Goal: Information Seeking & Learning: Learn about a topic

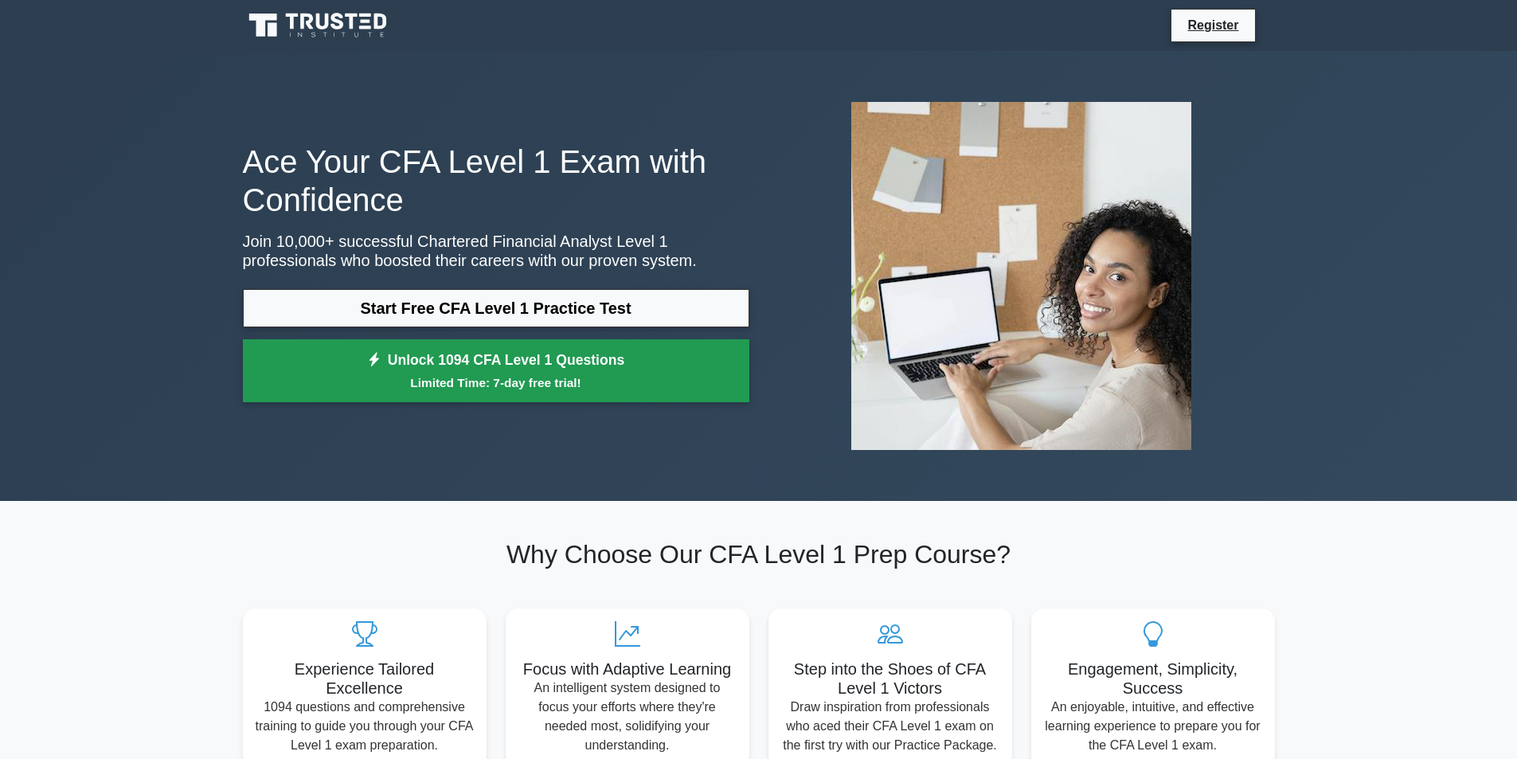
click at [672, 385] on small "Limited Time: 7-day free trial!" at bounding box center [496, 383] width 467 height 18
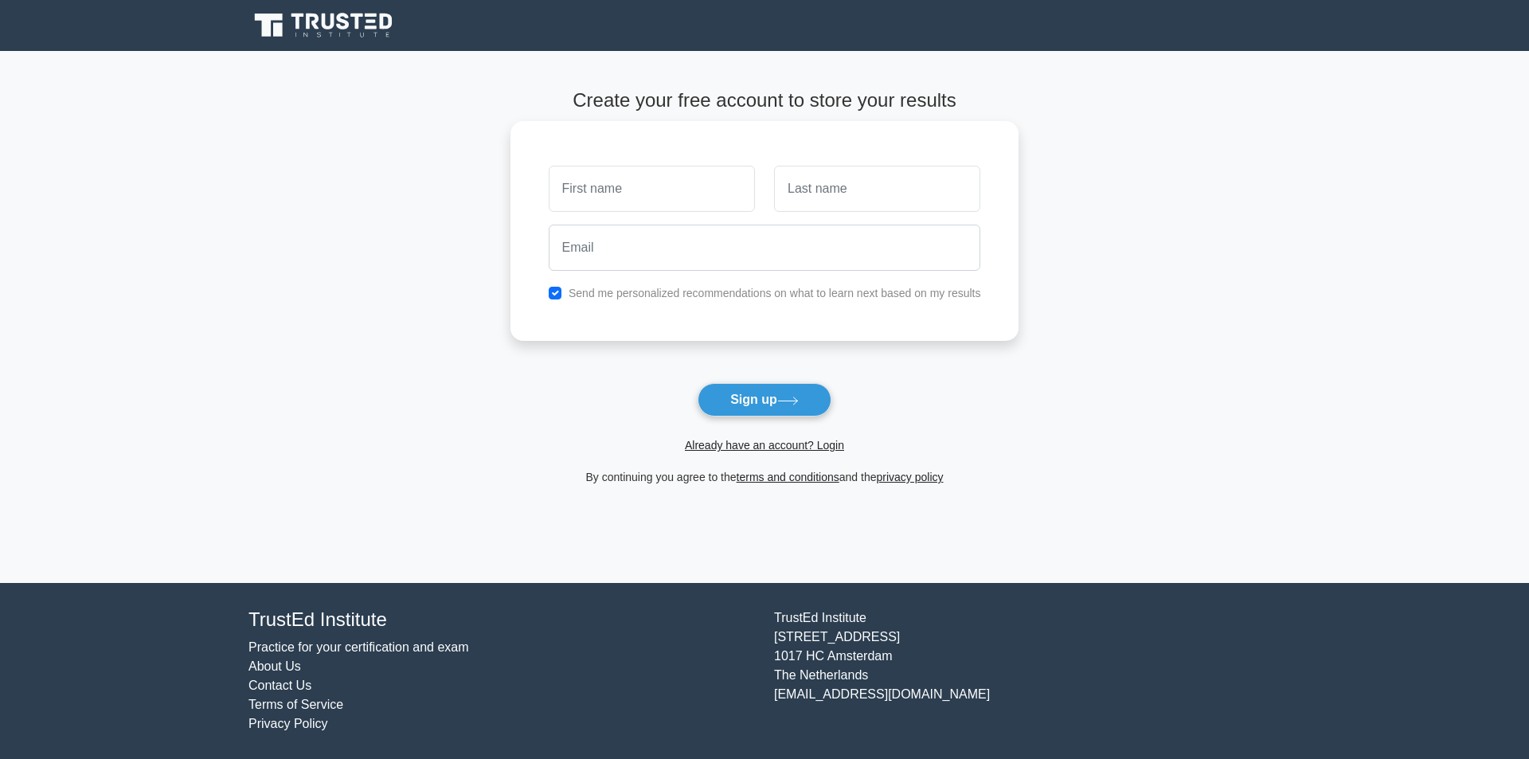
click at [658, 200] on input "text" at bounding box center [652, 189] width 206 height 46
type input "Yelzhan"
type input "Amankeldi"
type input "[EMAIL_ADDRESS][DOMAIN_NAME]"
click at [805, 394] on button "Sign up" at bounding box center [765, 399] width 134 height 33
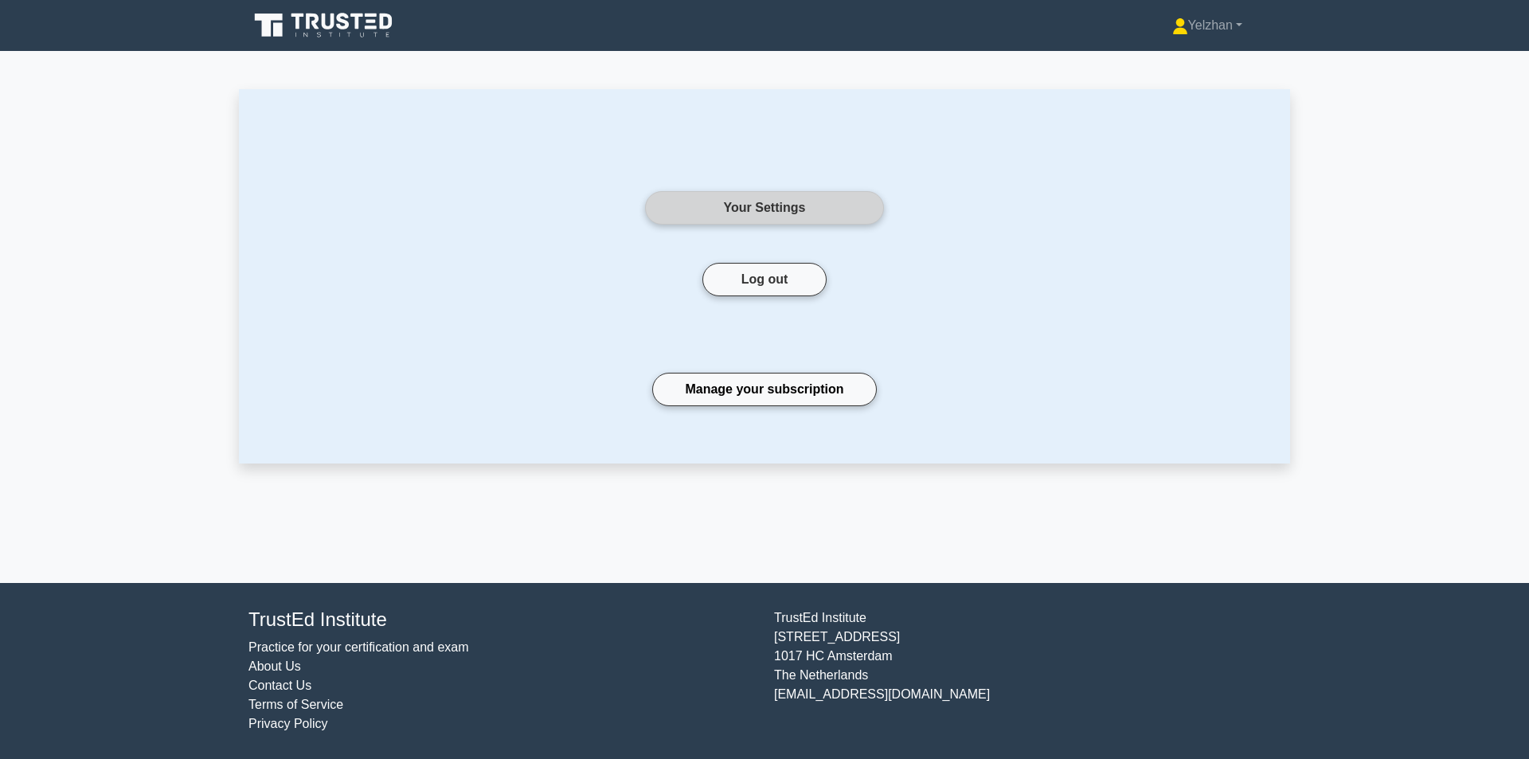
click at [826, 211] on link "Your Settings" at bounding box center [764, 207] width 239 height 33
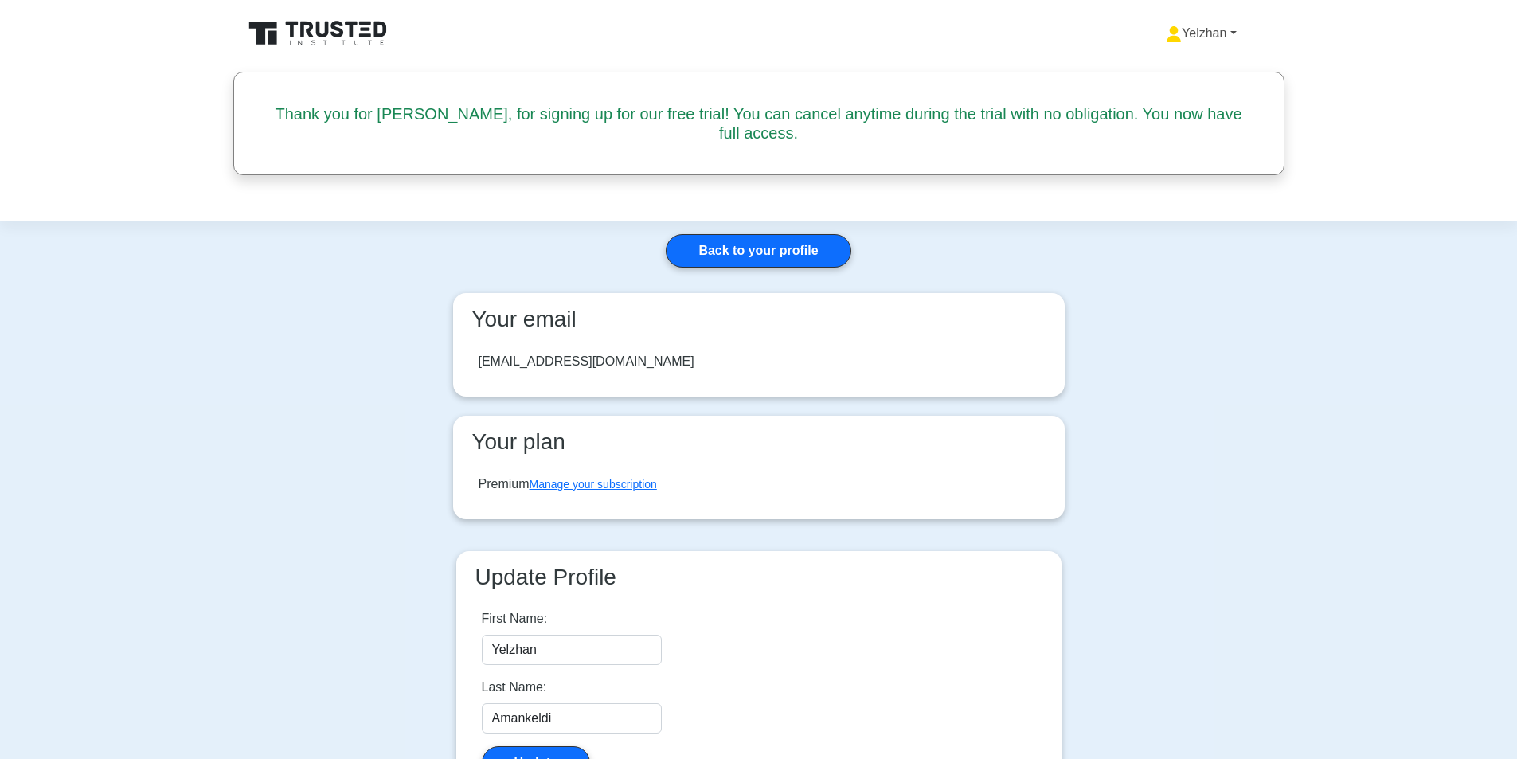
click at [1217, 43] on link "Yelzhan" at bounding box center [1201, 34] width 147 height 32
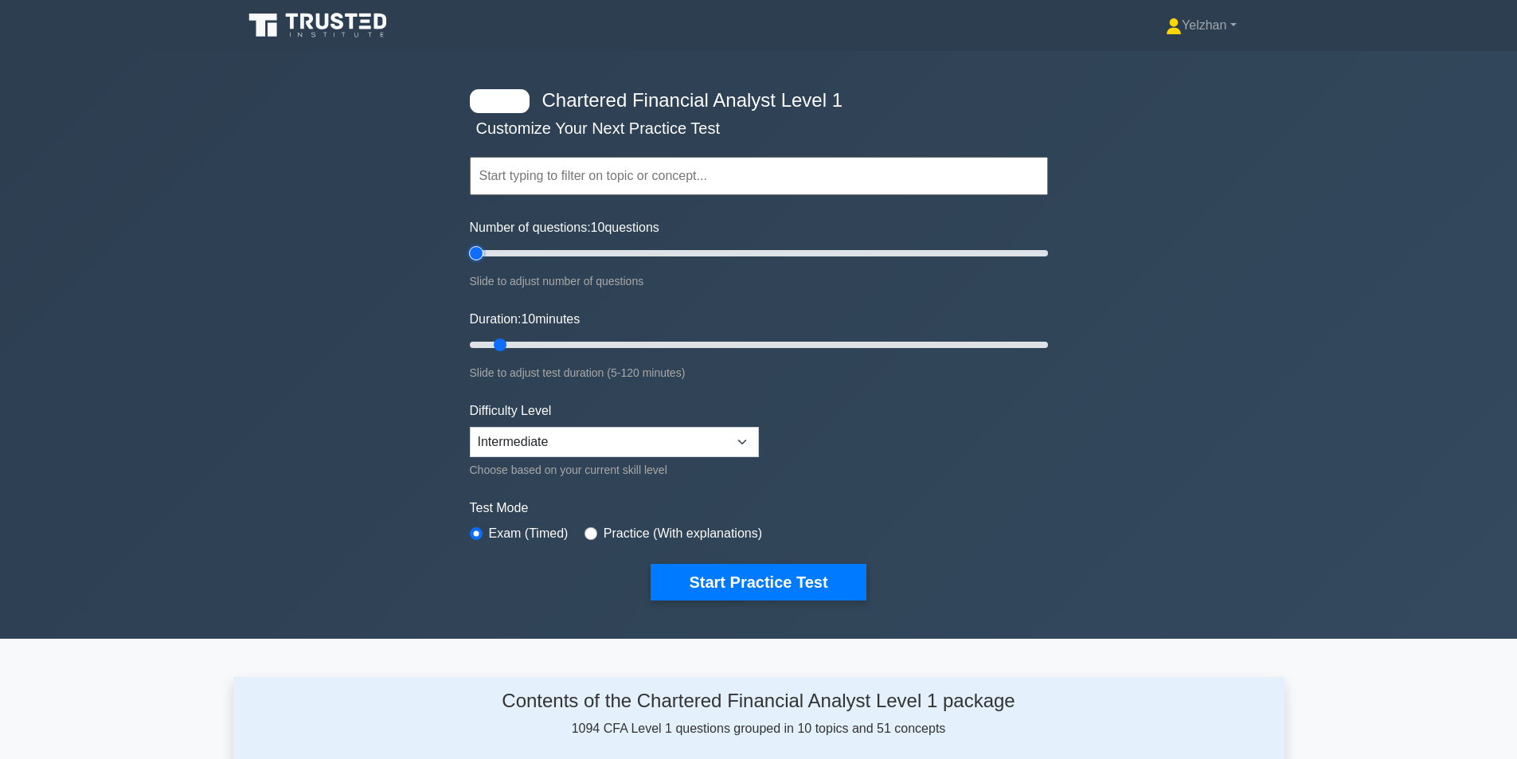
click at [483, 252] on input "Number of questions: 10 questions" at bounding box center [759, 253] width 578 height 19
click at [528, 251] on input "Number of questions: 25 questions" at bounding box center [759, 253] width 578 height 19
type input "35"
click at [561, 250] on input "Number of questions: 25 questions" at bounding box center [759, 253] width 578 height 19
click at [523, 341] on input "Duration: 15 minutes" at bounding box center [759, 344] width 578 height 19
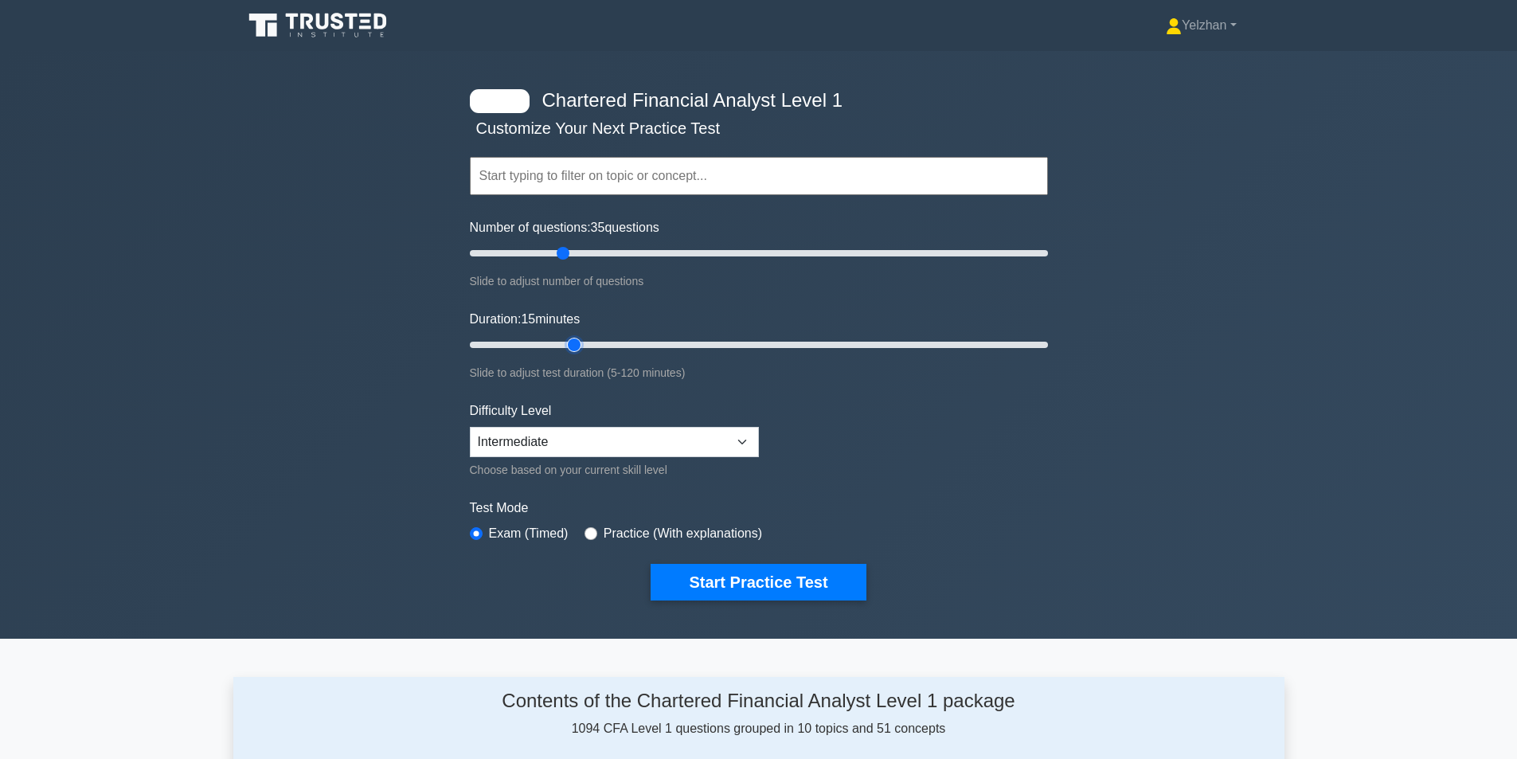
click at [574, 341] on input "Duration: 15 minutes" at bounding box center [759, 344] width 578 height 19
click at [647, 344] on input "Duration: 25 minutes" at bounding box center [759, 344] width 578 height 19
click at [683, 342] on input "Duration: 40 minutes" at bounding box center [759, 344] width 578 height 19
type input "50"
click at [708, 346] on input "Duration: 50 minutes" at bounding box center [759, 344] width 578 height 19
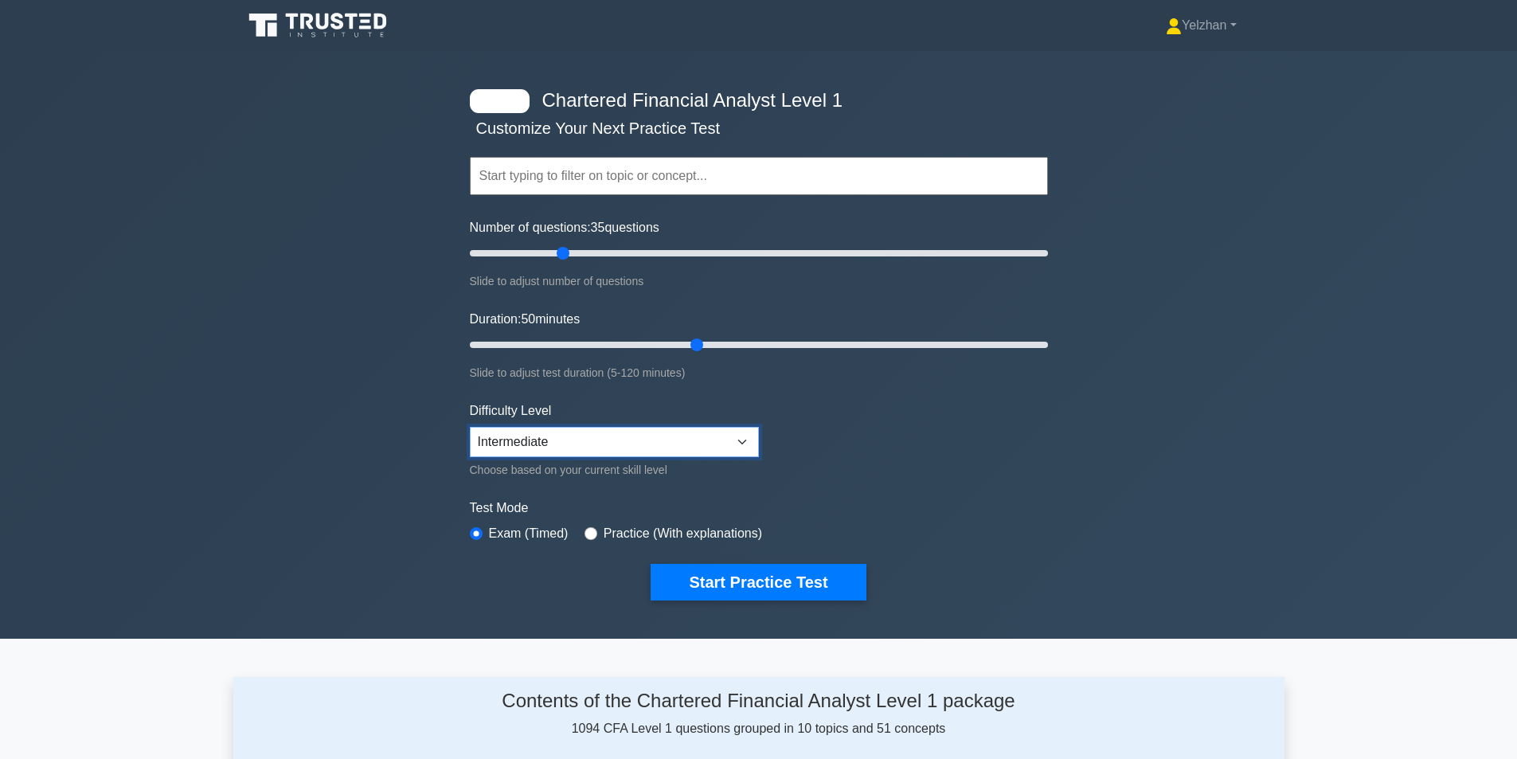
click at [722, 443] on select "Beginner Intermediate Expert" at bounding box center [614, 442] width 289 height 30
click at [470, 427] on select "Beginner Intermediate Expert" at bounding box center [614, 442] width 289 height 30
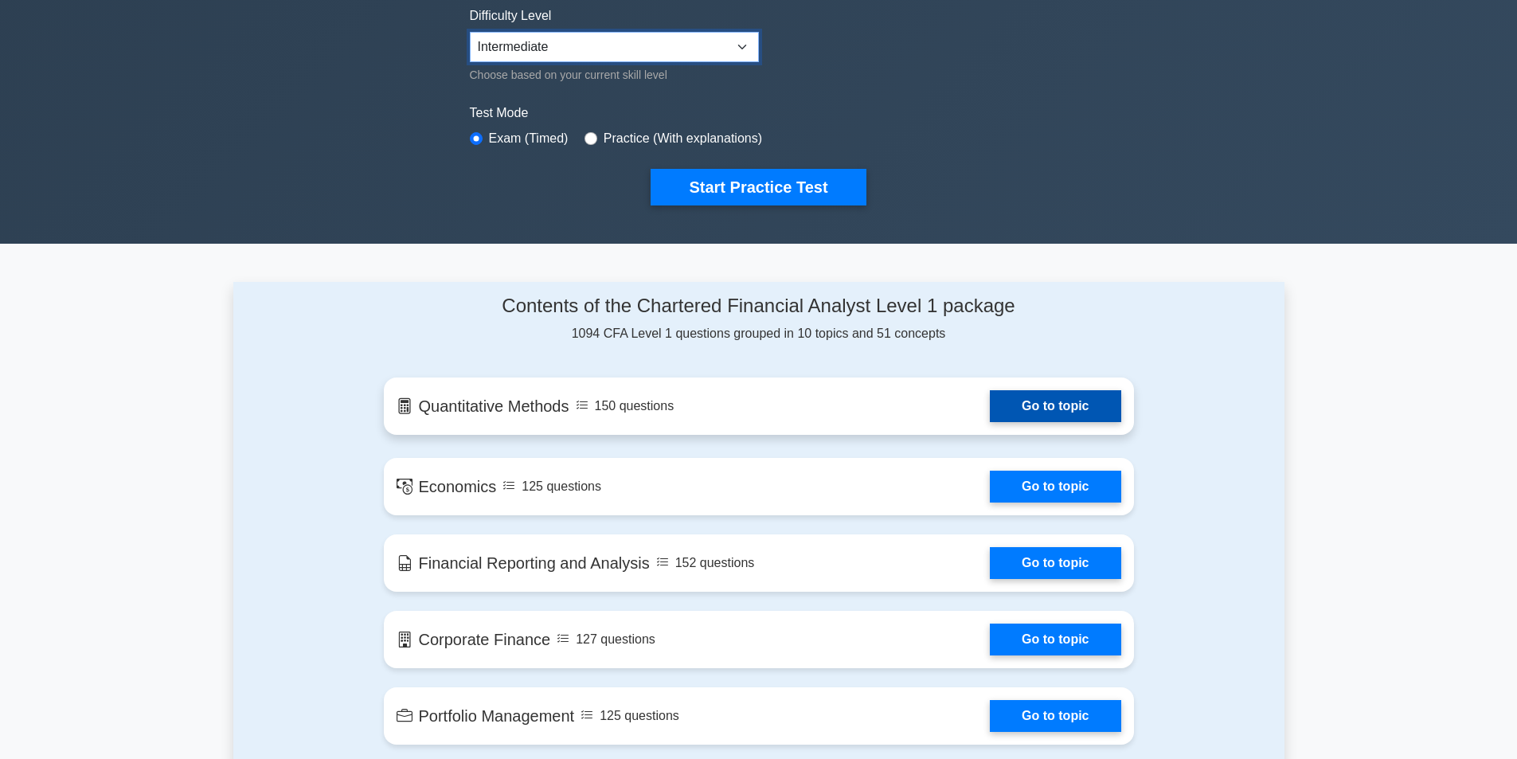
scroll to position [398, 0]
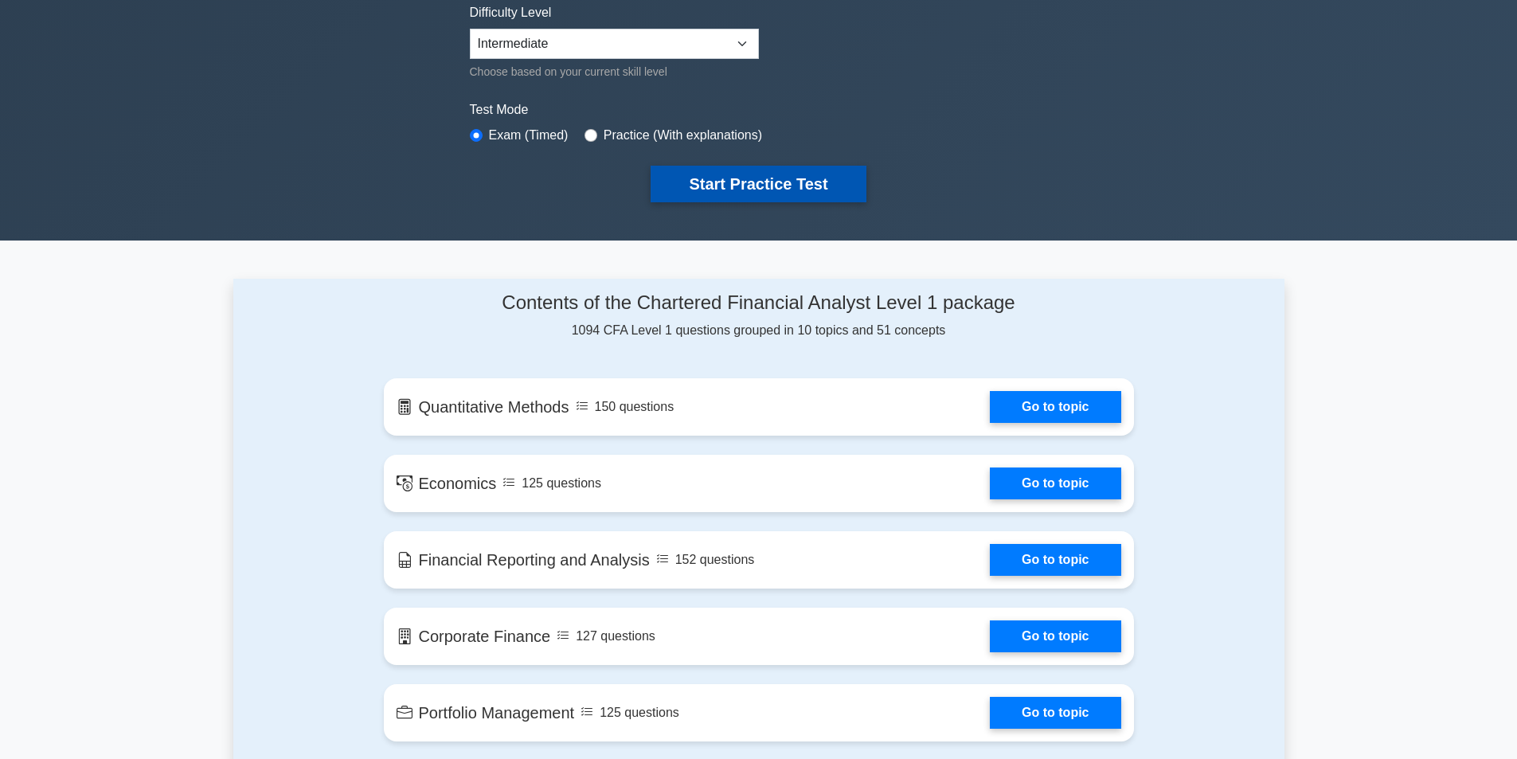
click at [807, 186] on button "Start Practice Test" at bounding box center [758, 184] width 215 height 37
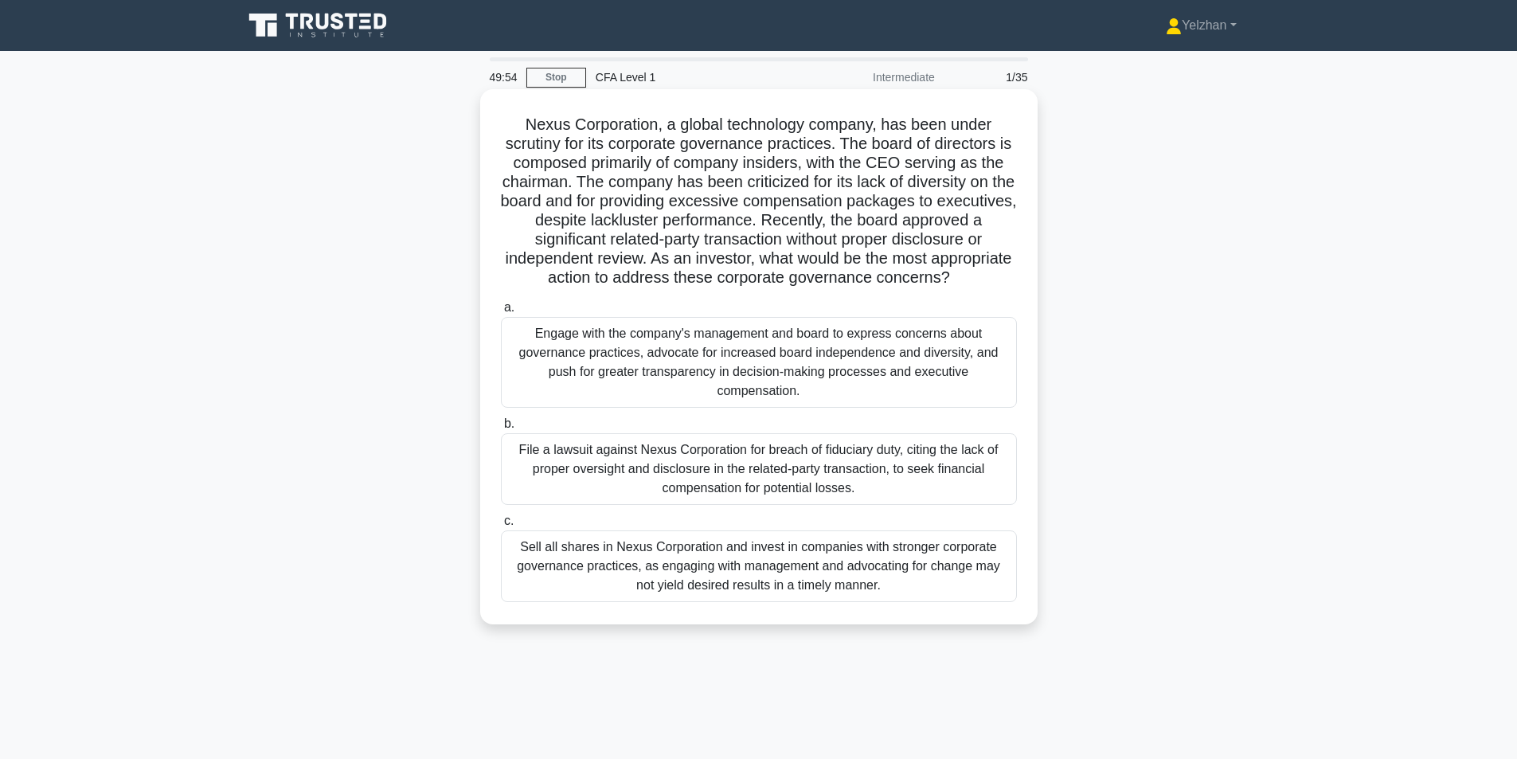
click at [807, 370] on div "Engage with the company's management and board to express concerns about govern…" at bounding box center [759, 362] width 516 height 91
click at [501, 313] on input "a. Engage with the company's management and board to express concerns about gov…" at bounding box center [501, 308] width 0 height 10
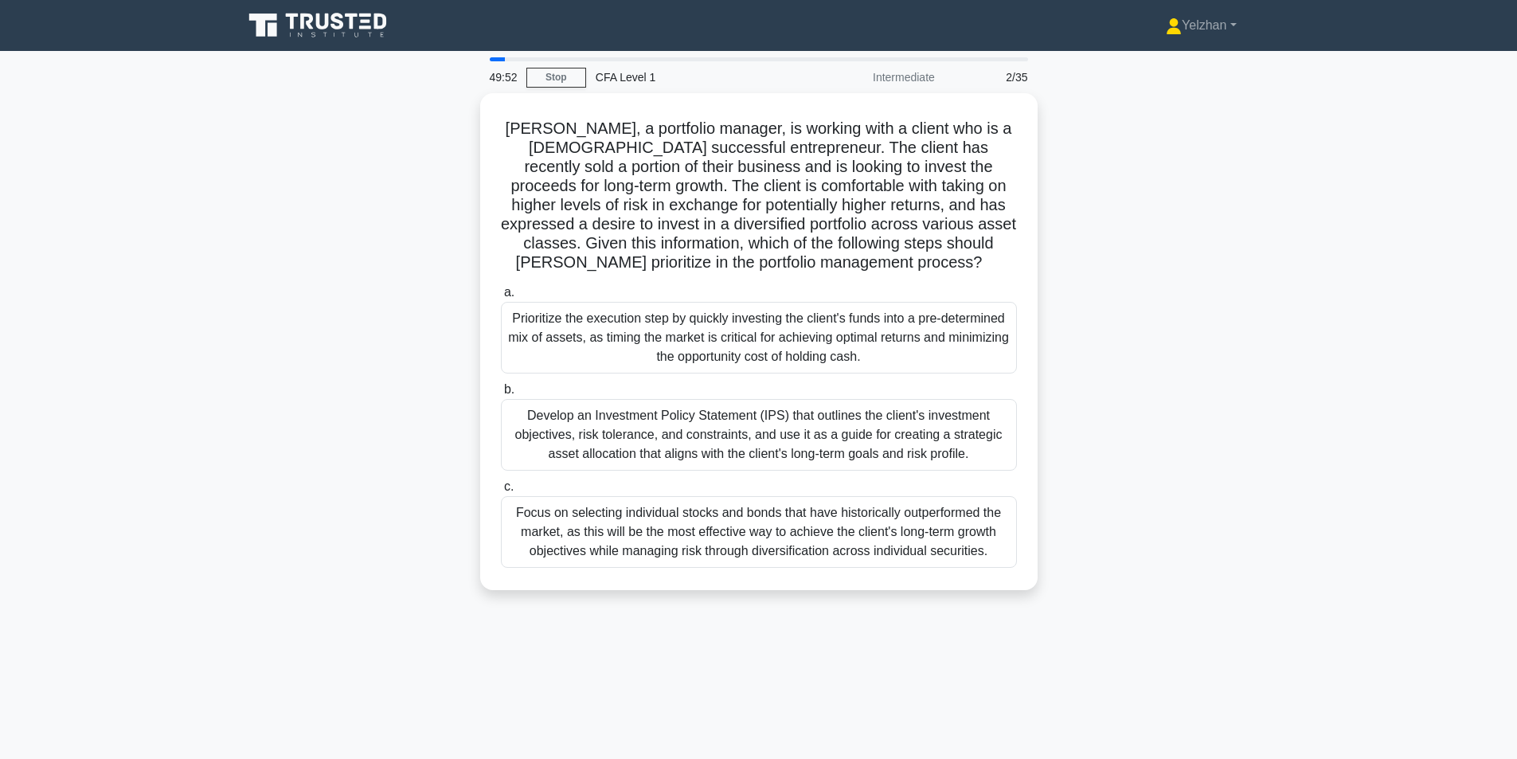
click at [500, 75] on div "49:52" at bounding box center [503, 77] width 46 height 32
click at [637, 78] on div "CFA Level 1" at bounding box center [695, 77] width 219 height 32
click at [946, 78] on div "2/35" at bounding box center [991, 77] width 93 height 32
click at [1024, 76] on div "2/35" at bounding box center [991, 77] width 93 height 32
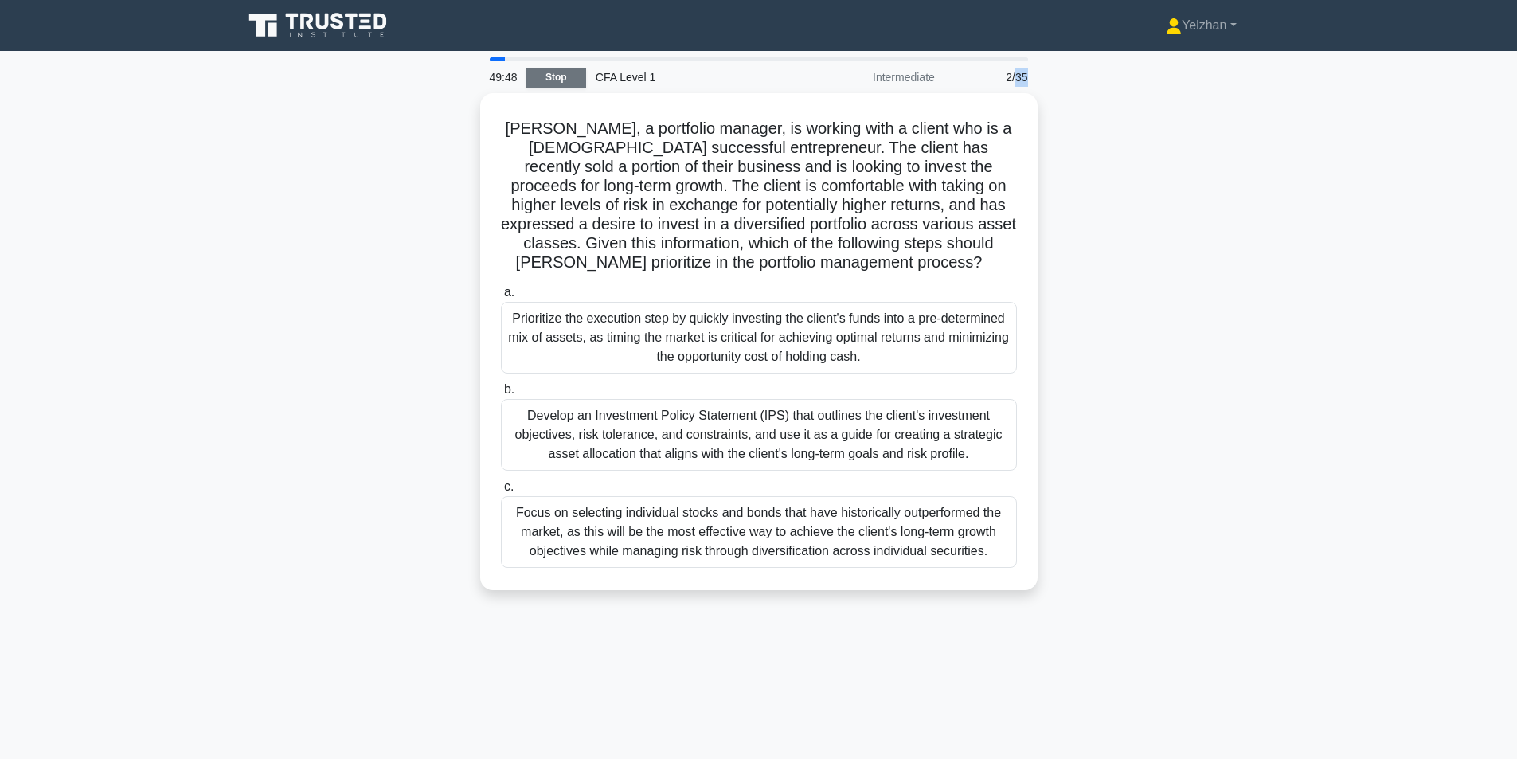
click at [563, 80] on link "Stop" at bounding box center [557, 78] width 60 height 20
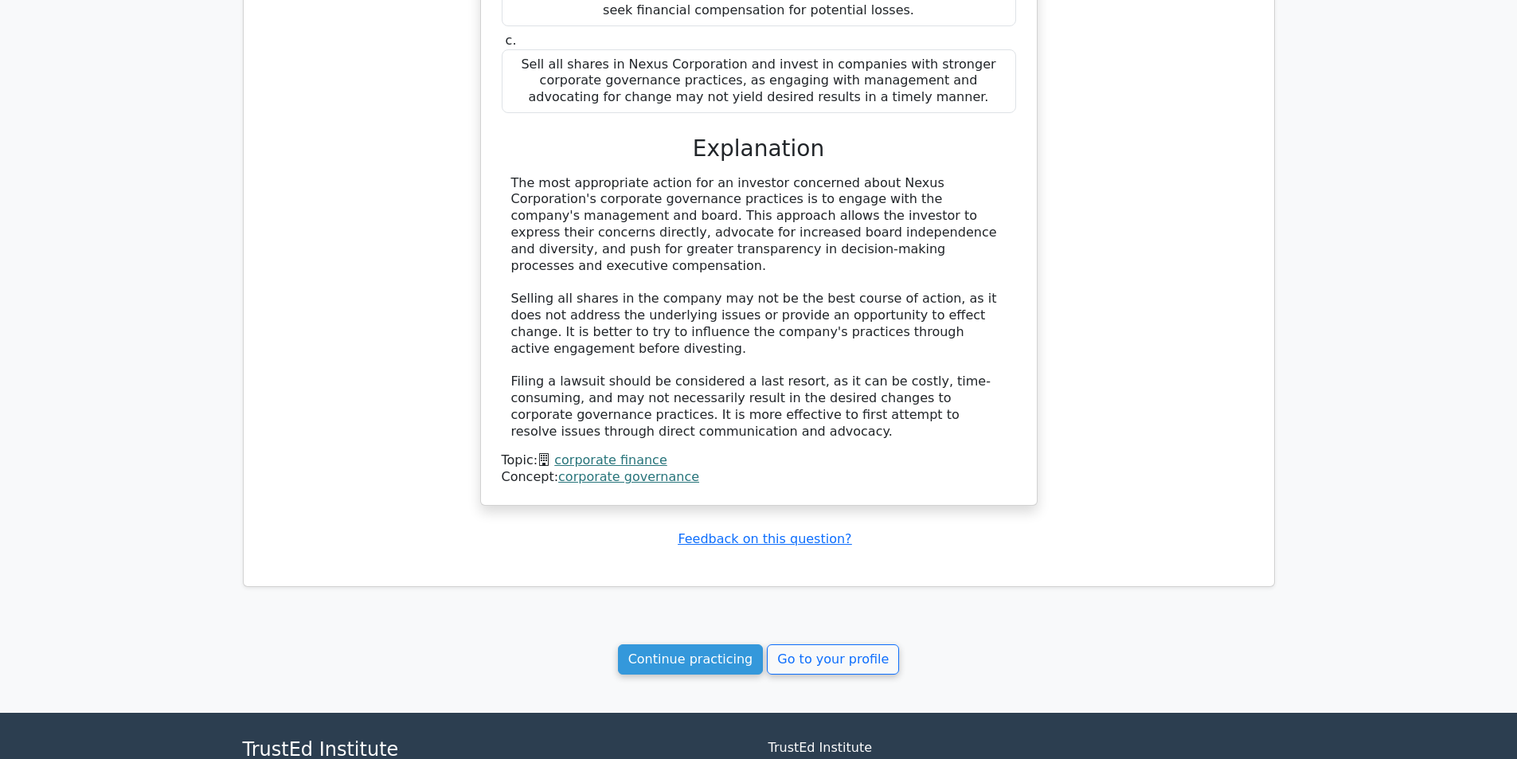
scroll to position [1370, 0]
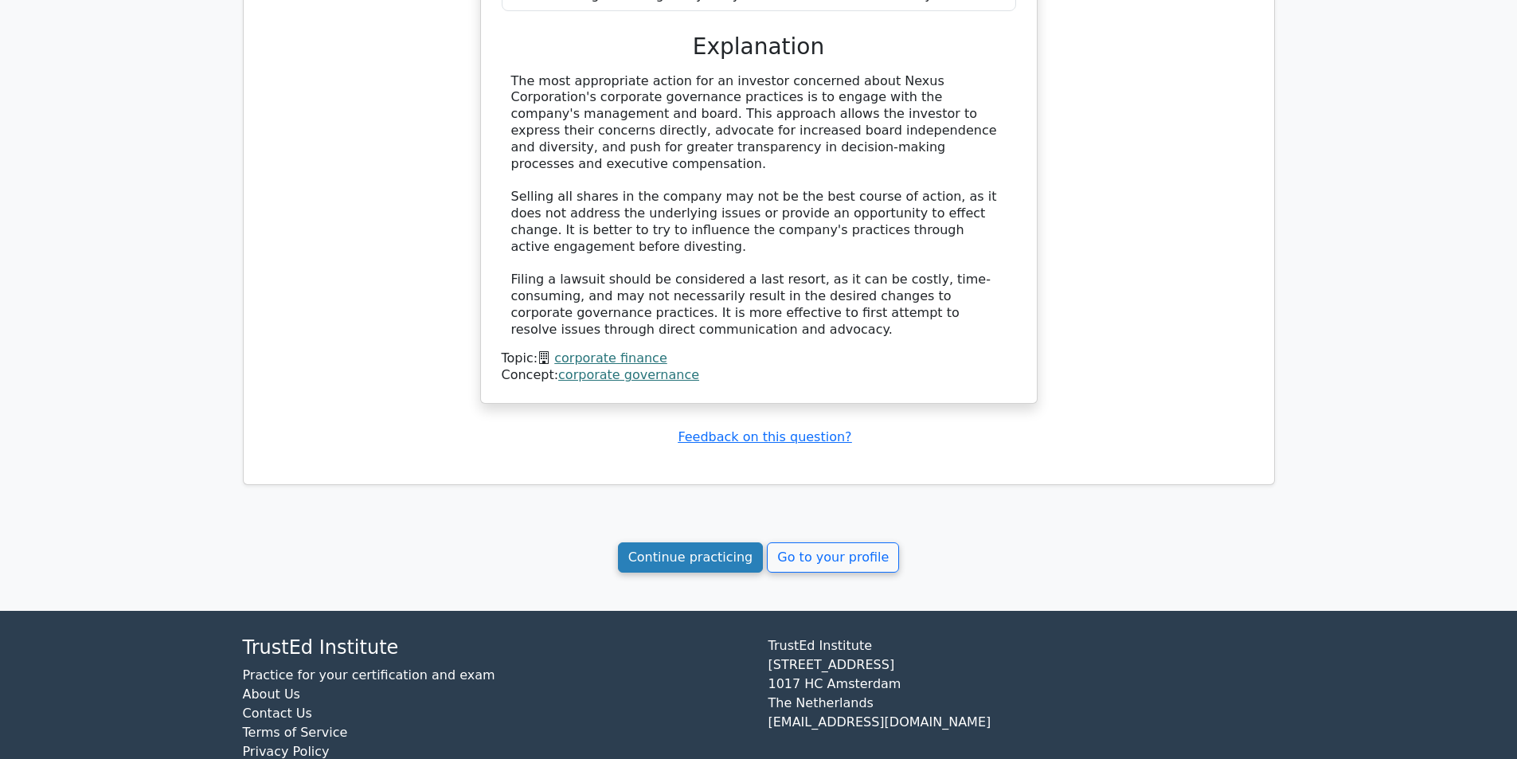
click at [711, 542] on link "Continue practicing" at bounding box center [691, 557] width 146 height 30
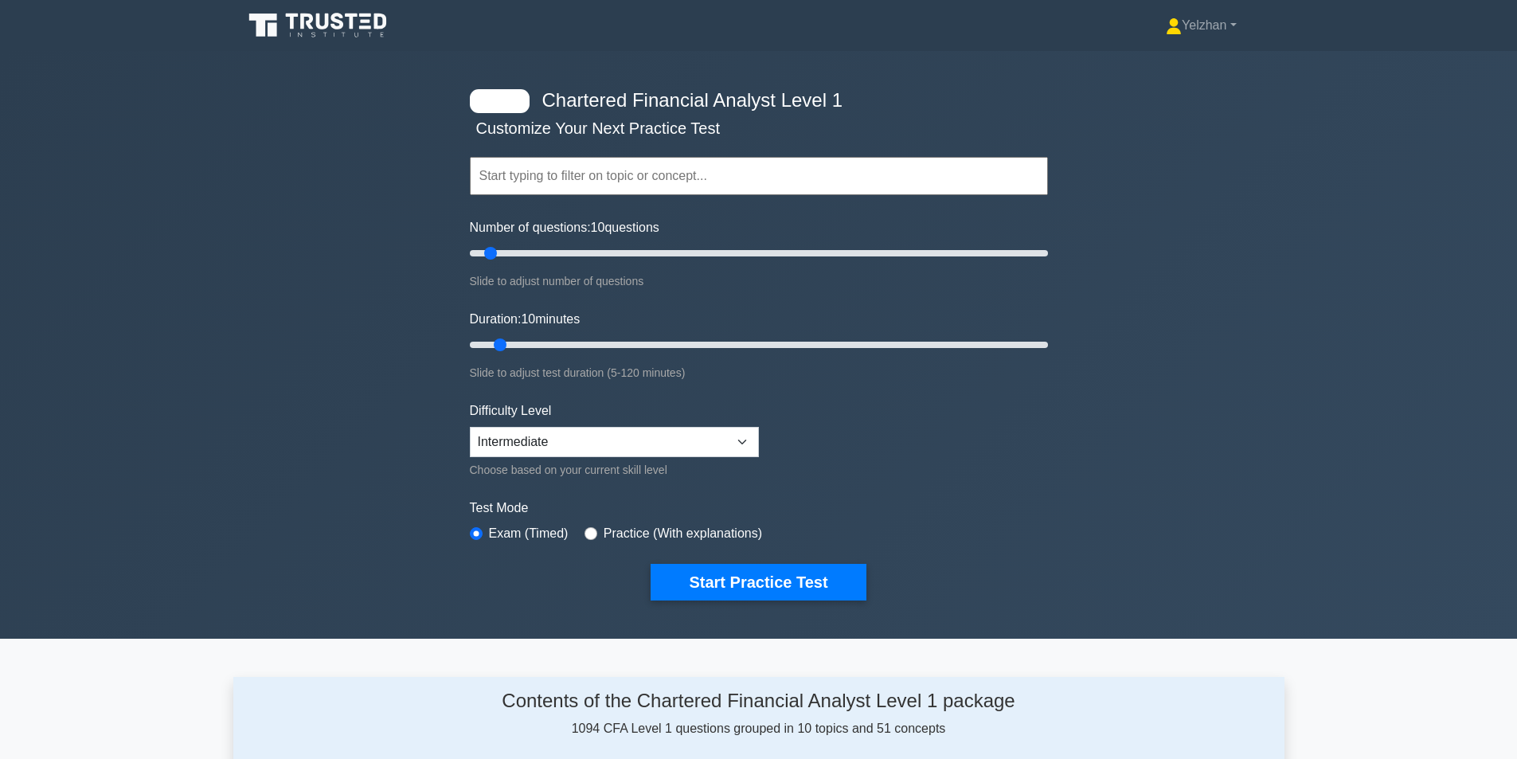
click at [620, 174] on input "text" at bounding box center [759, 176] width 578 height 38
type input "20"
click at [515, 252] on input "Number of questions: 10 questions" at bounding box center [759, 253] width 578 height 19
click at [567, 341] on input "Duration: 25 minutes" at bounding box center [759, 344] width 578 height 19
type input "30"
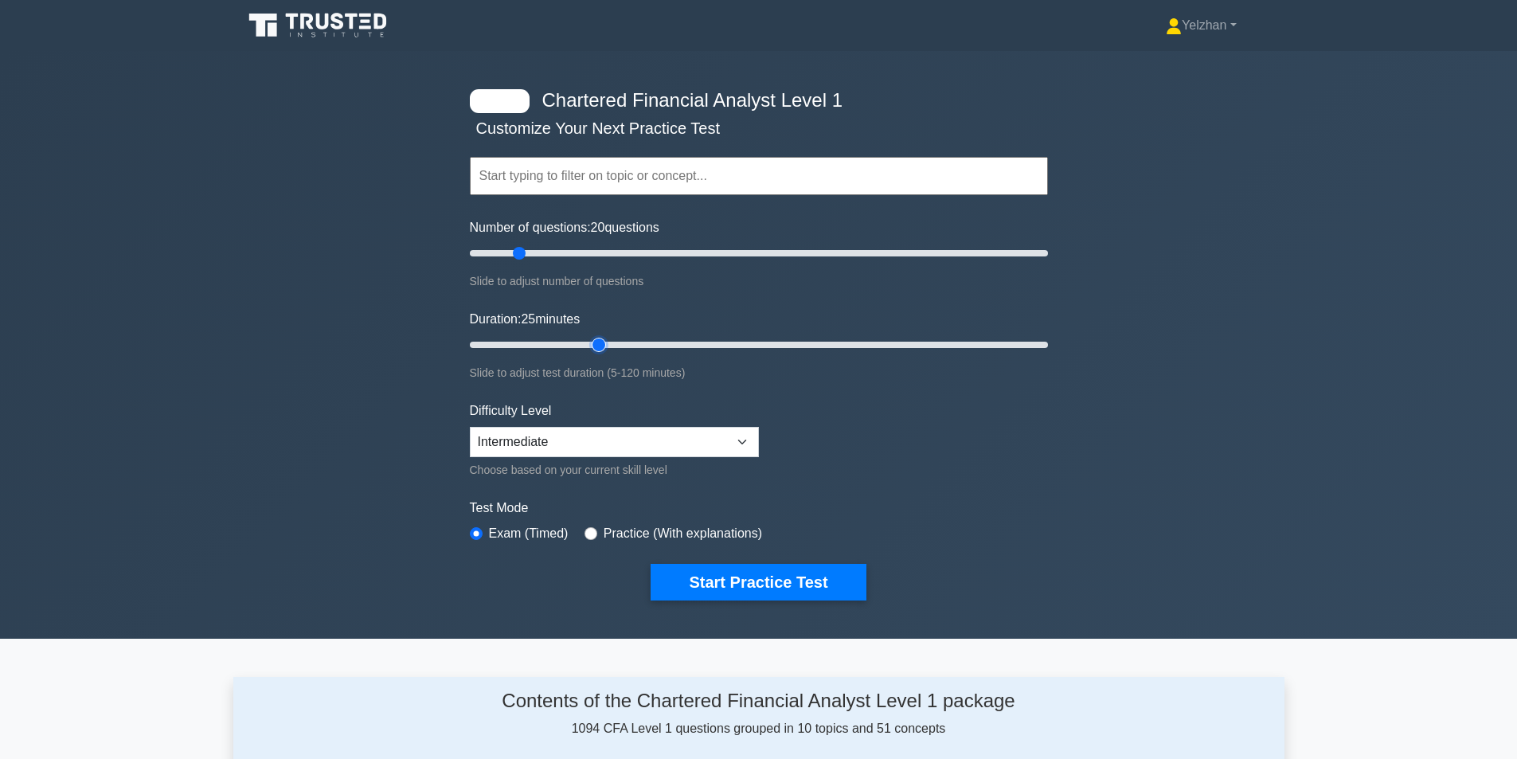
click at [588, 344] on input "Duration: 25 minutes" at bounding box center [759, 344] width 578 height 19
click at [684, 441] on select "Beginner Intermediate Expert" at bounding box center [614, 442] width 289 height 30
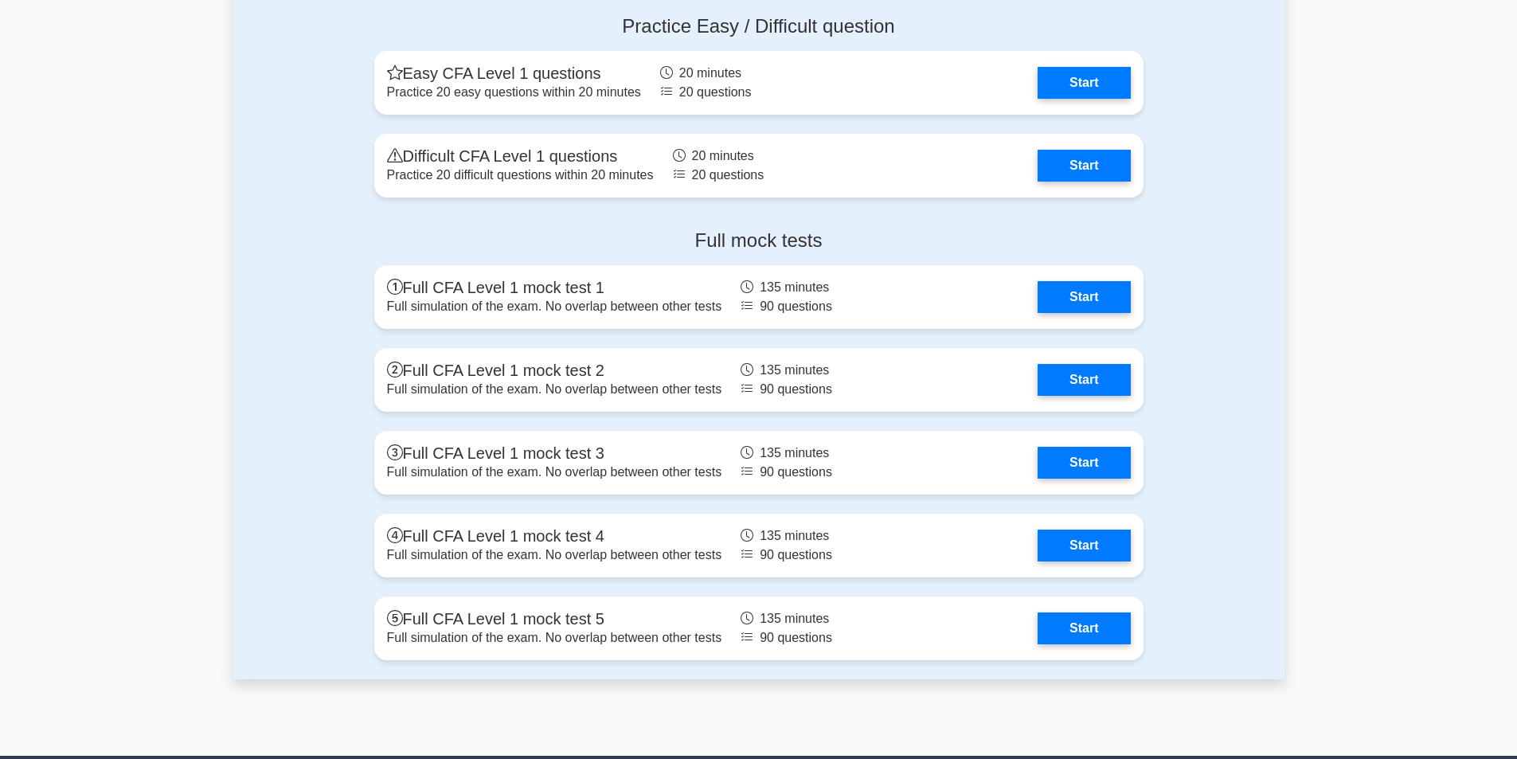
scroll to position [1593, 0]
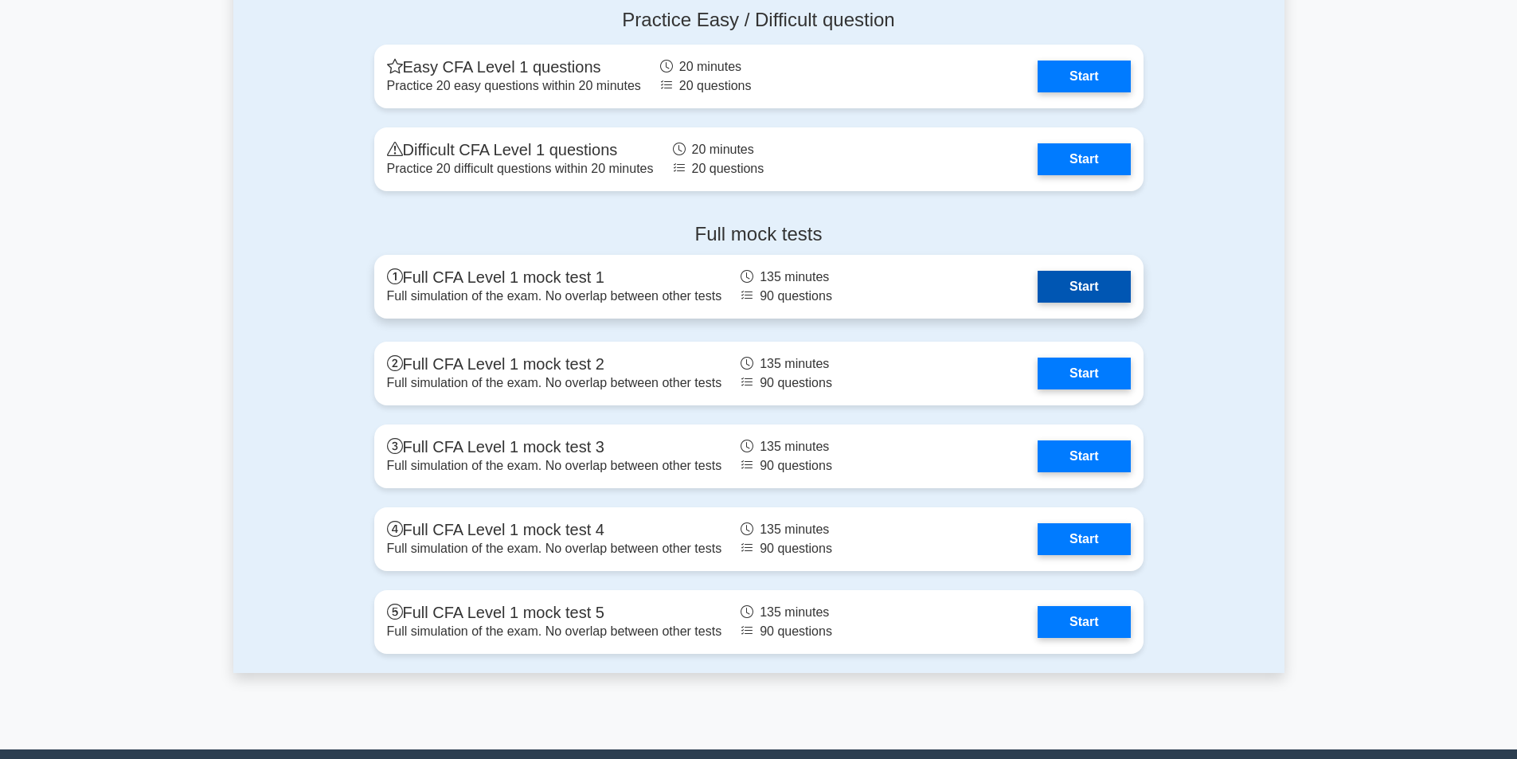
click at [1083, 290] on link "Start" at bounding box center [1084, 287] width 92 height 32
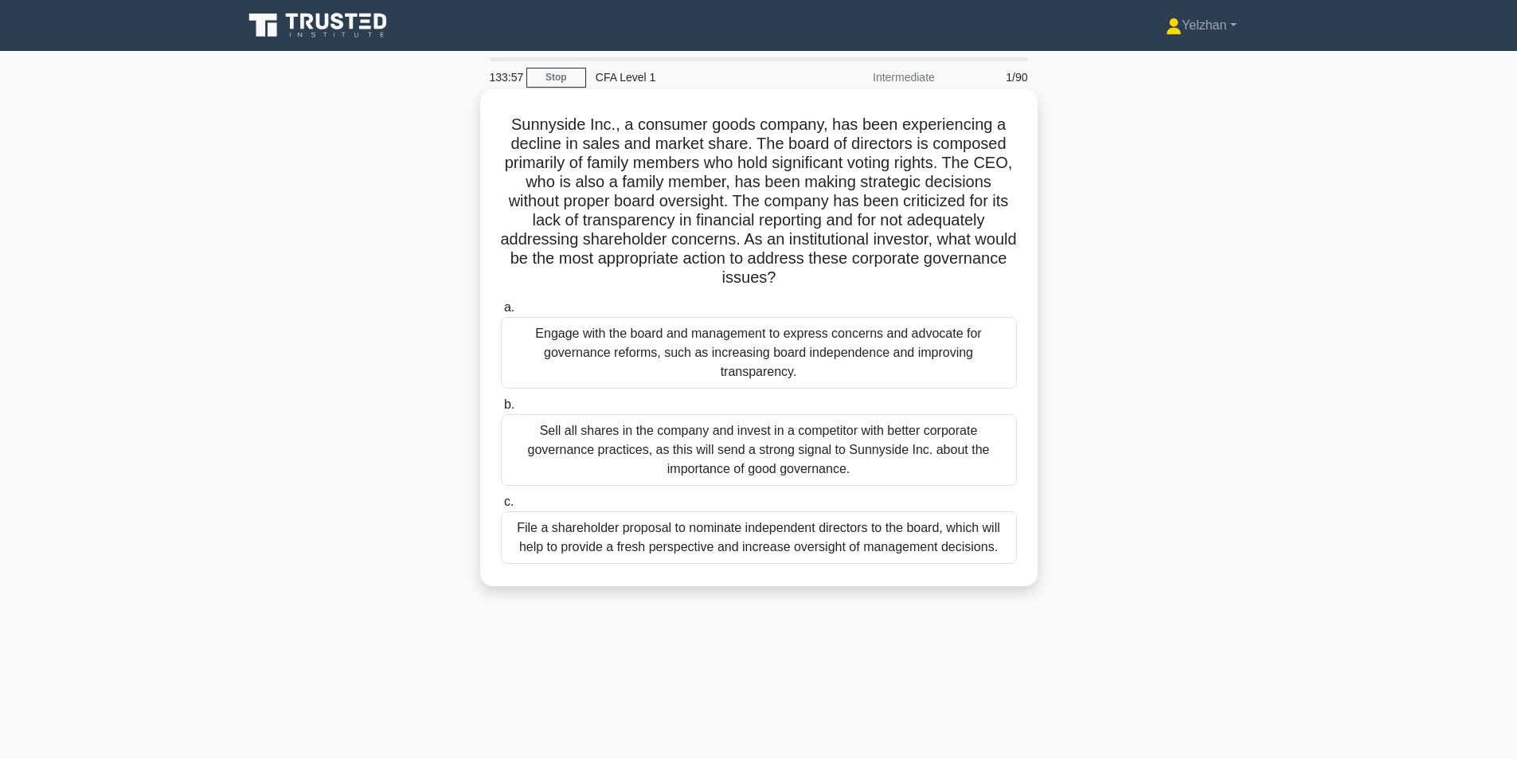
click at [869, 344] on div "Engage with the board and management to express concerns and advocate for gover…" at bounding box center [759, 353] width 516 height 72
click at [501, 313] on input "a. Engage with the board and management to express concerns and advocate for go…" at bounding box center [501, 308] width 0 height 10
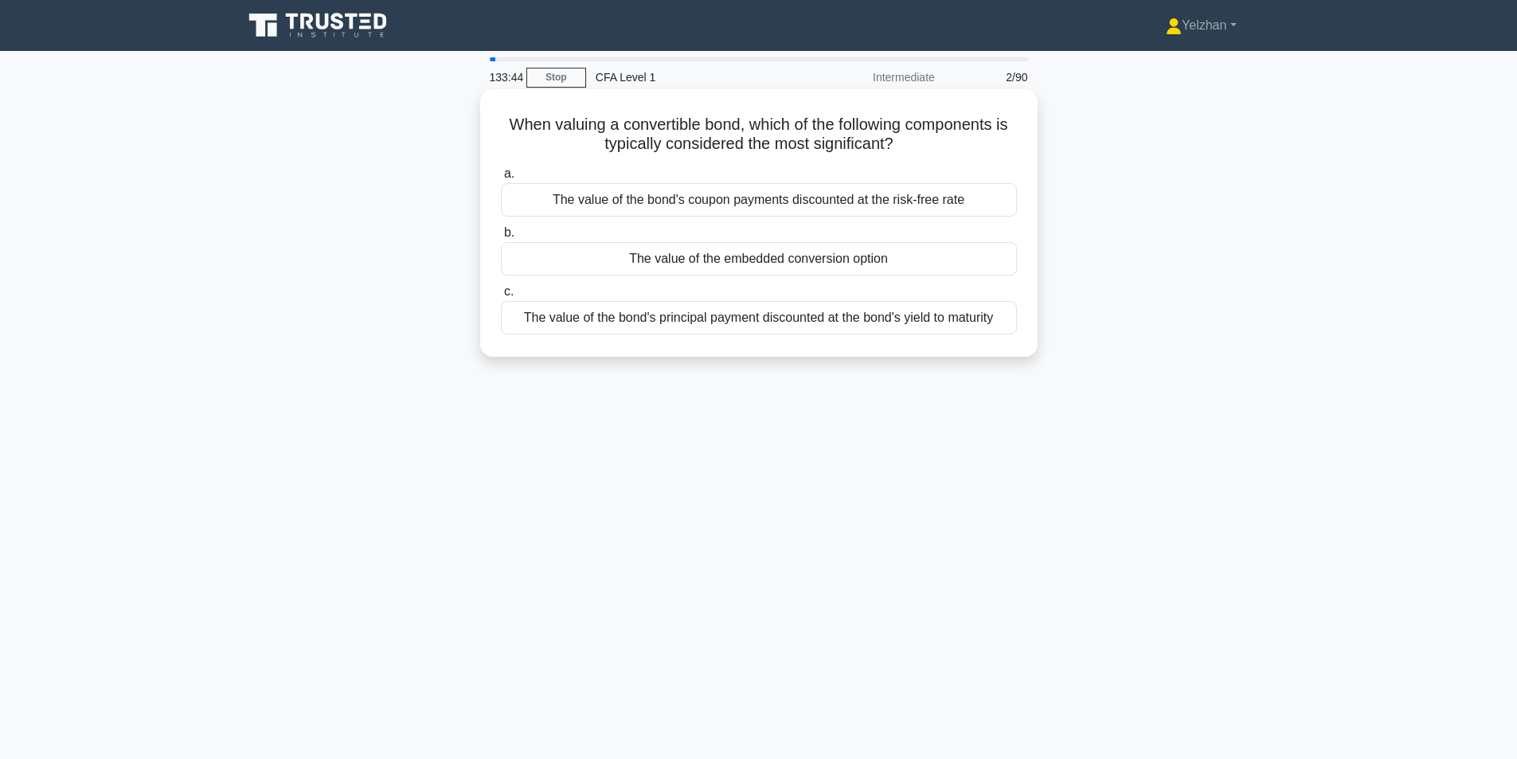
click at [867, 265] on div "The value of the embedded conversion option" at bounding box center [759, 258] width 516 height 33
click at [501, 238] on input "b. The value of the embedded conversion option" at bounding box center [501, 233] width 0 height 10
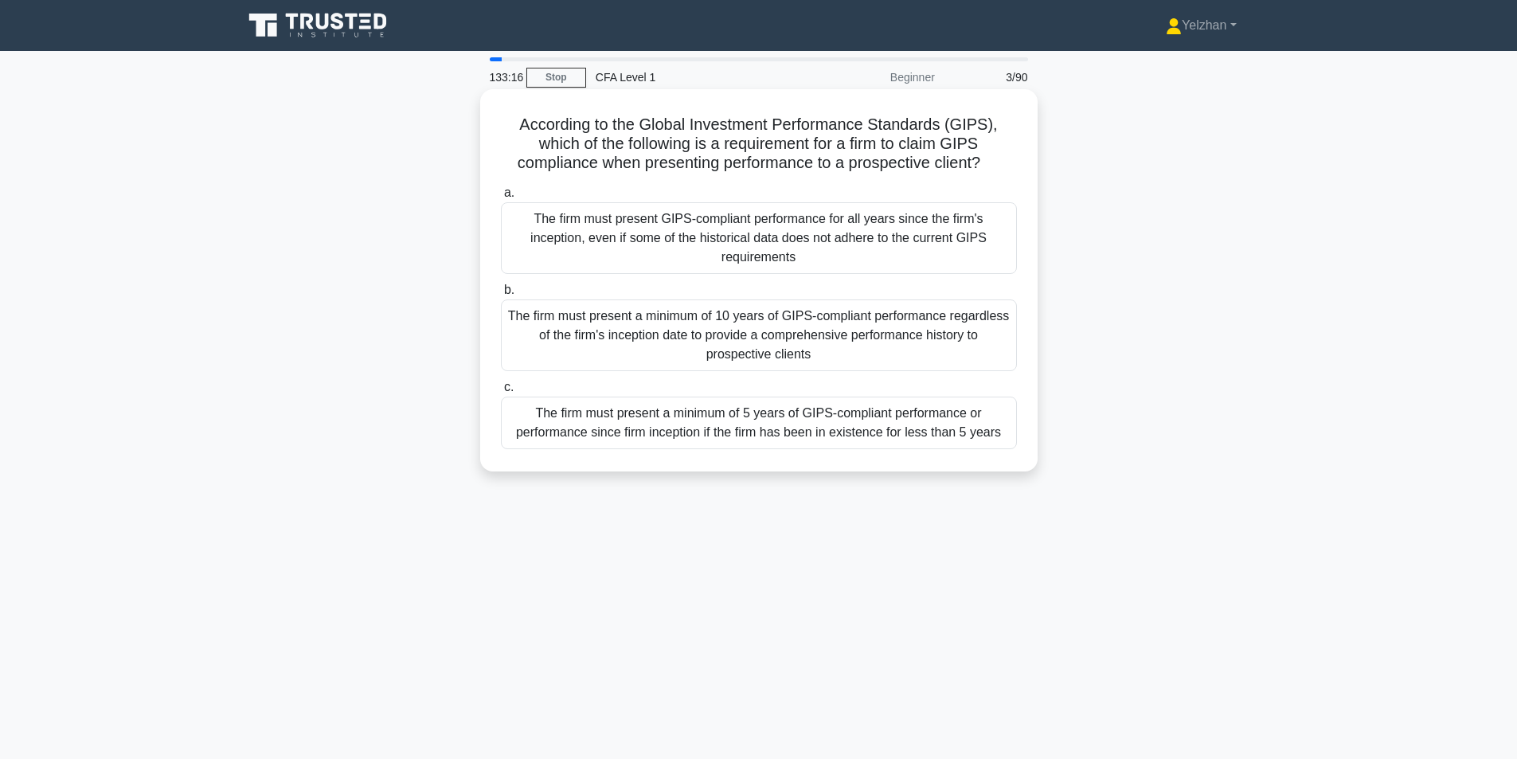
click at [929, 430] on div "The firm must present a minimum of 5 years of GIPS-compliant performance or per…" at bounding box center [759, 423] width 516 height 53
click at [501, 393] on input "c. The firm must present a minimum of 5 years of GIPS-compliant performance or …" at bounding box center [501, 387] width 0 height 10
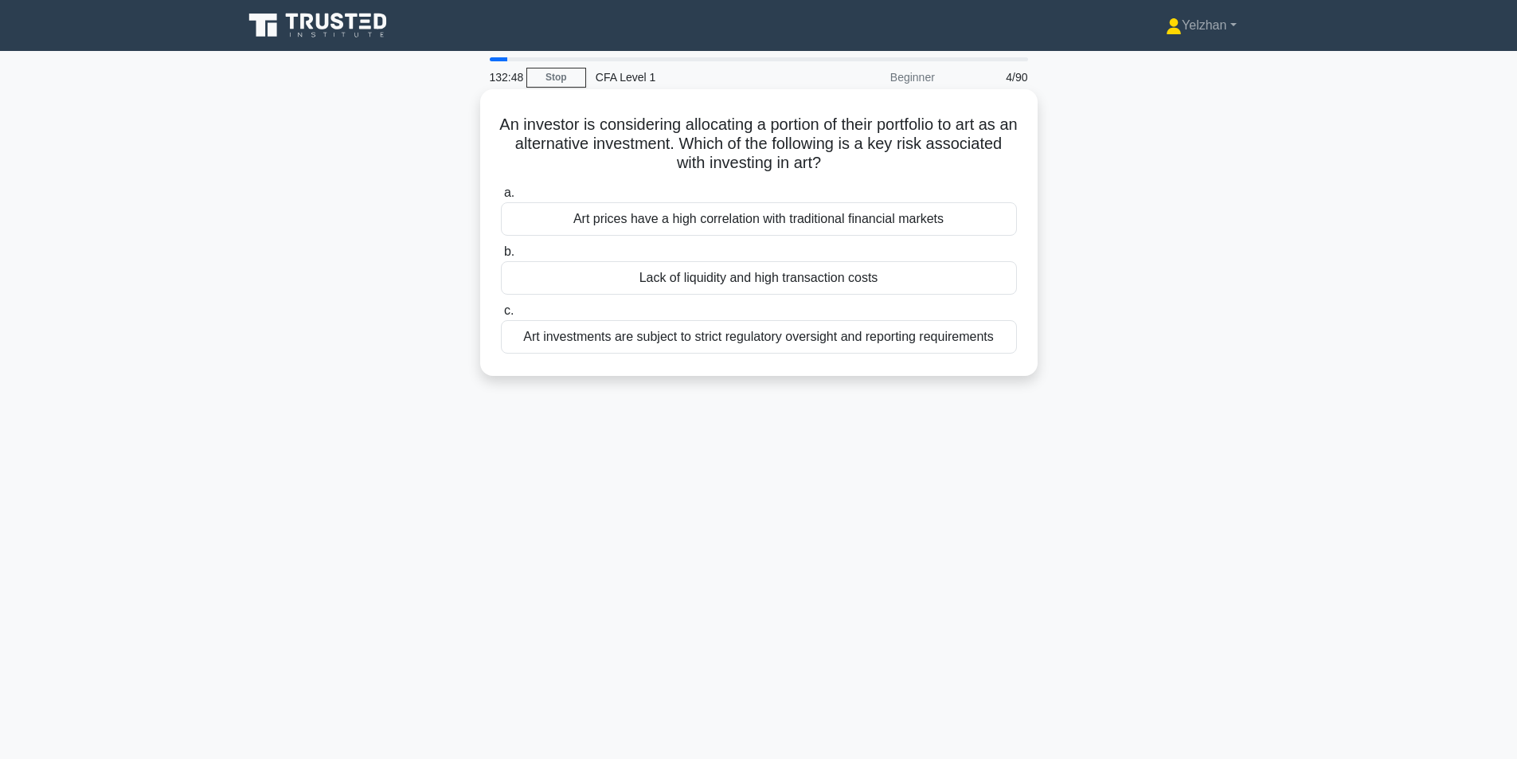
click at [865, 280] on div "Lack of liquidity and high transaction costs" at bounding box center [759, 277] width 516 height 33
click at [501, 257] on input "b. Lack of liquidity and high transaction costs" at bounding box center [501, 252] width 0 height 10
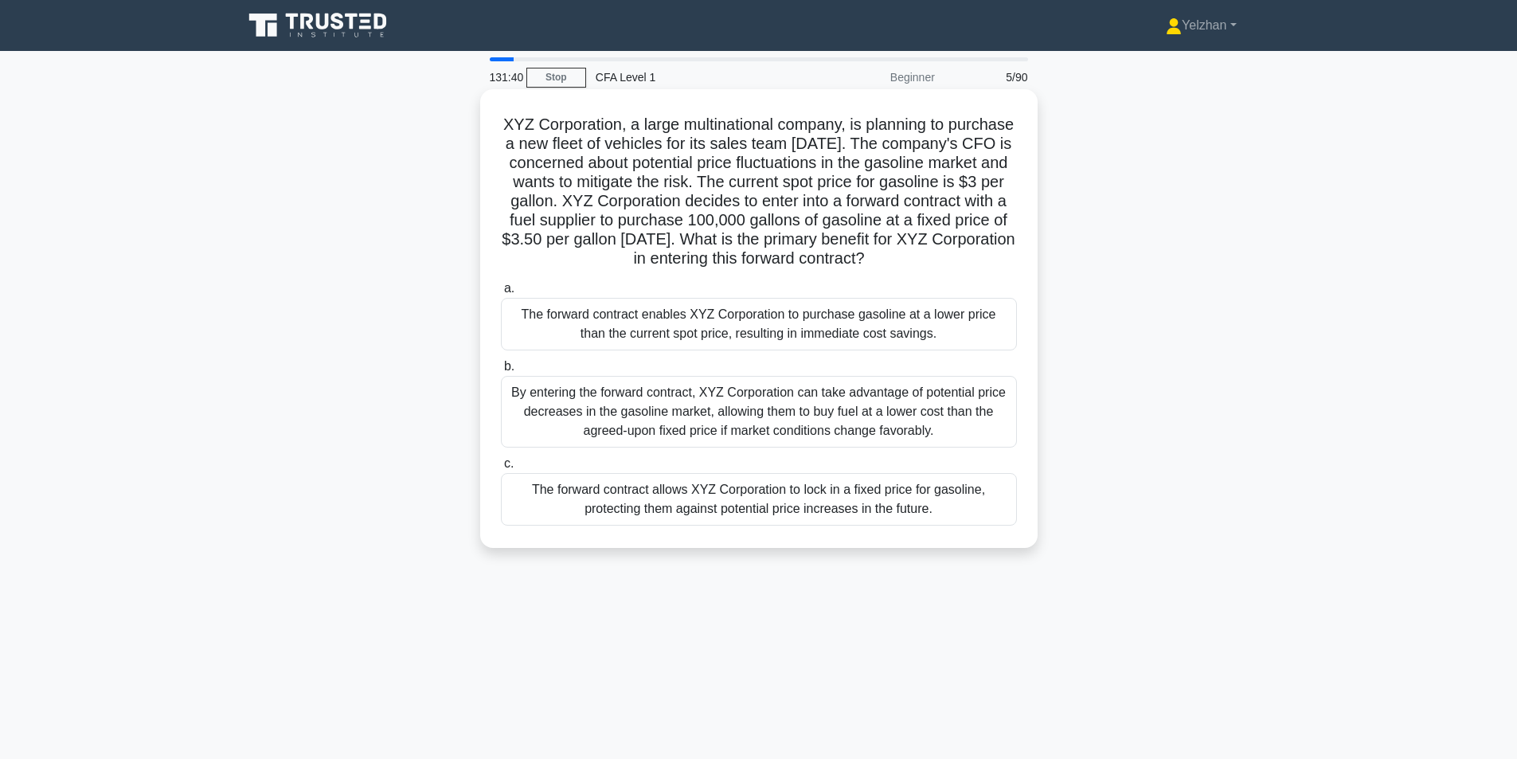
click at [857, 510] on div "The forward contract allows XYZ Corporation to lock in a fixed price for gasoli…" at bounding box center [759, 499] width 516 height 53
click at [501, 469] on input "c. The forward contract allows XYZ Corporation to lock in a fixed price for gas…" at bounding box center [501, 464] width 0 height 10
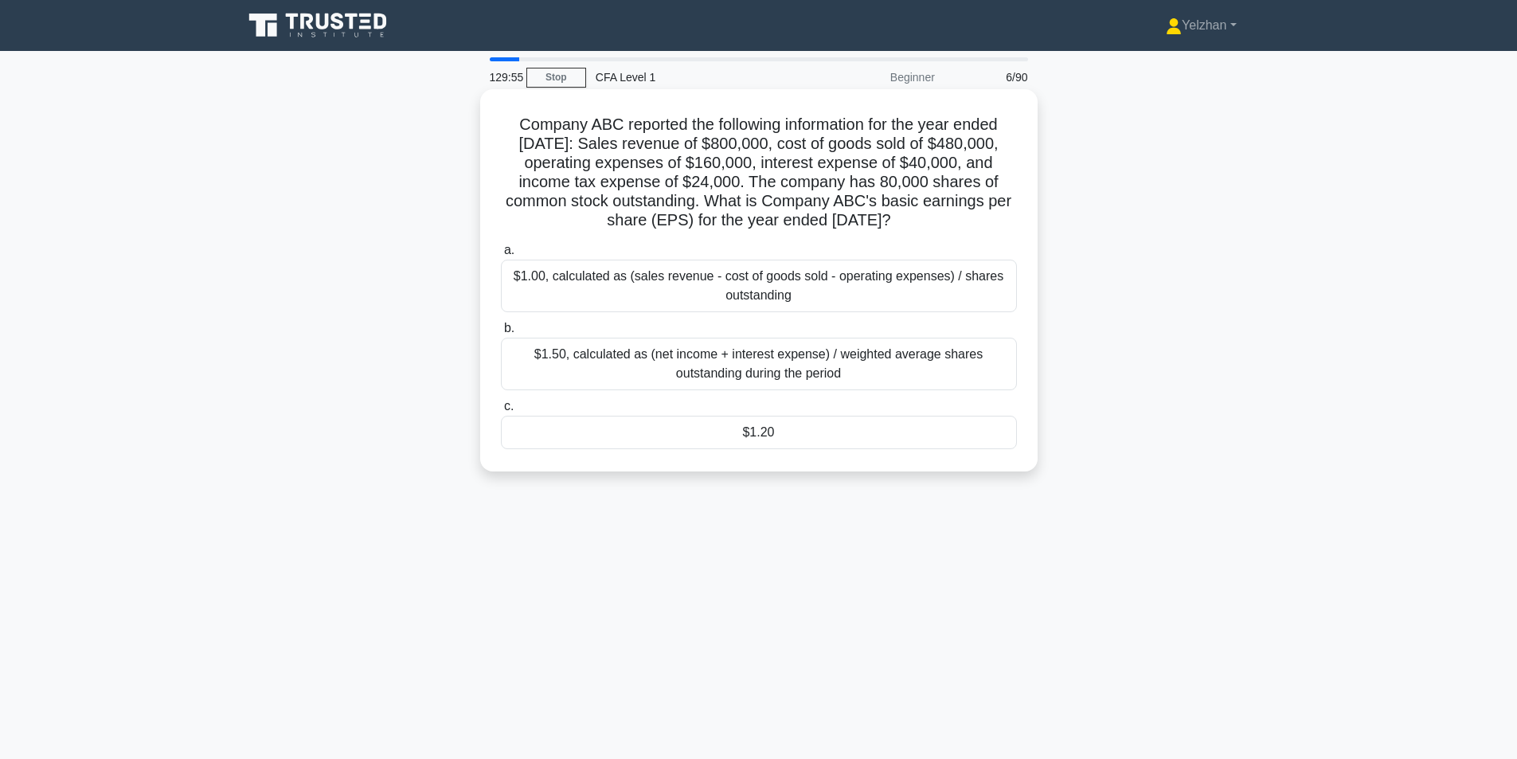
click at [843, 449] on div "$1.20" at bounding box center [759, 432] width 516 height 33
click at [501, 412] on input "c. $1.20" at bounding box center [501, 406] width 0 height 10
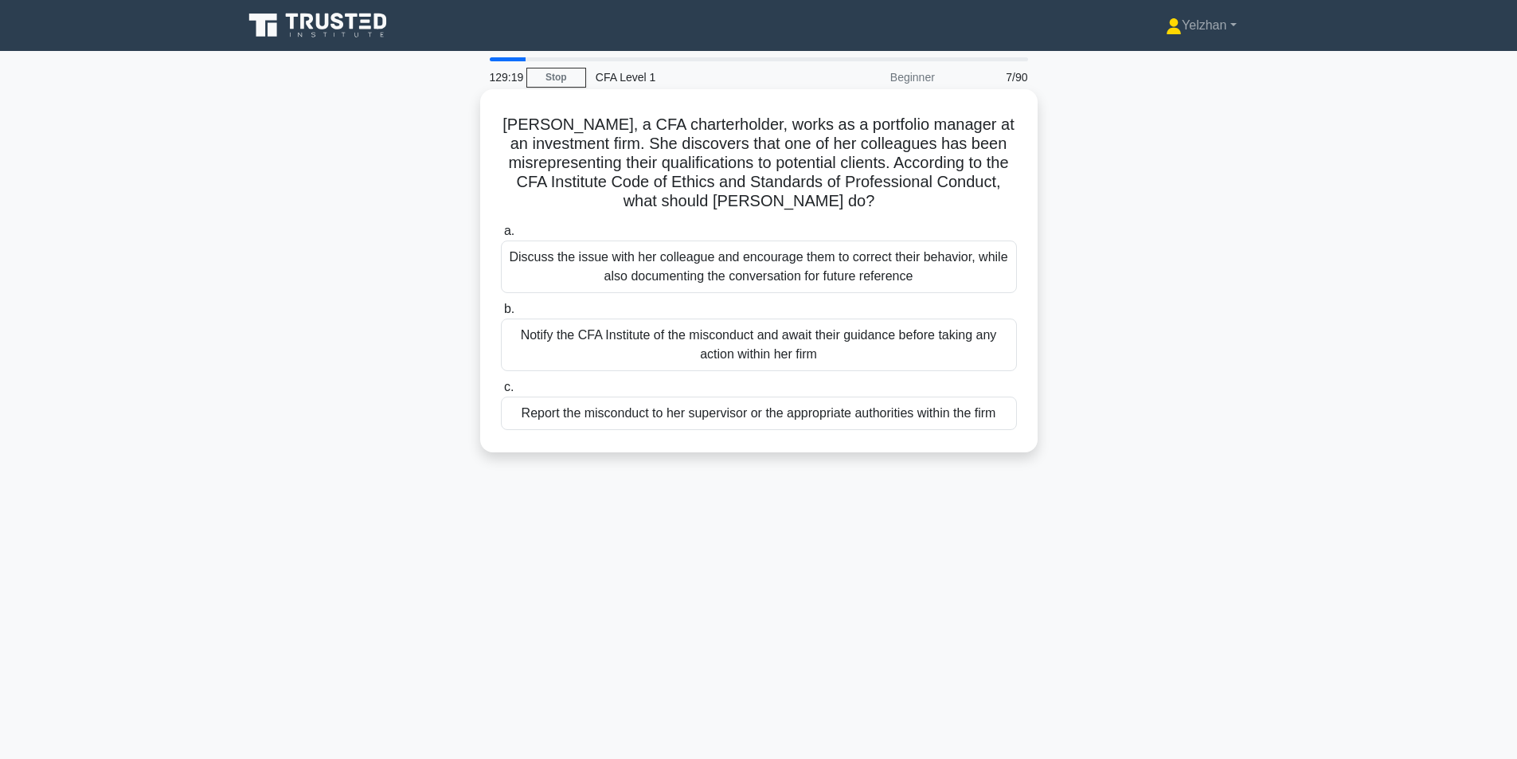
click at [819, 421] on div "Report the misconduct to her supervisor or the appropriate authorities within t…" at bounding box center [759, 413] width 516 height 33
click at [501, 393] on input "c. Report the misconduct to her supervisor or the appropriate authorities withi…" at bounding box center [501, 387] width 0 height 10
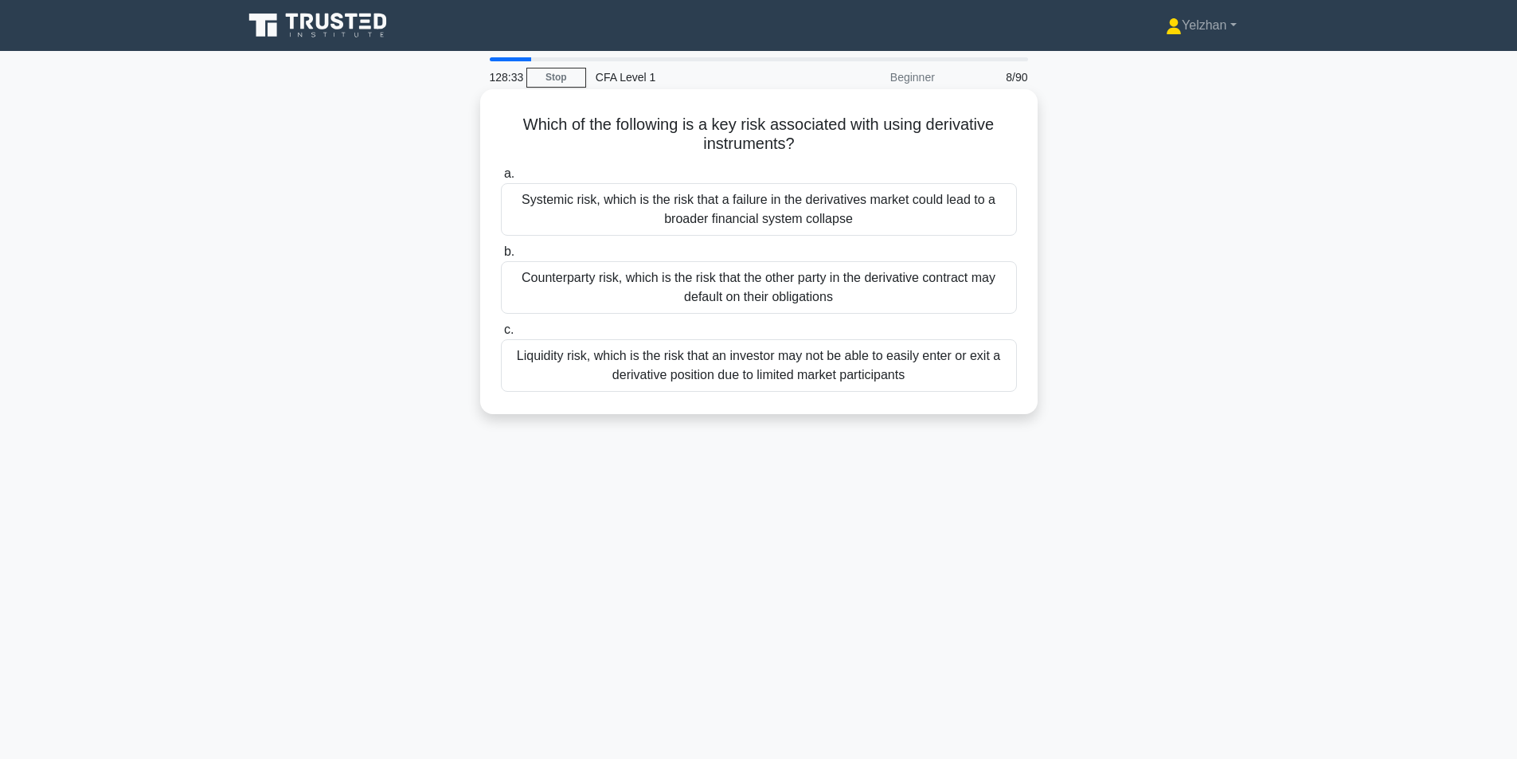
click at [872, 197] on div "Systemic risk, which is the risk that a failure in the derivatives market could…" at bounding box center [759, 209] width 516 height 53
click at [501, 179] on input "a. Systemic risk, which is the risk that a failure in the derivatives market co…" at bounding box center [501, 174] width 0 height 10
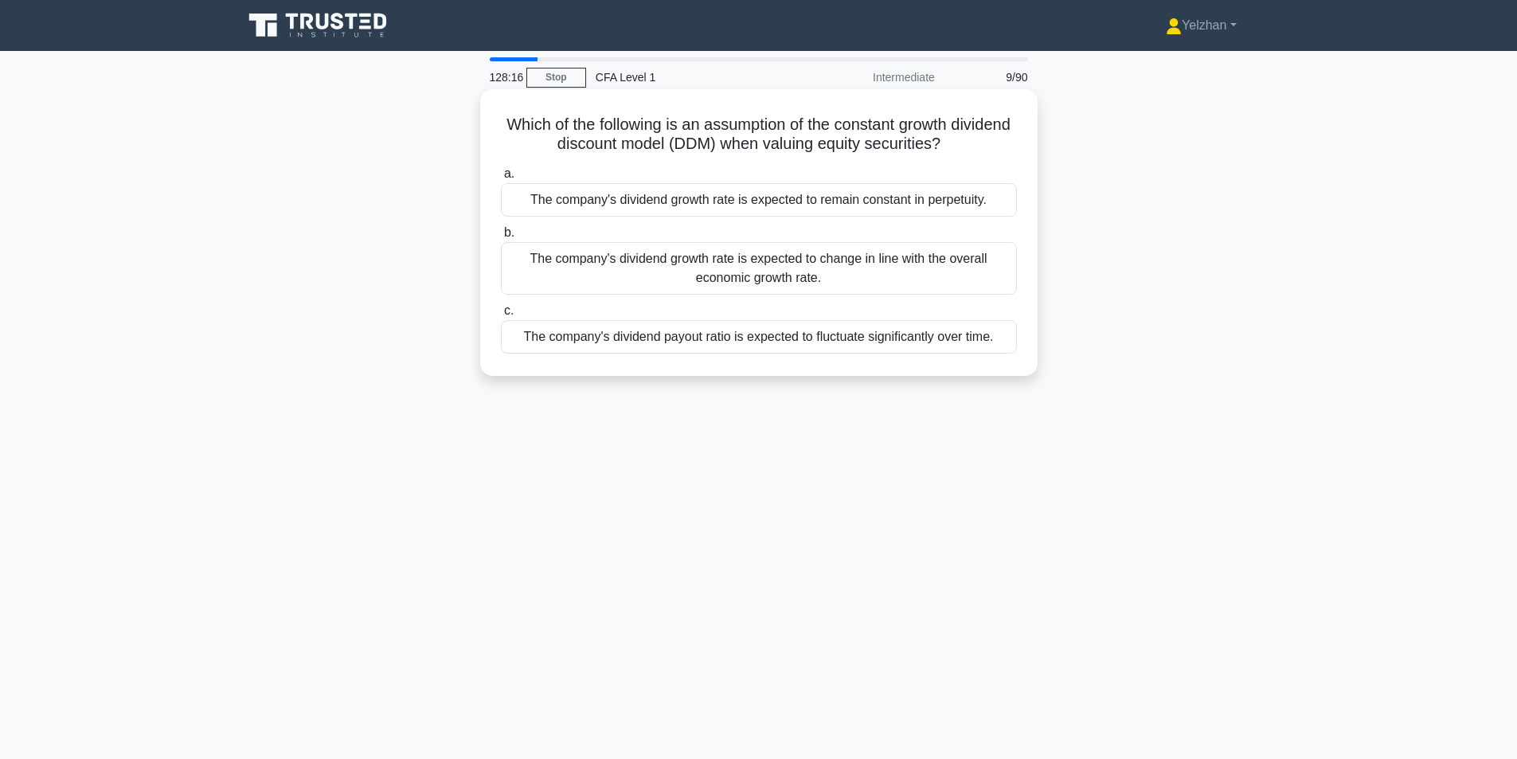
click at [929, 191] on div "The company's dividend growth rate is expected to remain constant in perpetuity." at bounding box center [759, 199] width 516 height 33
click at [501, 179] on input "a. The company's dividend growth rate is expected to remain constant in perpetu…" at bounding box center [501, 174] width 0 height 10
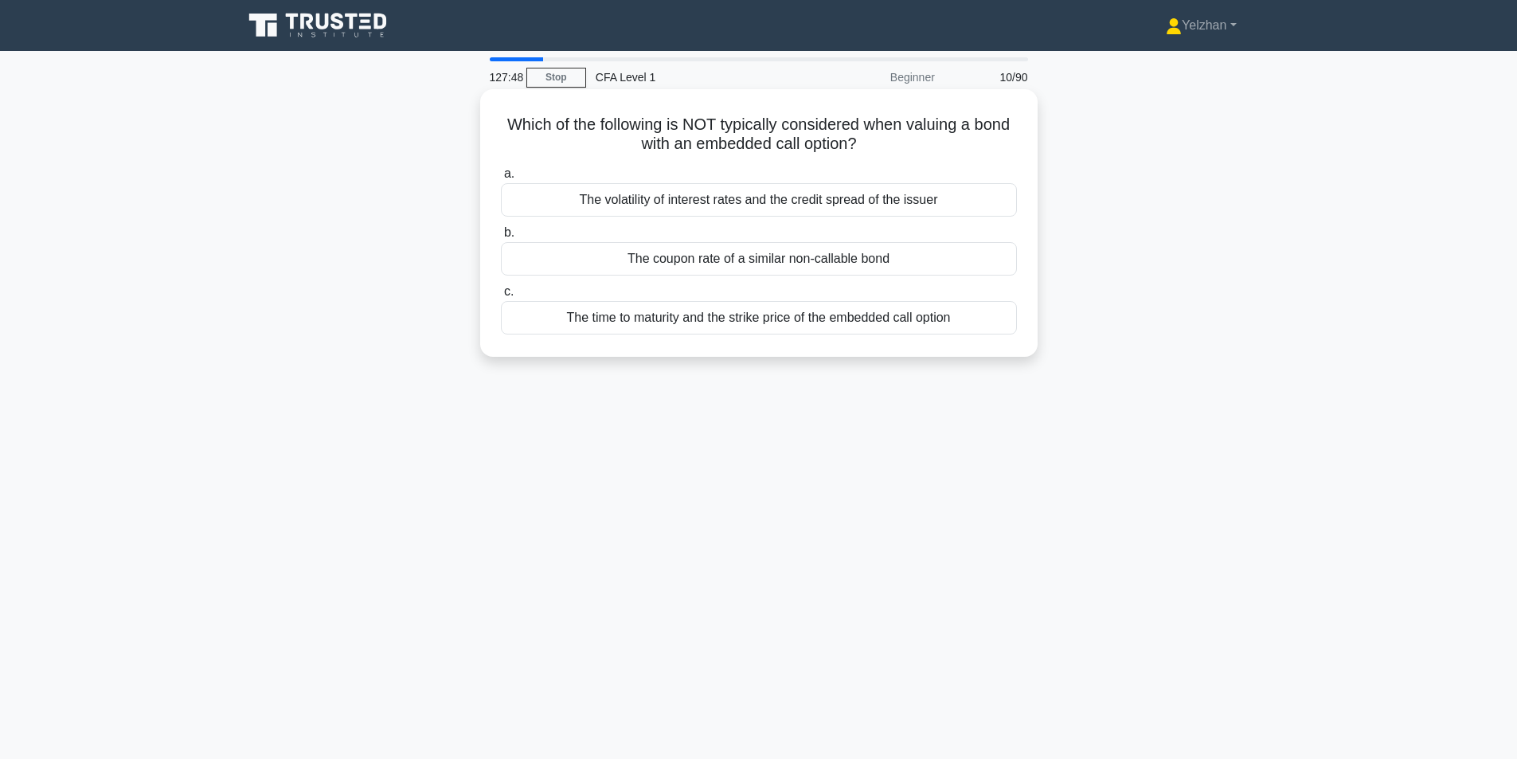
click at [867, 259] on div "The coupon rate of a similar non-callable bond" at bounding box center [759, 258] width 516 height 33
click at [501, 238] on input "b. The coupon rate of a similar non-callable bond" at bounding box center [501, 233] width 0 height 10
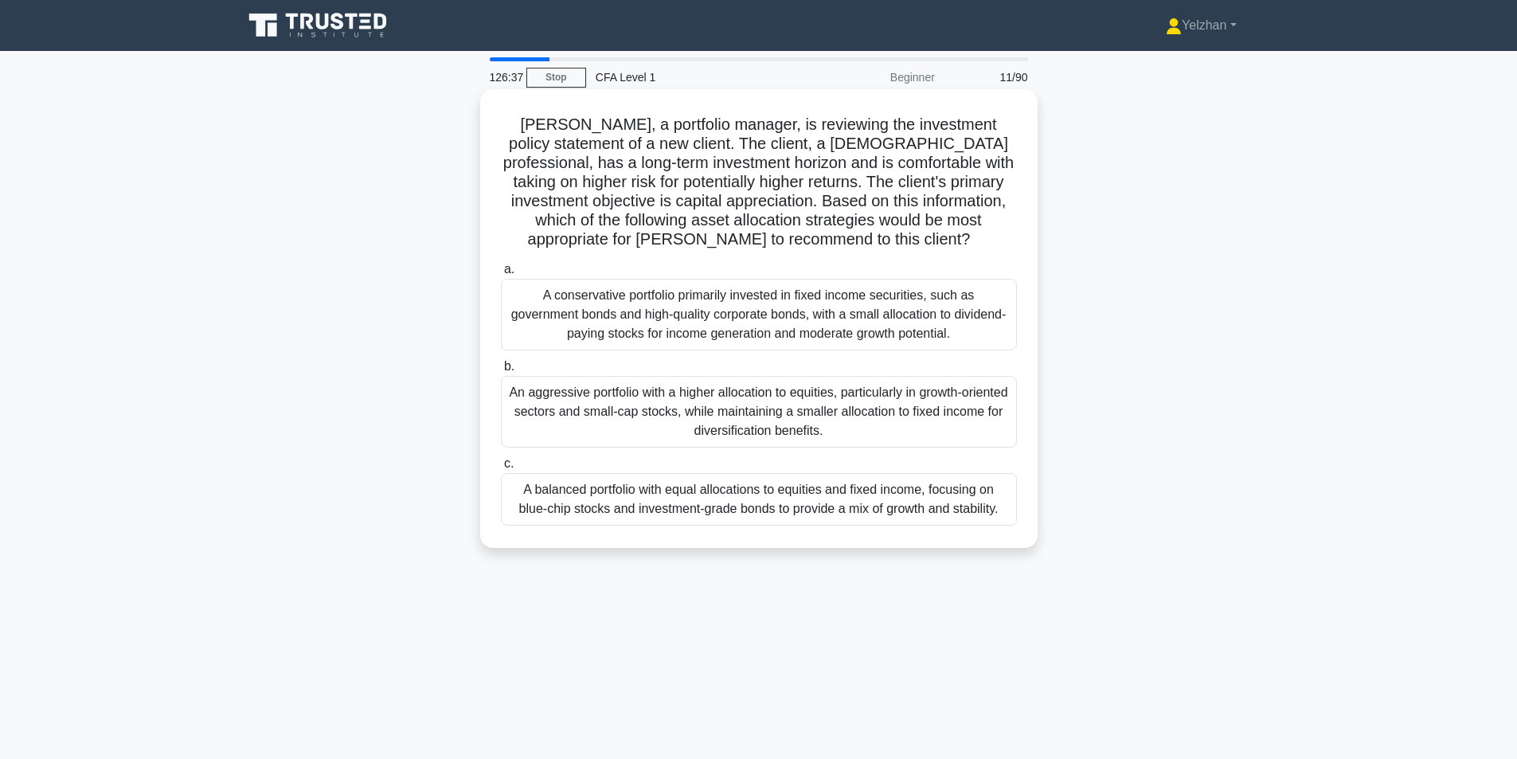
click at [917, 409] on div "An aggressive portfolio with a higher allocation to equities, particularly in g…" at bounding box center [759, 412] width 516 height 72
click at [501, 372] on input "b. An aggressive portfolio with a higher allocation to equities, particularly i…" at bounding box center [501, 367] width 0 height 10
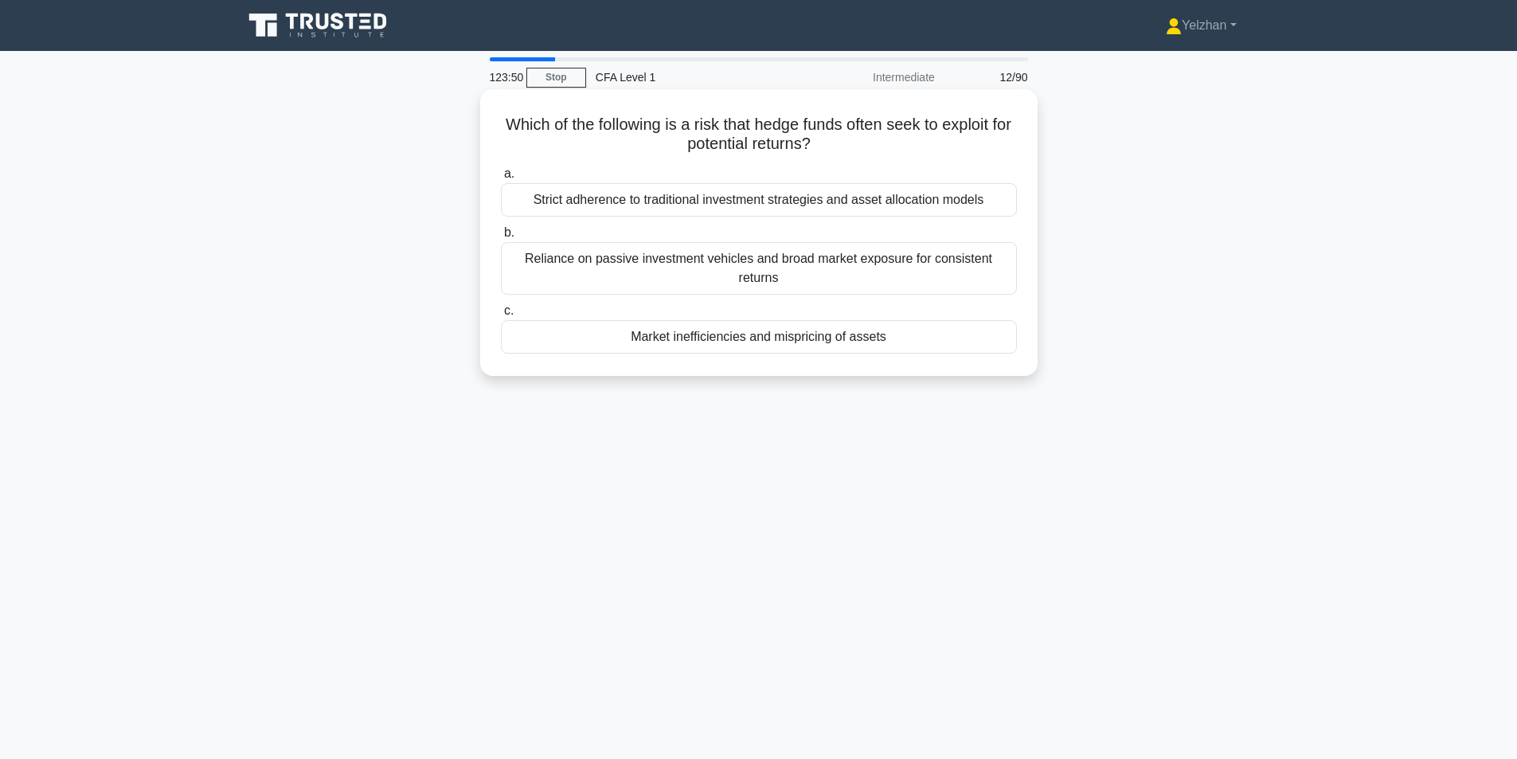
click at [849, 214] on div "Strict adherence to traditional investment strategies and asset allocation mode…" at bounding box center [759, 199] width 516 height 33
click at [501, 179] on input "a. Strict adherence to traditional investment strategies and asset allocation m…" at bounding box center [501, 174] width 0 height 10
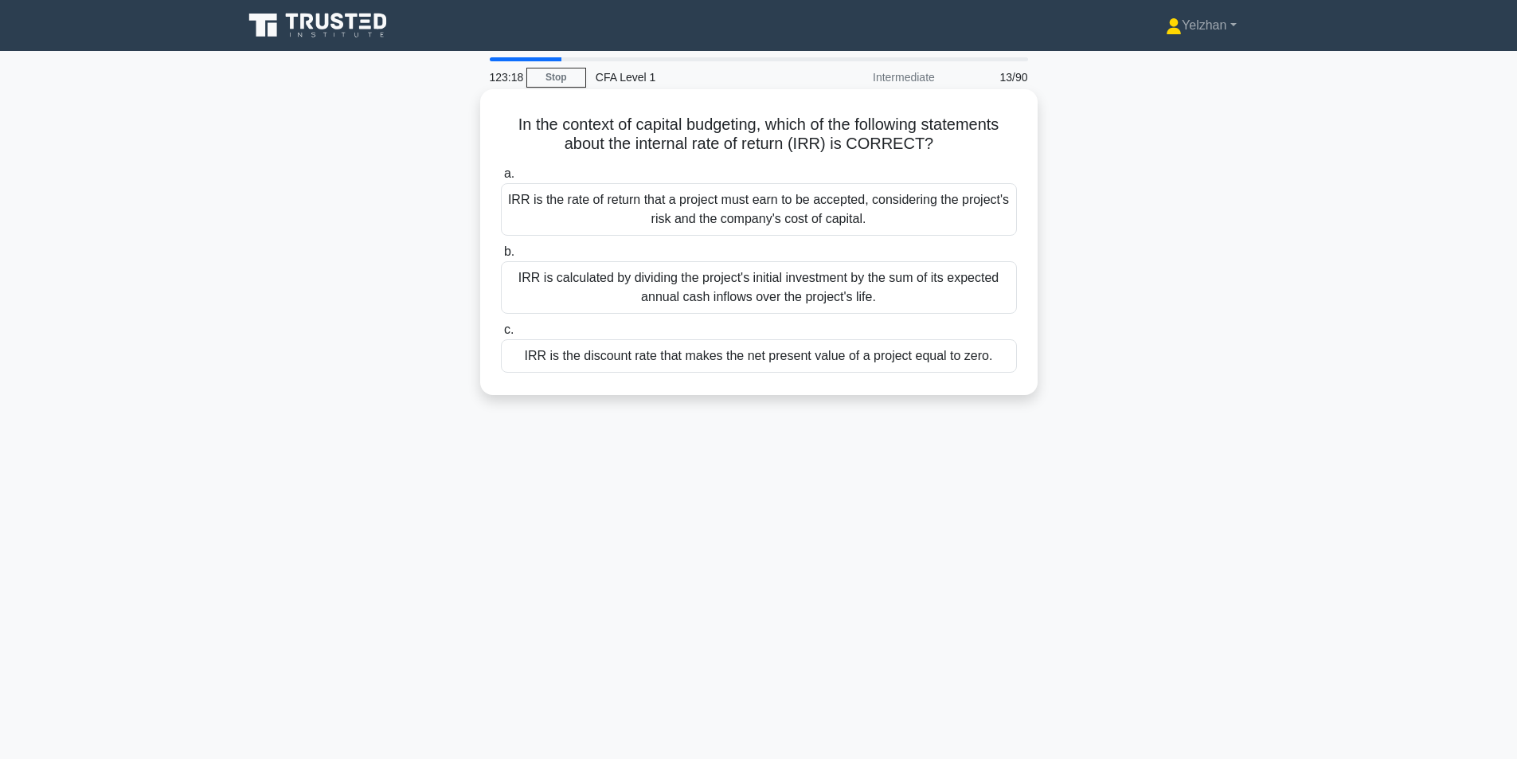
click at [941, 358] on div "IRR is the discount rate that makes the net present value of a project equal to…" at bounding box center [759, 355] width 516 height 33
click at [501, 335] on input "c. IRR is the discount rate that makes the net present value of a project equal…" at bounding box center [501, 330] width 0 height 10
click at [946, 360] on div "The index may not be representative of the broader market and could be more vol…" at bounding box center [759, 355] width 516 height 33
click at [501, 335] on input "c. The index may not be representative of the broader market and could be more …" at bounding box center [501, 330] width 0 height 10
click at [934, 362] on div "The company is confident about its future earnings prospects and financial stab…" at bounding box center [759, 355] width 516 height 33
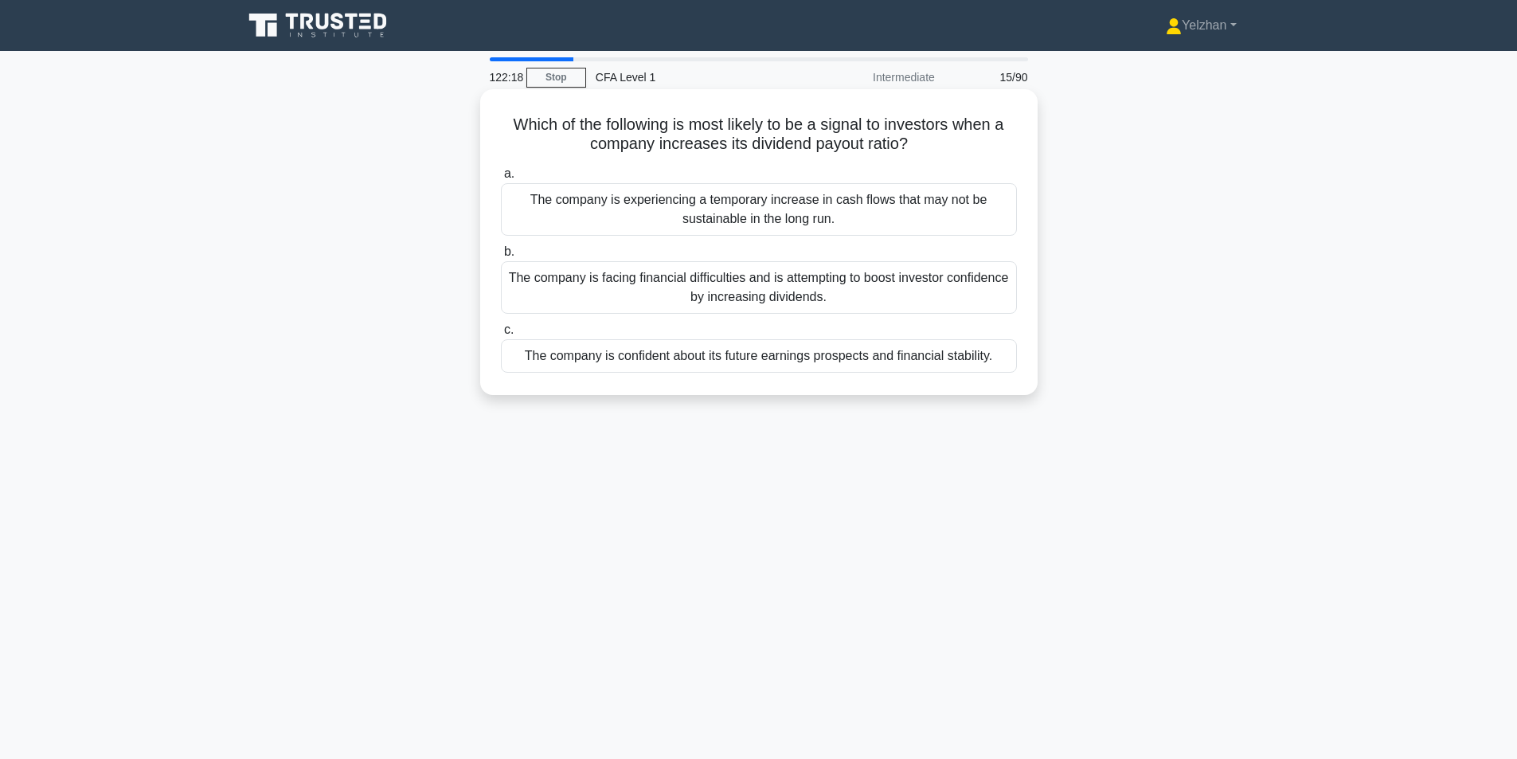
click at [501, 335] on input "c. The company is confident about its future earnings prospects and financial s…" at bounding box center [501, 330] width 0 height 10
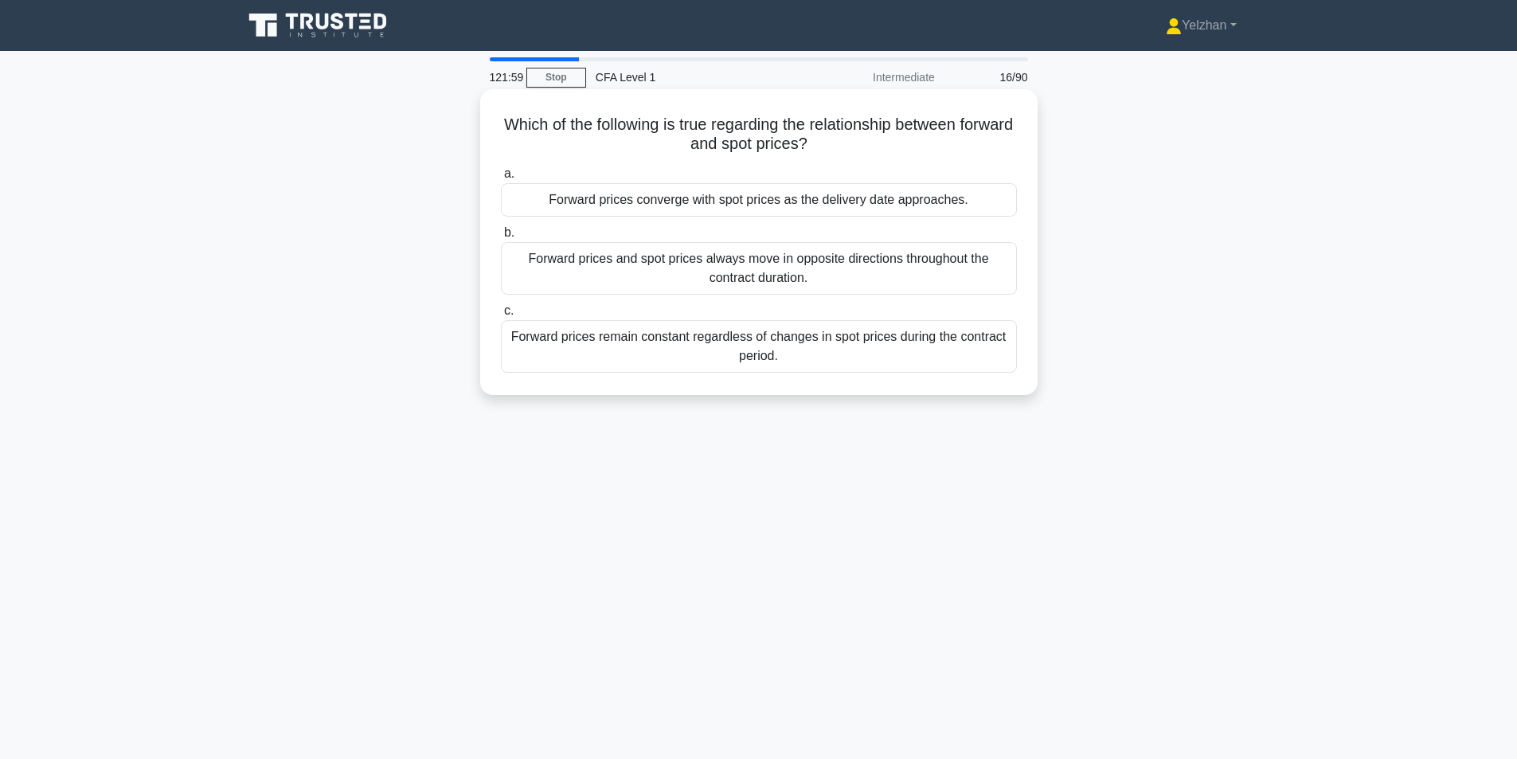
click at [905, 352] on div "Forward prices remain constant regardless of changes in spot prices during the …" at bounding box center [759, 346] width 516 height 53
click at [501, 316] on input "c. Forward prices remain constant regardless of changes in spot prices during t…" at bounding box center [501, 311] width 0 height 10
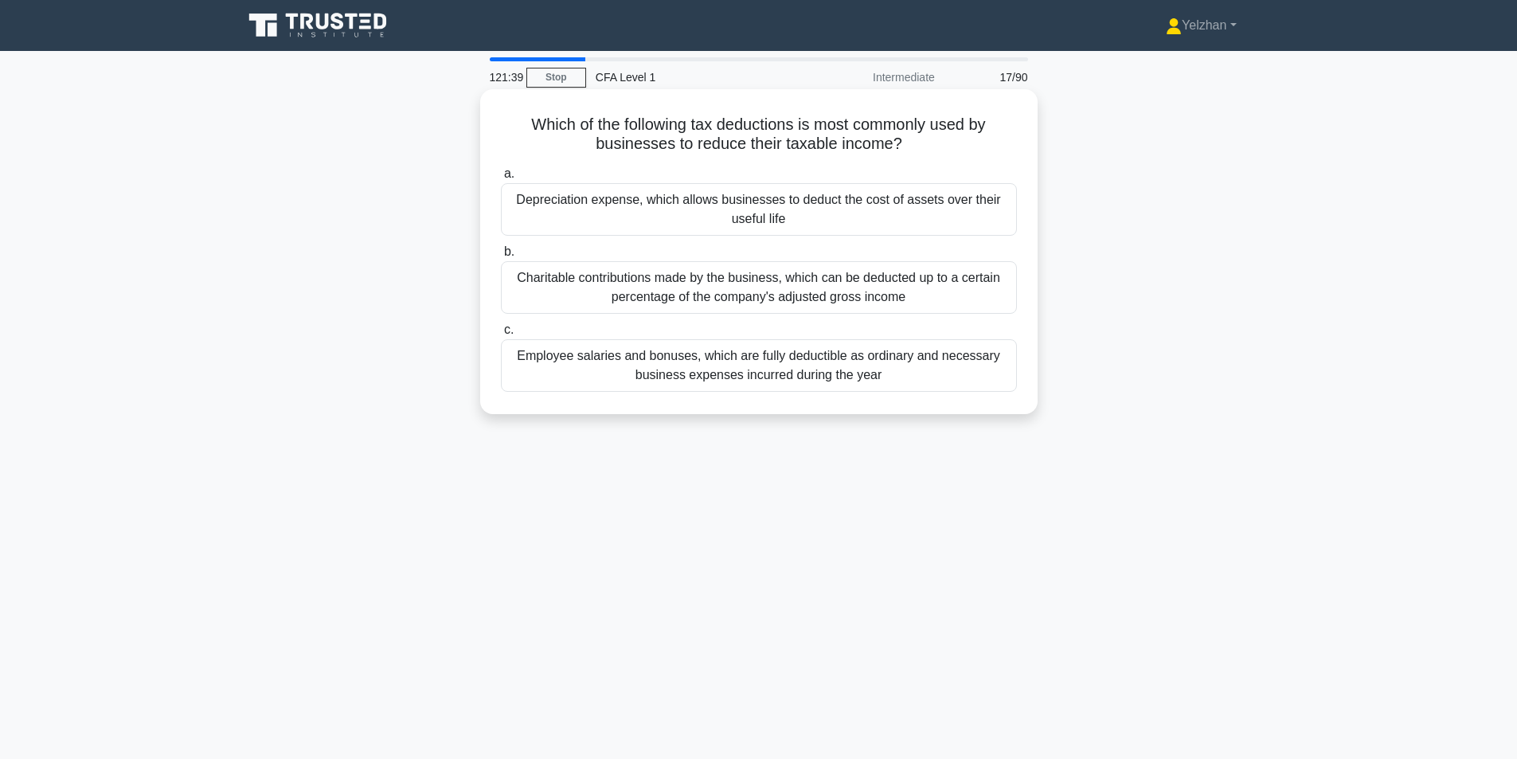
click at [867, 201] on div "Depreciation expense, which allows businesses to deduct the cost of assets over…" at bounding box center [759, 209] width 516 height 53
click at [501, 179] on input "a. Depreciation expense, which allows businesses to deduct the cost of assets o…" at bounding box center [501, 174] width 0 height 10
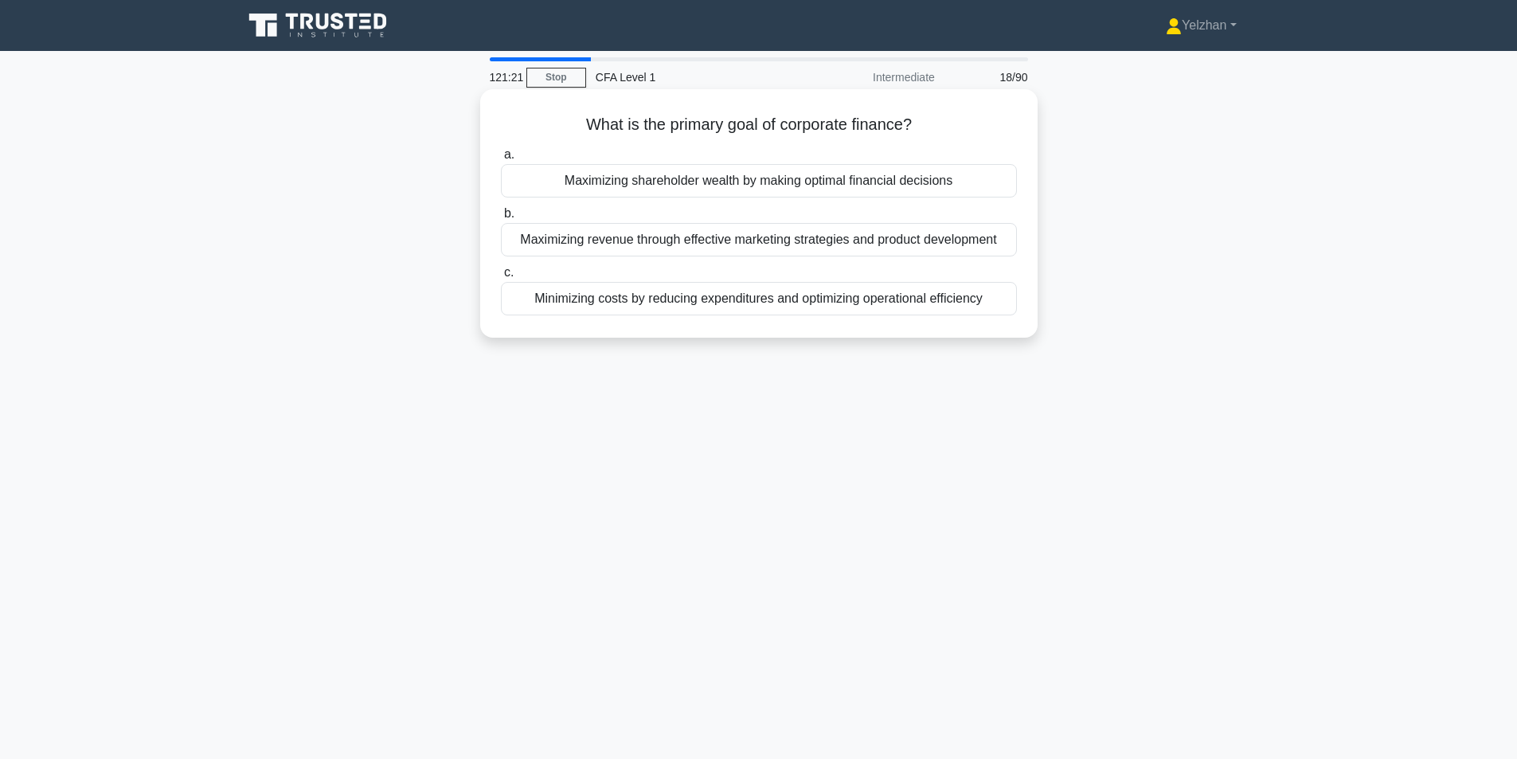
click at [944, 186] on div "Maximizing shareholder wealth by making optimal financial decisions" at bounding box center [759, 180] width 516 height 33
click at [501, 160] on input "a. Maximizing shareholder wealth by making optimal financial decisions" at bounding box center [501, 155] width 0 height 10
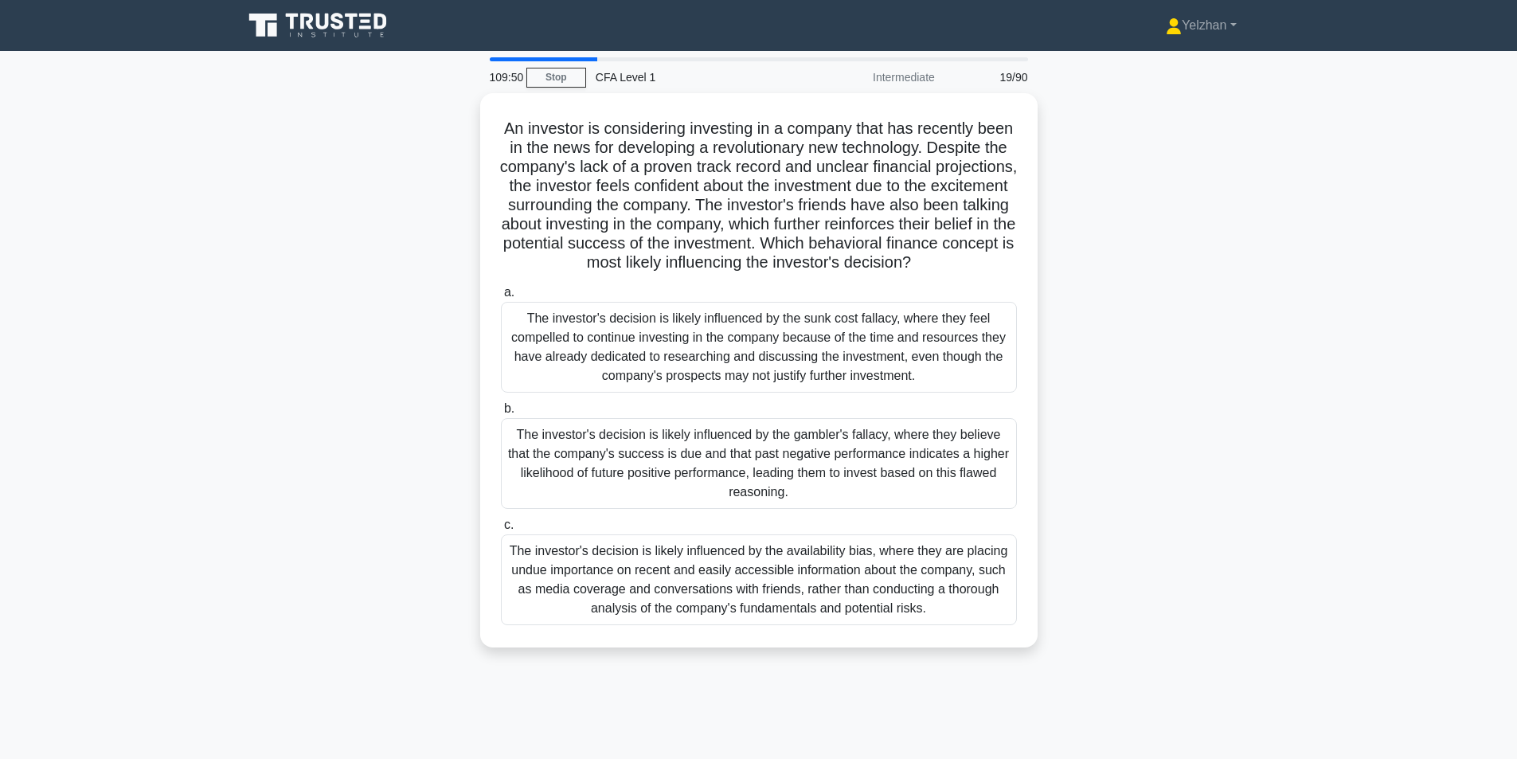
click at [900, 605] on div "The investor's decision is likely influenced by the availability bias, where th…" at bounding box center [759, 580] width 516 height 91
click at [501, 531] on input "c. The investor's decision is likely influenced by the availability bias, where…" at bounding box center [501, 525] width 0 height 10
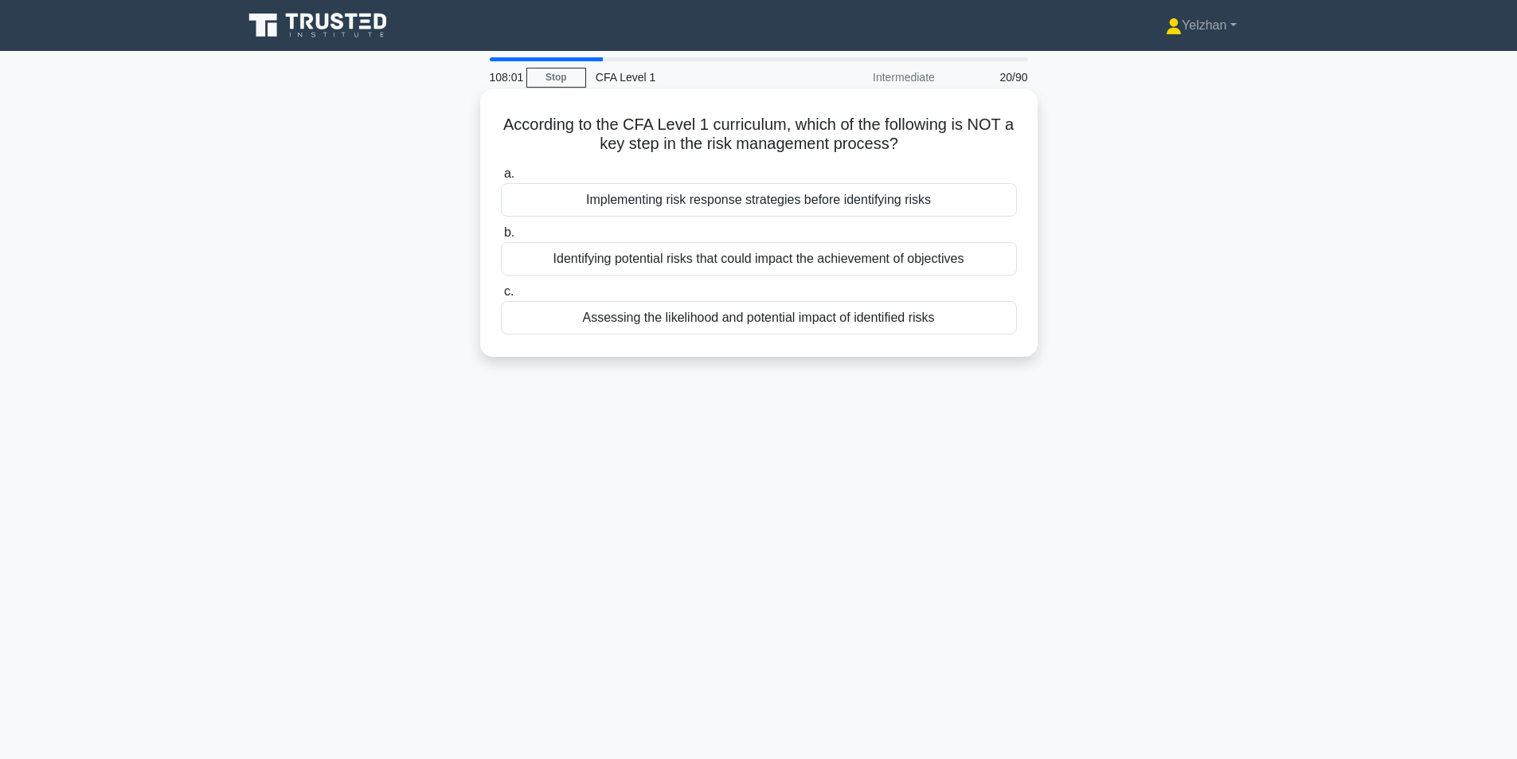
click at [912, 323] on div "Assessing the likelihood and potential impact of identified risks" at bounding box center [759, 317] width 516 height 33
click at [501, 297] on input "c. Assessing the likelihood and potential impact of identified risks" at bounding box center [501, 292] width 0 height 10
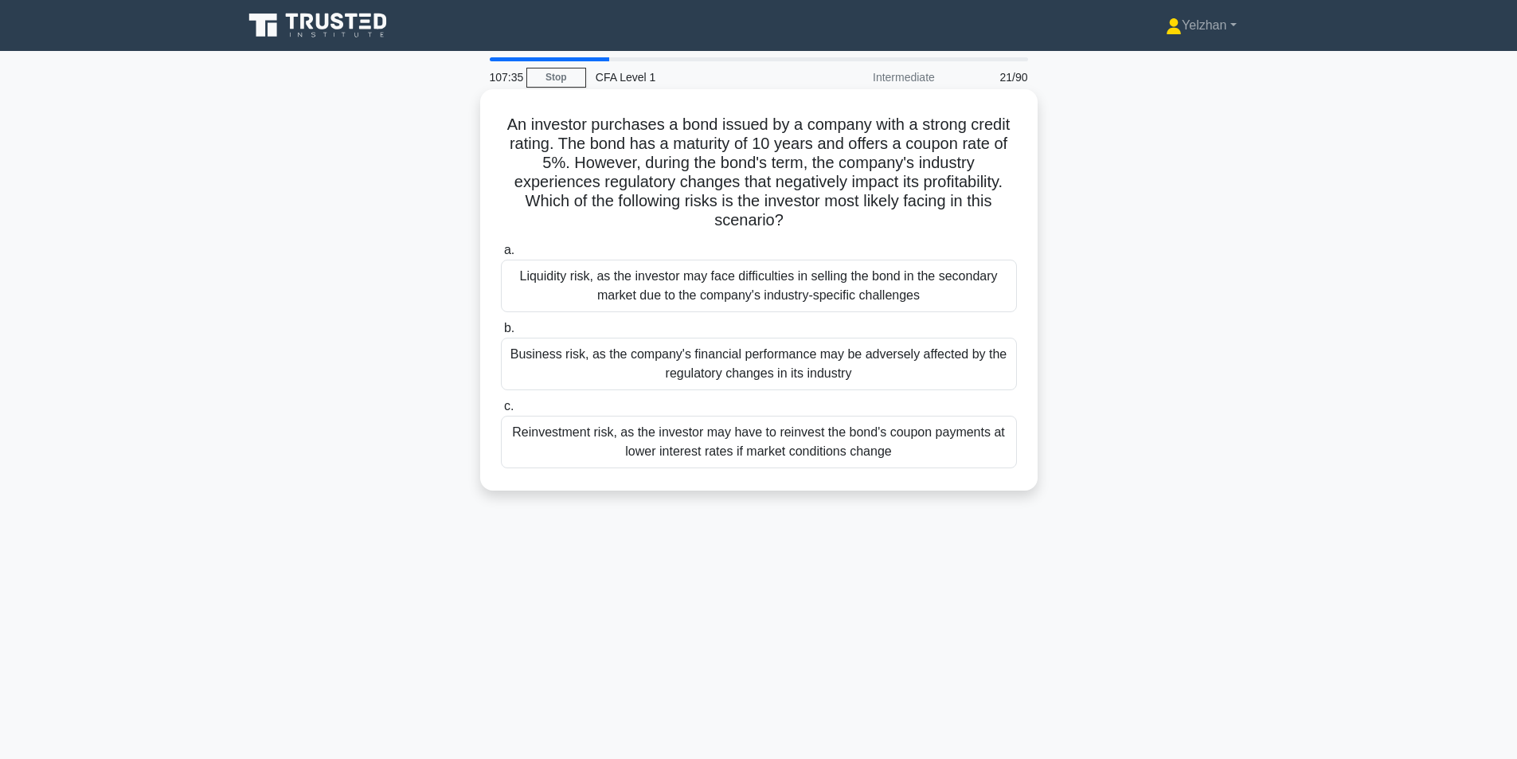
click at [823, 358] on div "Business risk, as the company's financial performance may be adversely affected…" at bounding box center [759, 364] width 516 height 53
click at [501, 334] on input "b. Business risk, as the company's financial performance may be adversely affec…" at bounding box center [501, 328] width 0 height 10
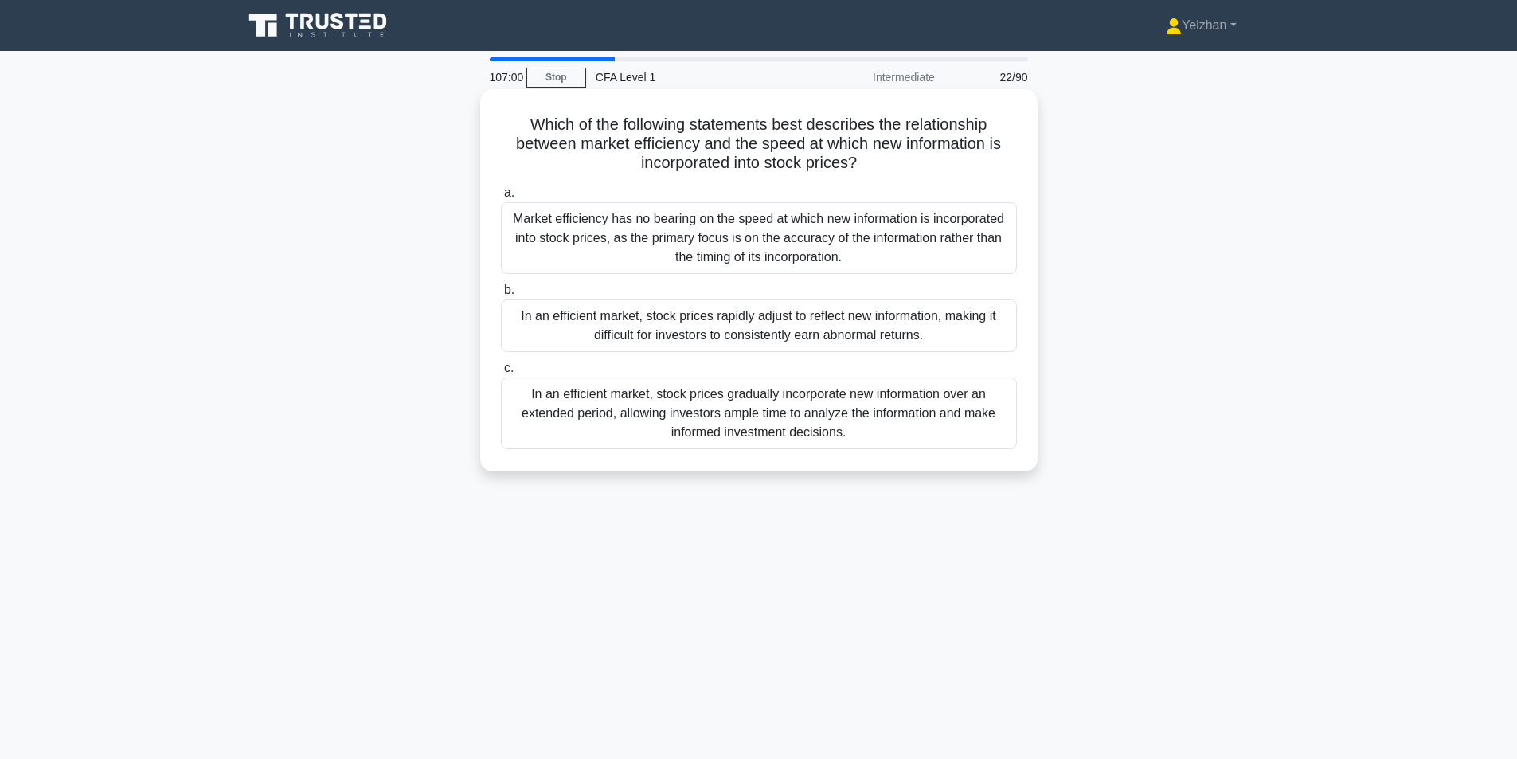
click at [956, 319] on div "In an efficient market, stock prices rapidly adjust to reflect new information,…" at bounding box center [759, 326] width 516 height 53
click at [501, 296] on input "b. In an efficient market, stock prices rapidly adjust to reflect new informati…" at bounding box center [501, 290] width 0 height 10
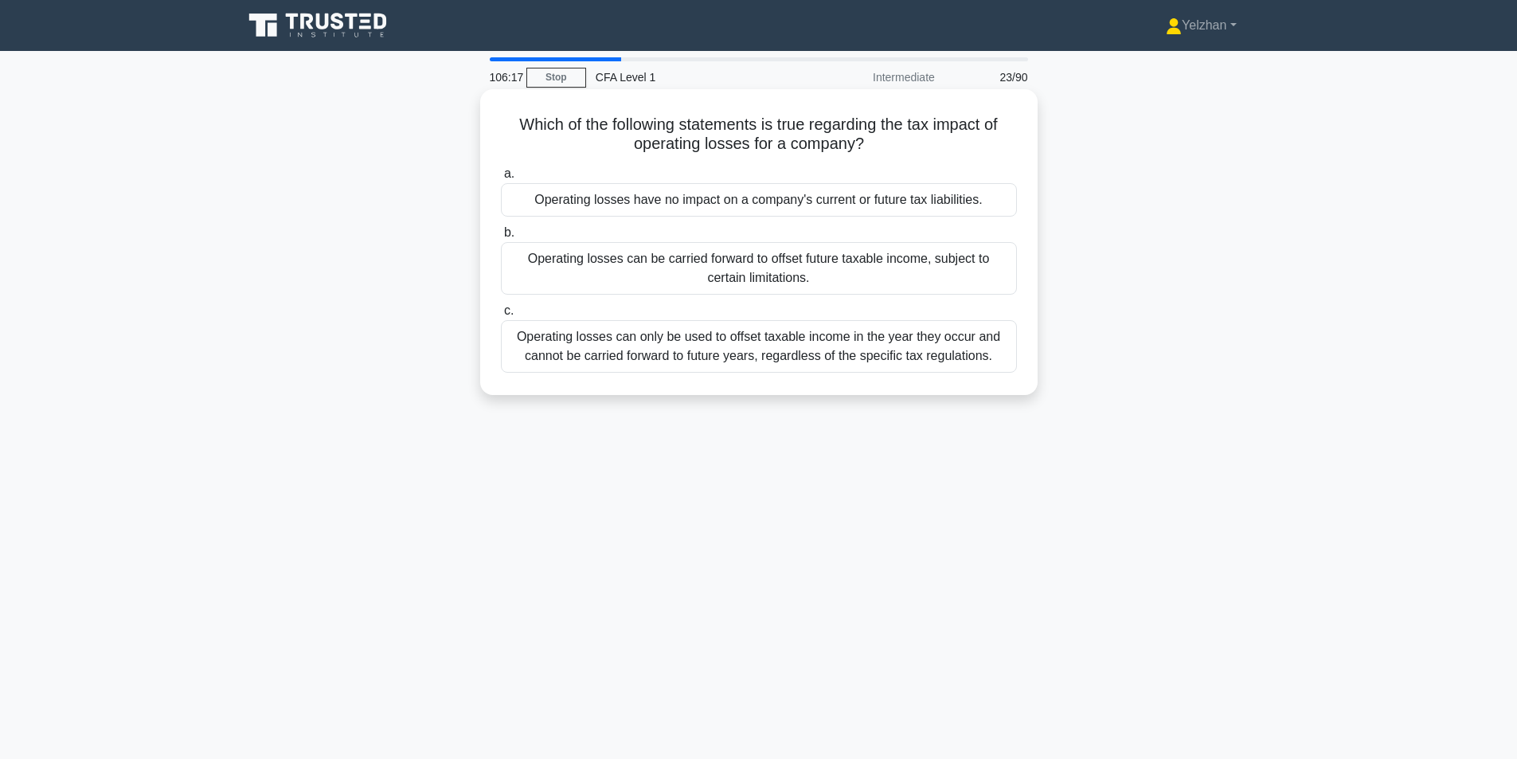
click at [910, 347] on div "Operating losses can only be used to offset taxable income in the year they occ…" at bounding box center [759, 346] width 516 height 53
click at [501, 316] on input "c. Operating losses can only be used to offset taxable income in the year they …" at bounding box center [501, 311] width 0 height 10
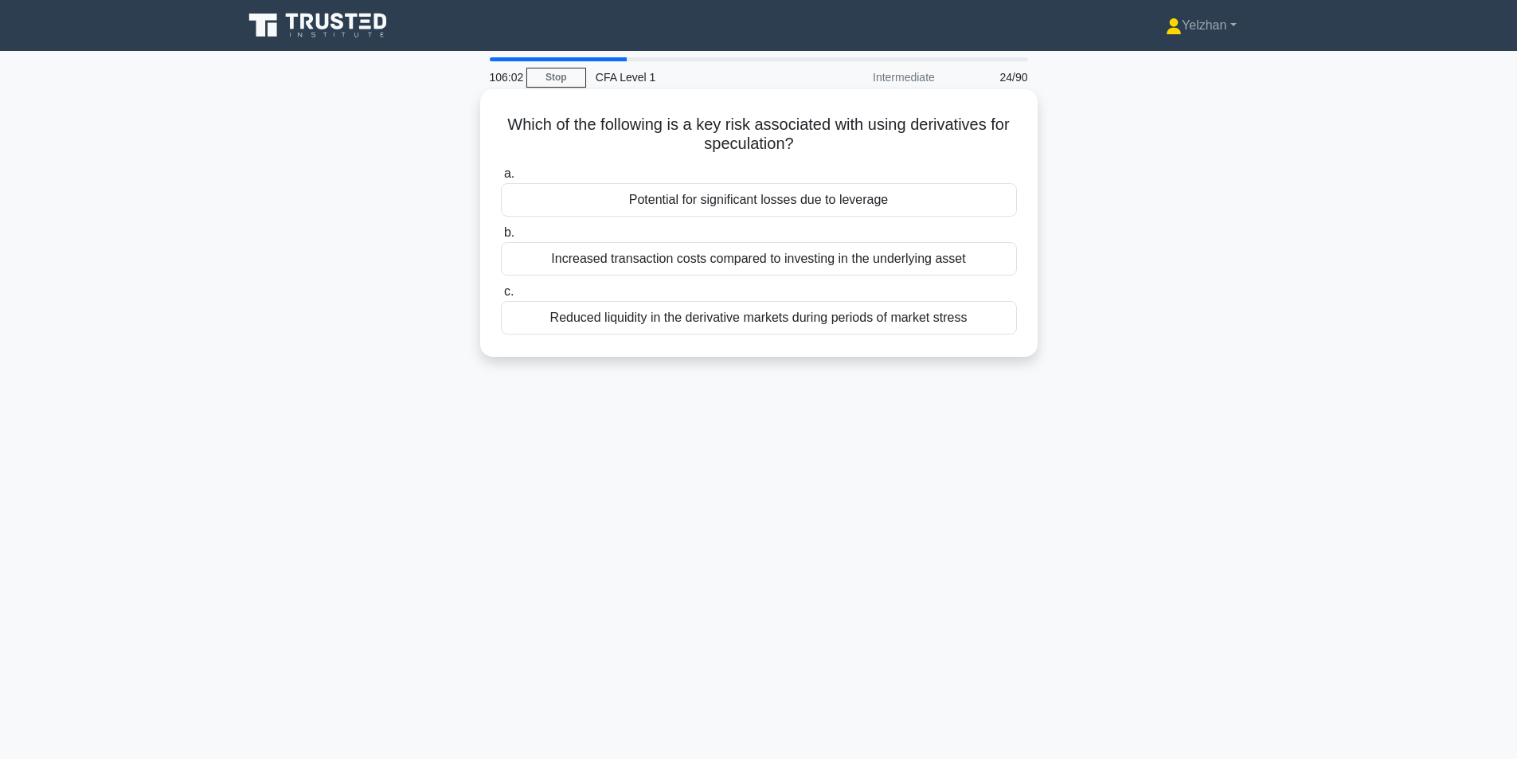
click at [867, 197] on div "Potential for significant losses due to leverage" at bounding box center [759, 199] width 516 height 33
click at [501, 179] on input "a. Potential for significant losses due to leverage" at bounding box center [501, 174] width 0 height 10
click at [922, 262] on div "Ability to actively manage and improve portfolio companies" at bounding box center [759, 258] width 516 height 33
click at [501, 238] on input "b. Ability to actively manage and improve portfolio companies" at bounding box center [501, 233] width 0 height 10
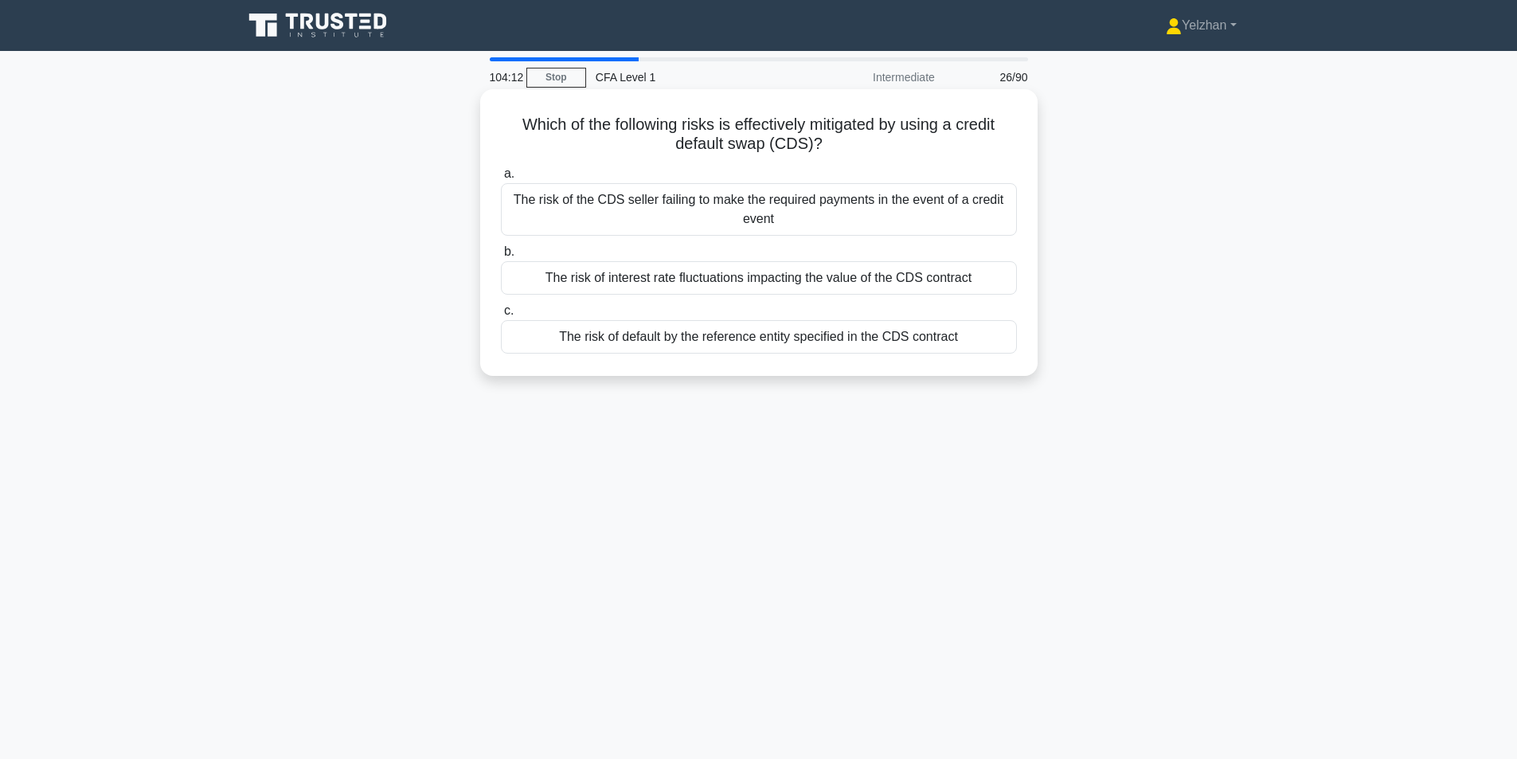
click at [842, 211] on div "The risk of the CDS seller failing to make the required payments in the event o…" at bounding box center [759, 209] width 516 height 53
click at [501, 179] on input "a. The risk of the CDS seller failing to make the required payments in the even…" at bounding box center [501, 174] width 0 height 10
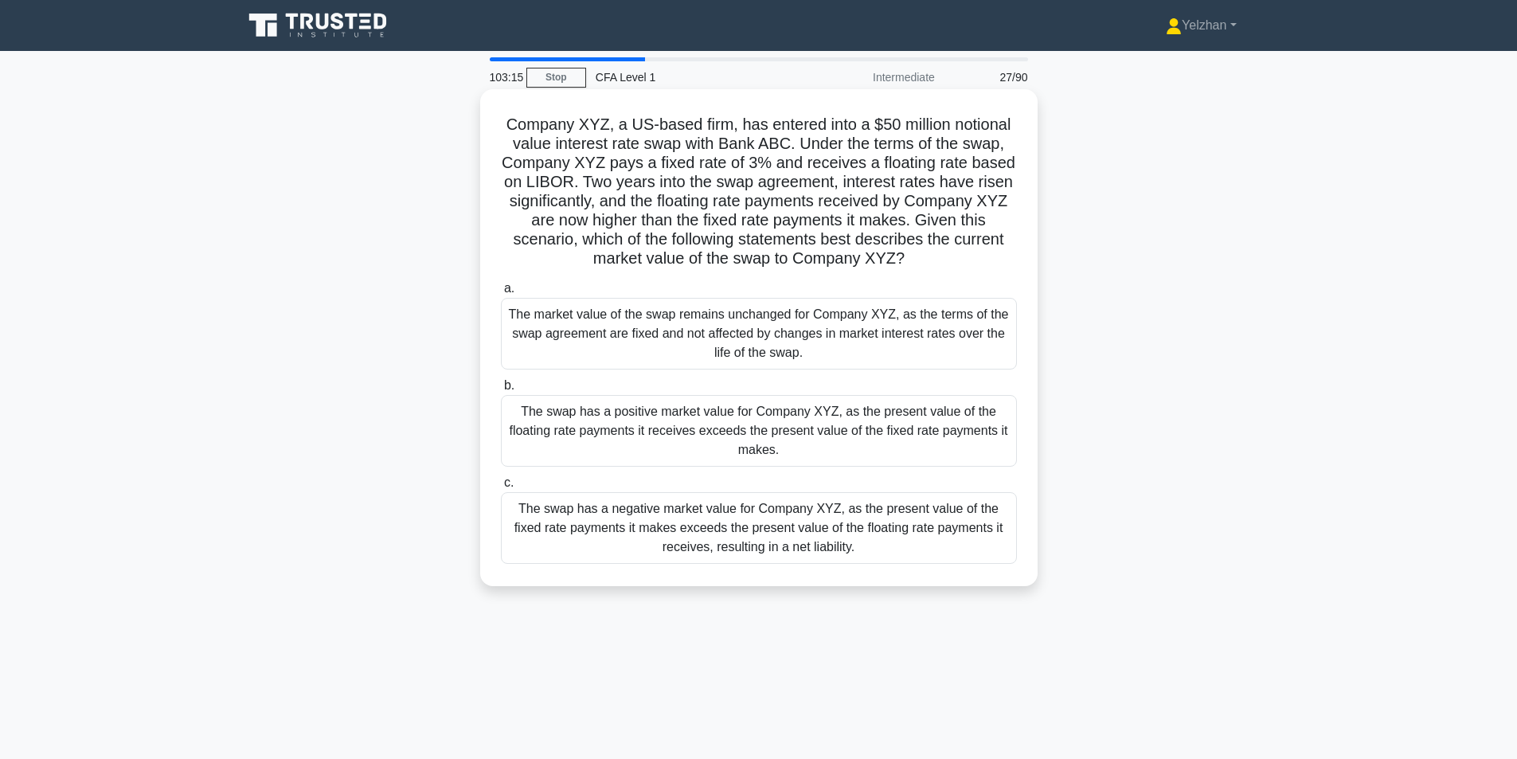
click at [841, 417] on div "The swap has a positive market value for Company XYZ, as the present value of t…" at bounding box center [759, 431] width 516 height 72
click at [501, 391] on input "b. The swap has a positive market value for Company XYZ, as the present value o…" at bounding box center [501, 386] width 0 height 10
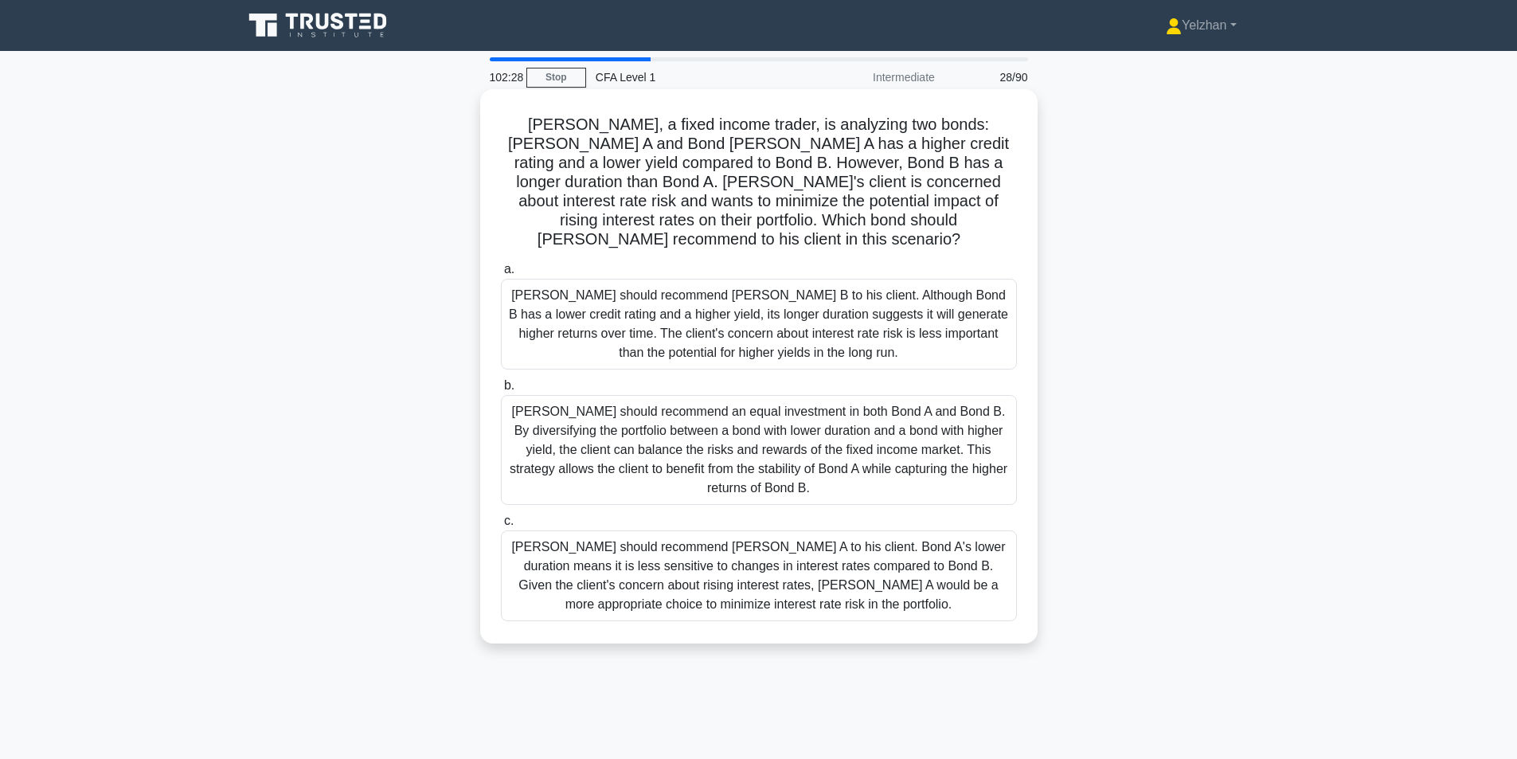
click at [879, 561] on div "Tom should recommend Bond A to his client. Bond A's lower duration means it is …" at bounding box center [759, 576] width 516 height 91
click at [501, 527] on input "c. Tom should recommend Bond A to his client. Bond A's lower duration means it …" at bounding box center [501, 521] width 0 height 10
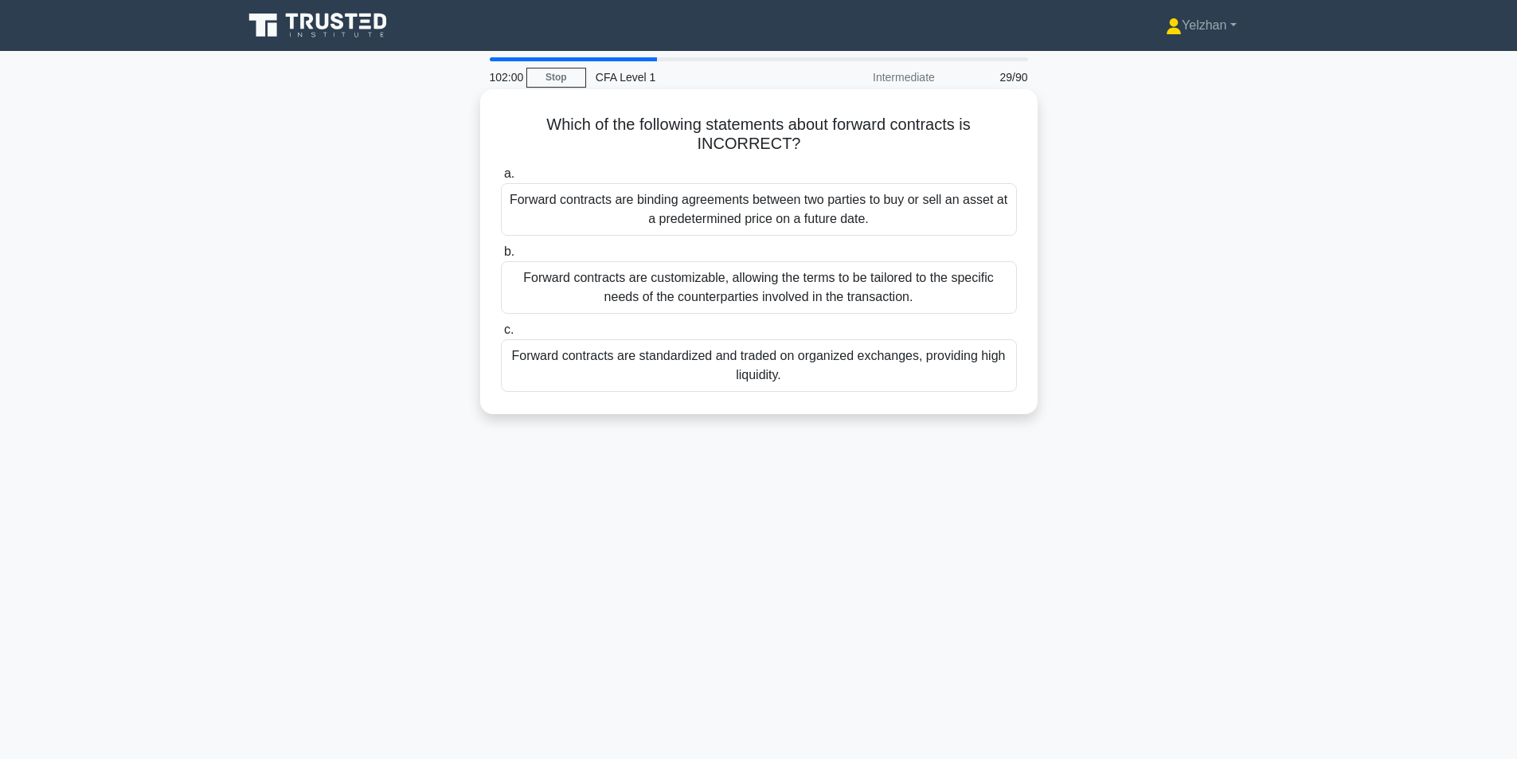
click at [868, 366] on div "Forward contracts are standardized and traded on organized exchanges, providing…" at bounding box center [759, 365] width 516 height 53
click at [501, 335] on input "c. Forward contracts are standardized and traded on organized exchanges, provid…" at bounding box center [501, 330] width 0 height 10
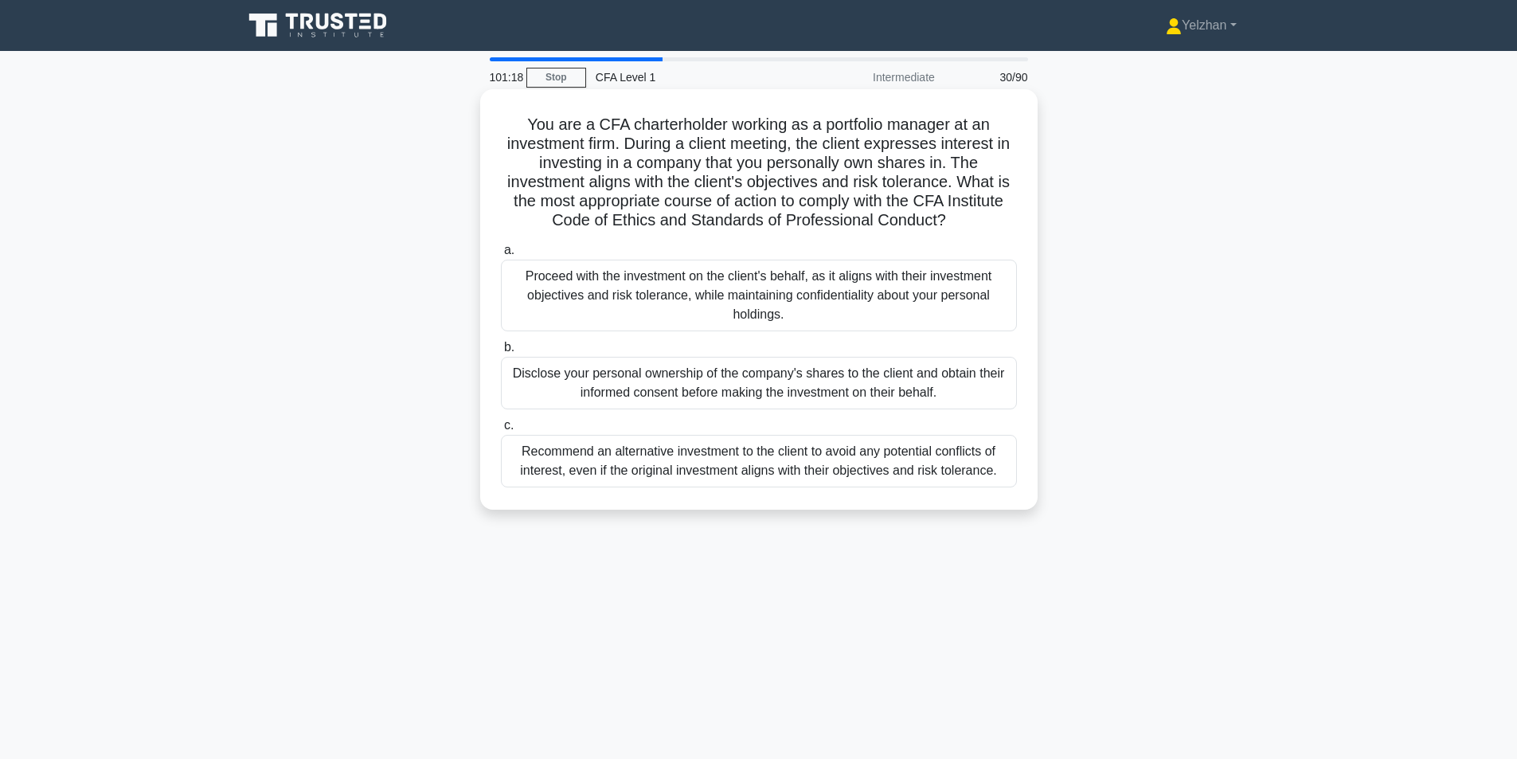
click at [813, 386] on div "Disclose your personal ownership of the company's shares to the client and obta…" at bounding box center [759, 383] width 516 height 53
click at [501, 353] on input "b. Disclose your personal ownership of the company's shares to the client and o…" at bounding box center [501, 348] width 0 height 10
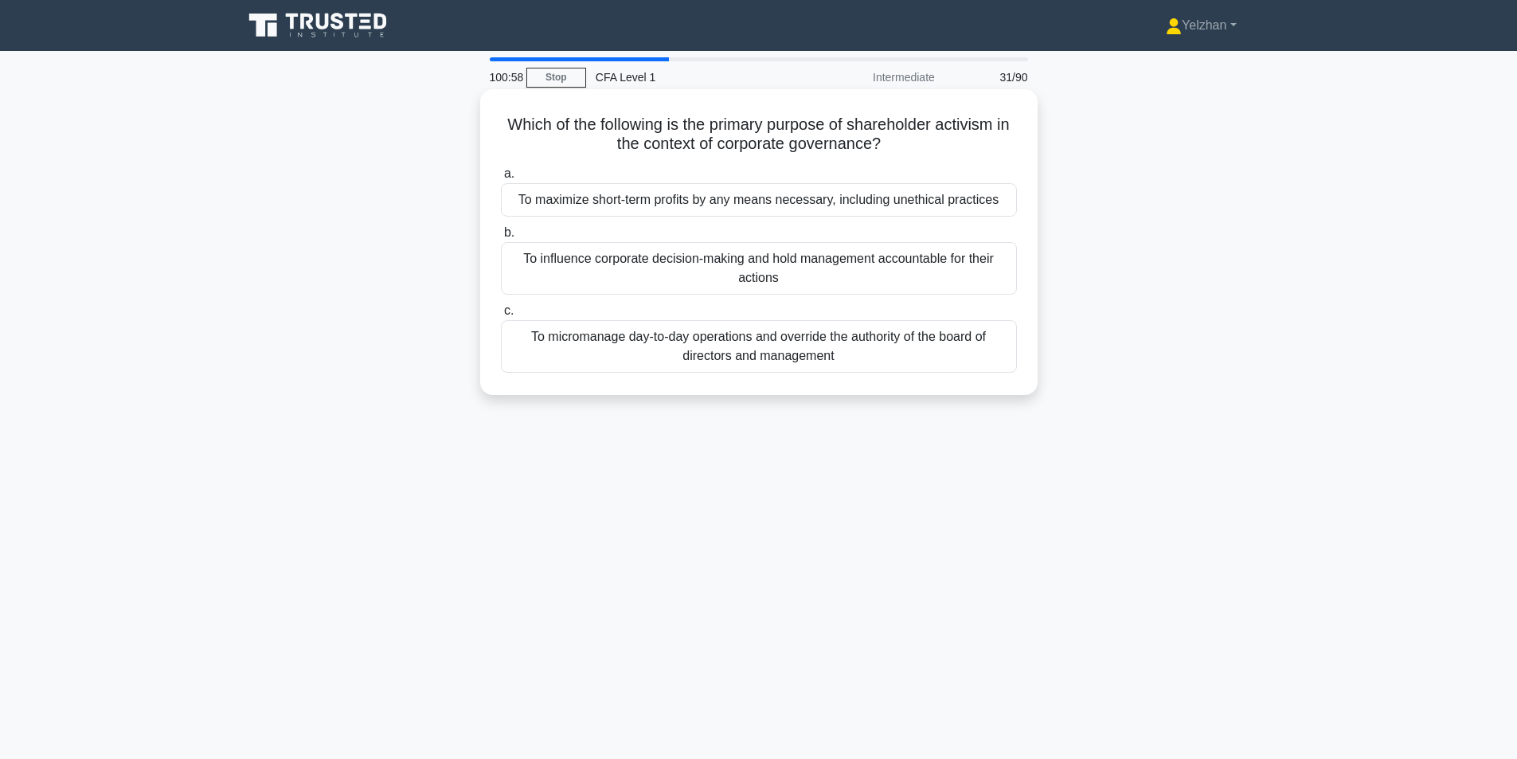
click at [875, 251] on div "To influence corporate decision-making and hold management accountable for thei…" at bounding box center [759, 268] width 516 height 53
click at [501, 238] on input "b. To influence corporate decision-making and hold management accountable for t…" at bounding box center [501, 233] width 0 height 10
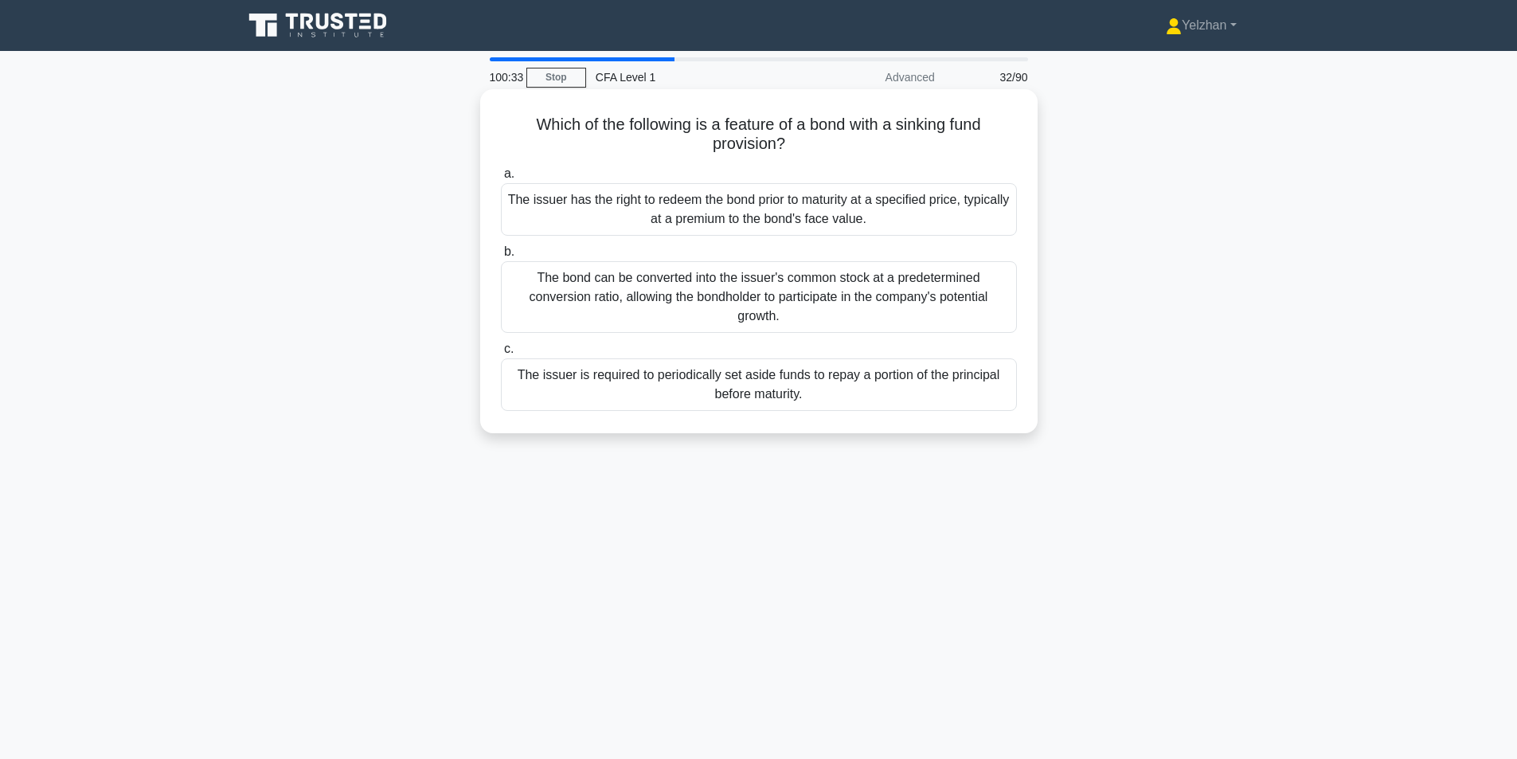
click at [841, 381] on div "The issuer is required to periodically set aside funds to repay a portion of th…" at bounding box center [759, 384] width 516 height 53
click at [501, 354] on input "c. The issuer is required to periodically set aside funds to repay a portion of…" at bounding box center [501, 349] width 0 height 10
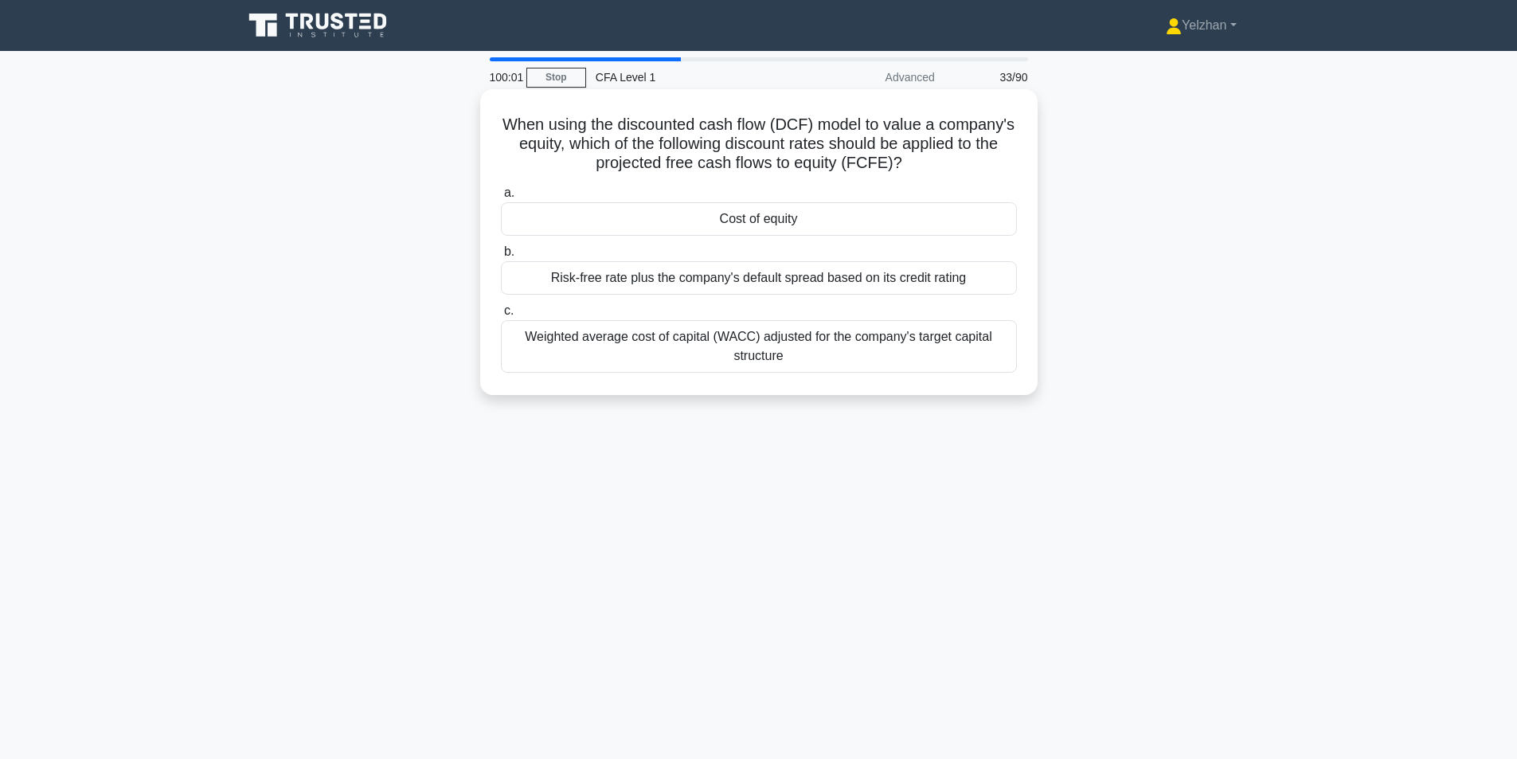
click at [935, 339] on div "Weighted average cost of capital (WACC) adjusted for the company's target capit…" at bounding box center [759, 346] width 516 height 53
click at [501, 316] on input "c. Weighted average cost of capital (WACC) adjusted for the company's target ca…" at bounding box center [501, 311] width 0 height 10
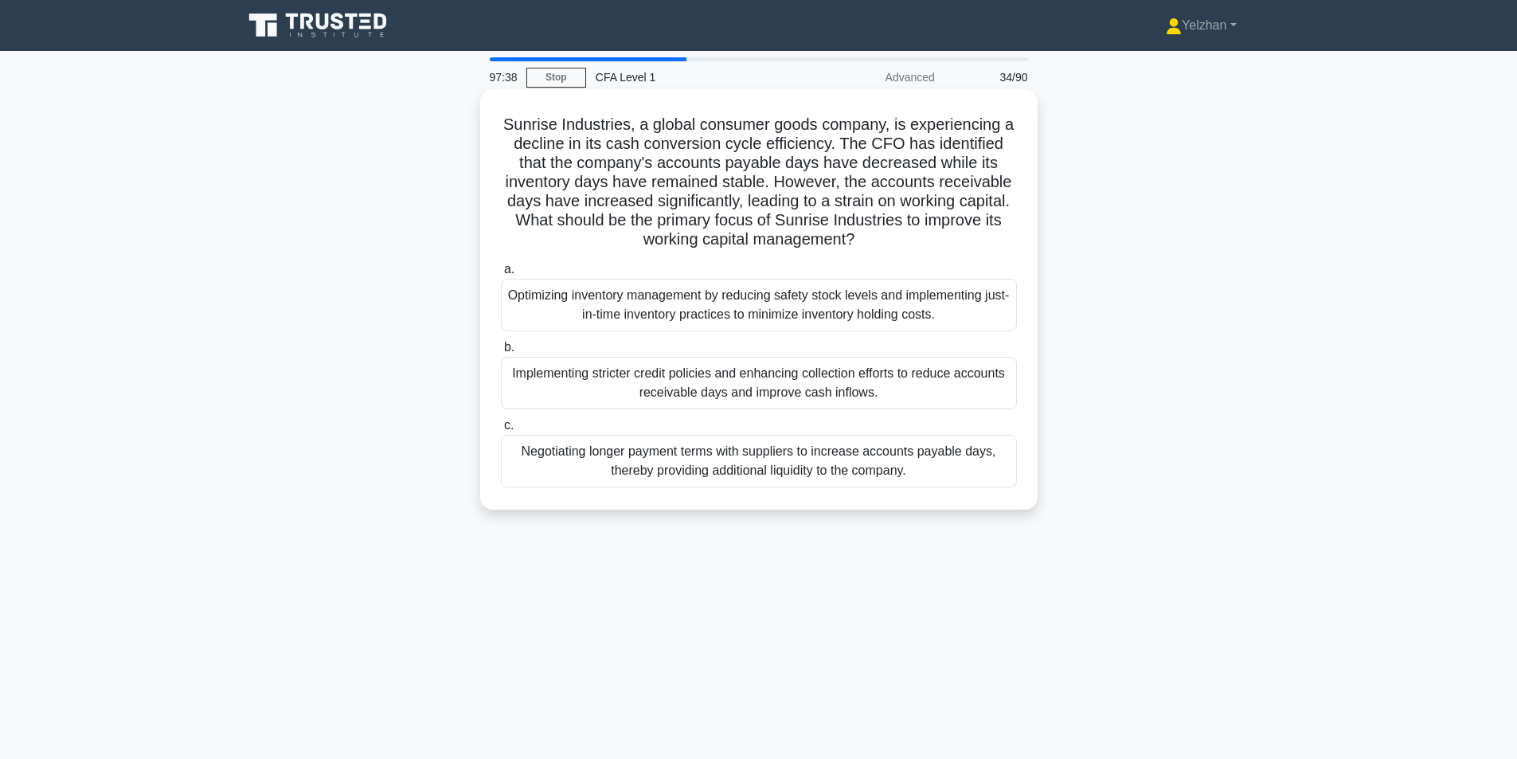
click at [899, 381] on div "Implementing stricter credit policies and enhancing collection efforts to reduc…" at bounding box center [759, 383] width 516 height 53
click at [501, 353] on input "b. Implementing stricter credit policies and enhancing collection efforts to re…" at bounding box center [501, 348] width 0 height 10
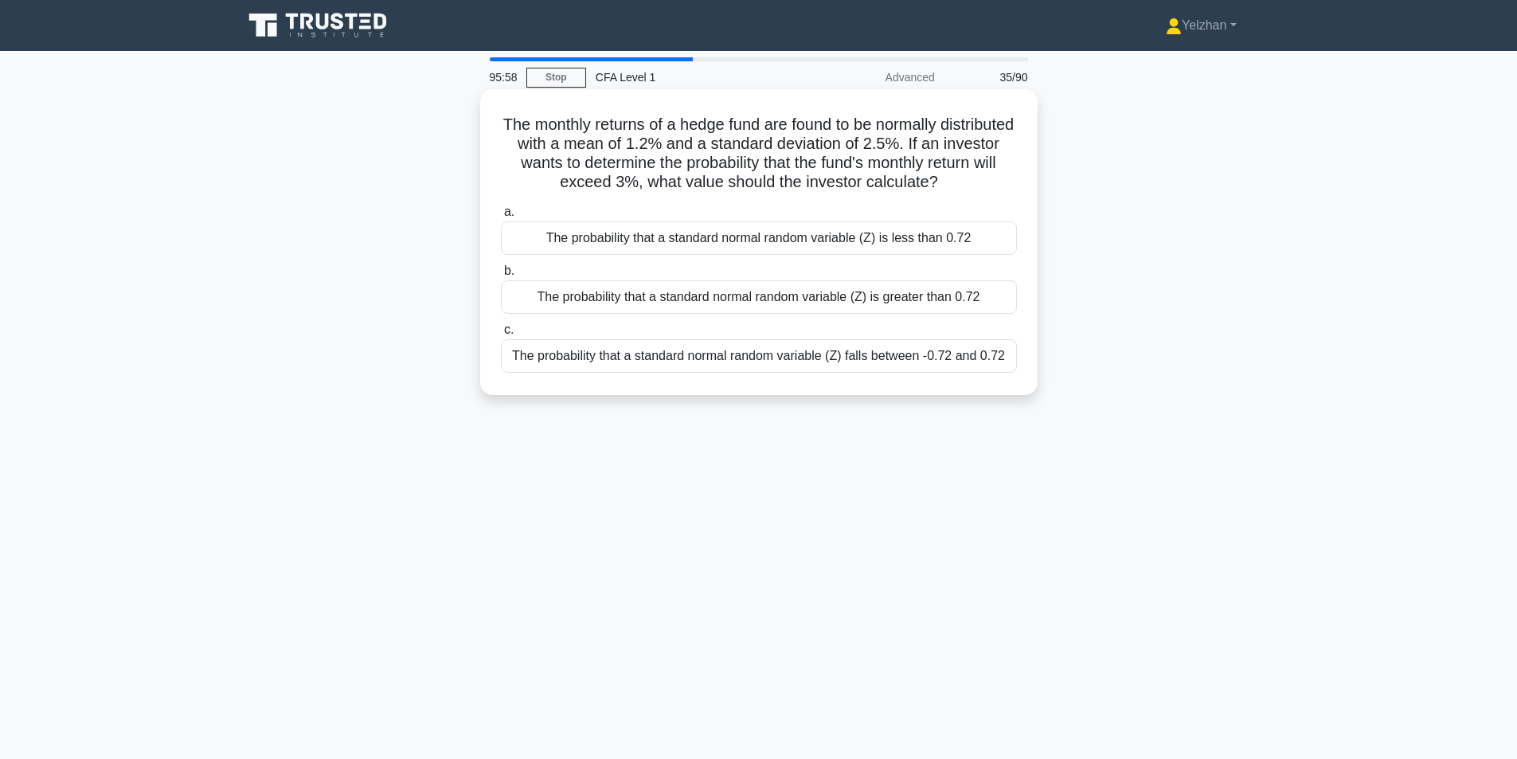
click at [950, 298] on div "The probability that a standard normal random variable (Z) is greater than 0.72" at bounding box center [759, 296] width 516 height 33
click at [501, 276] on input "b. The probability that a standard normal random variable (Z) is greater than 0…" at bounding box center [501, 271] width 0 height 10
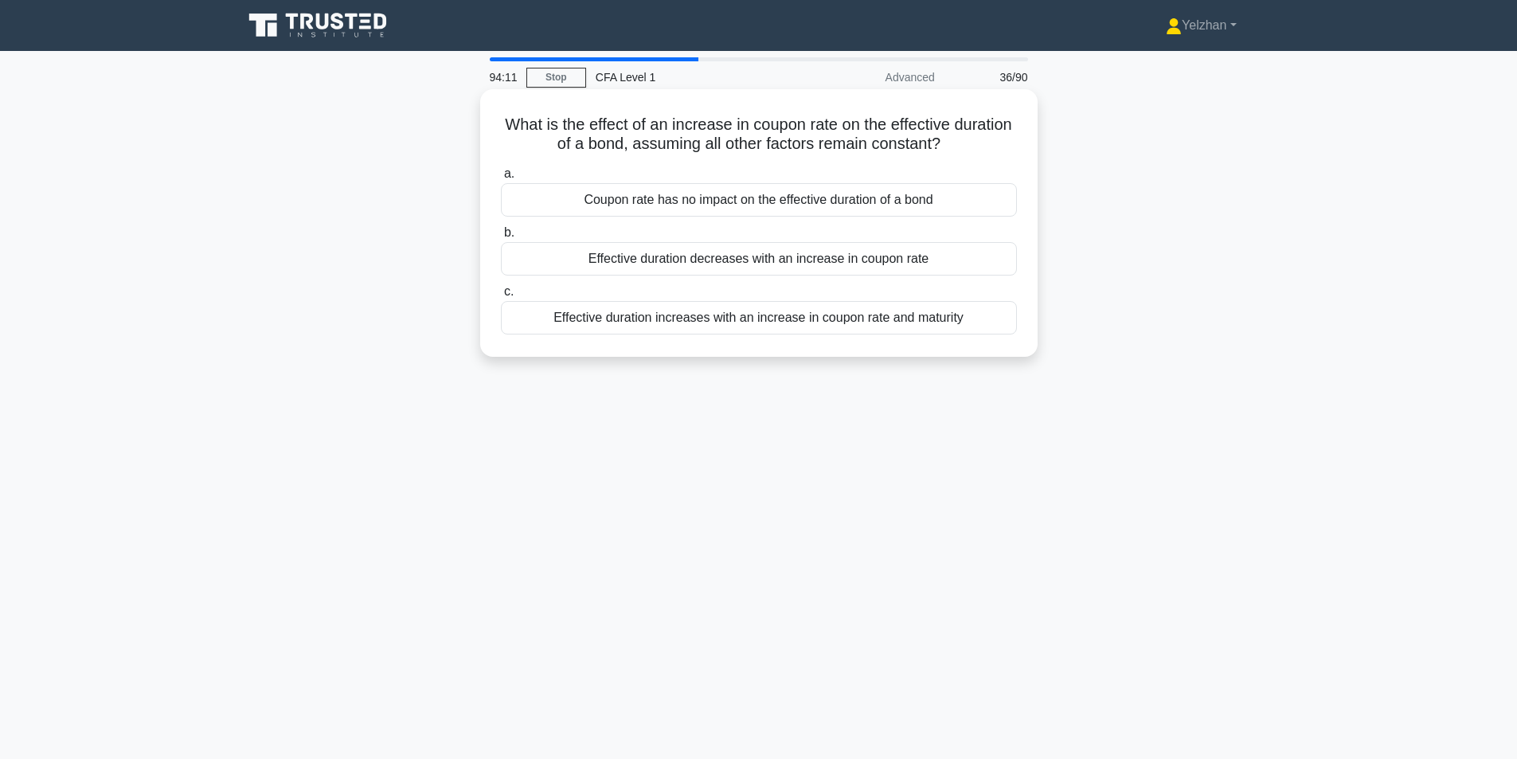
click at [899, 316] on div "Effective duration increases with an increase in coupon rate and maturity" at bounding box center [759, 317] width 516 height 33
click at [501, 297] on input "c. Effective duration increases with an increase in coupon rate and maturity" at bounding box center [501, 292] width 0 height 10
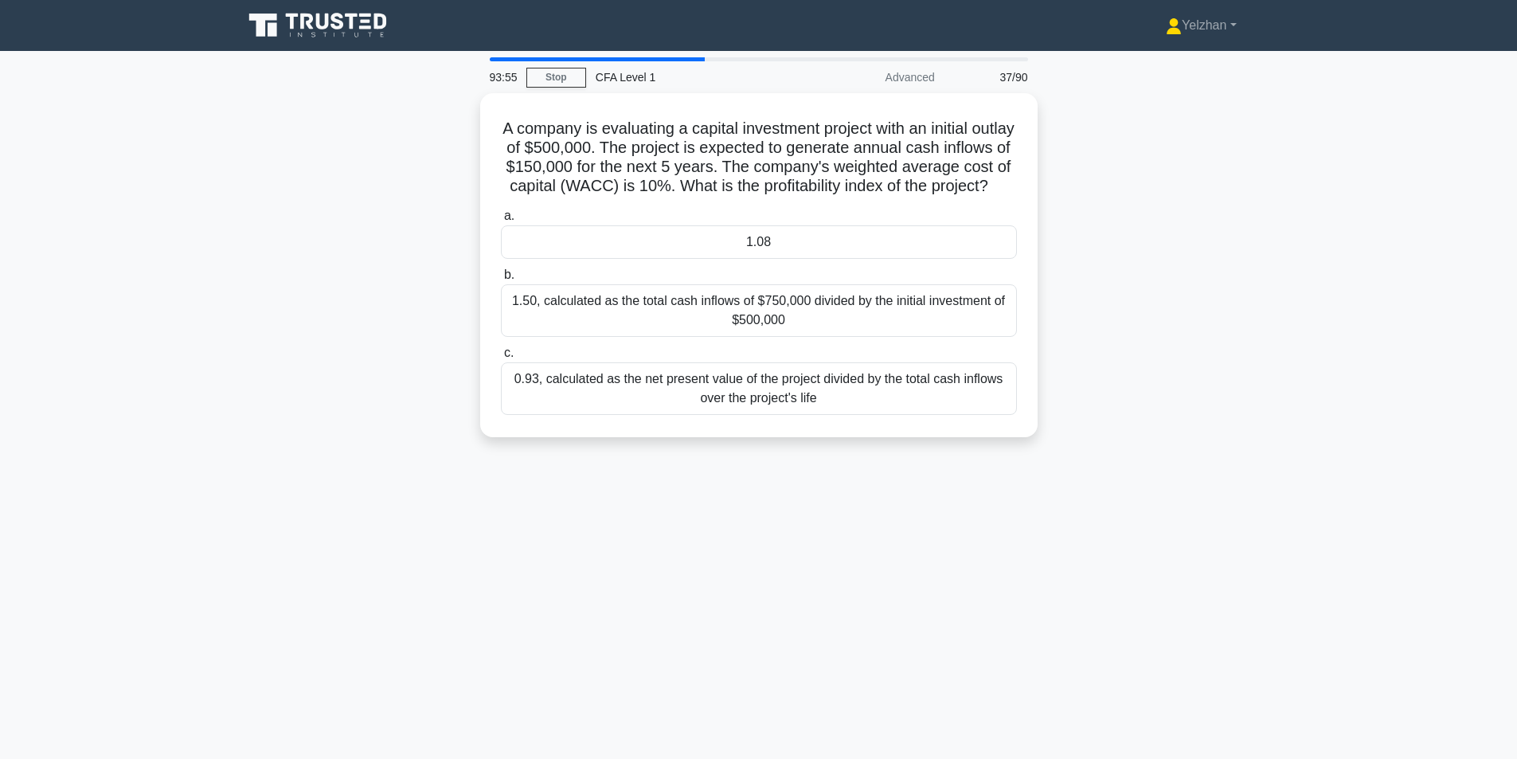
click at [672, 588] on div "93:55 Stop CFA Level 1 Advanced 37/90 A company is evaluating a capital investm…" at bounding box center [758, 455] width 1051 height 797
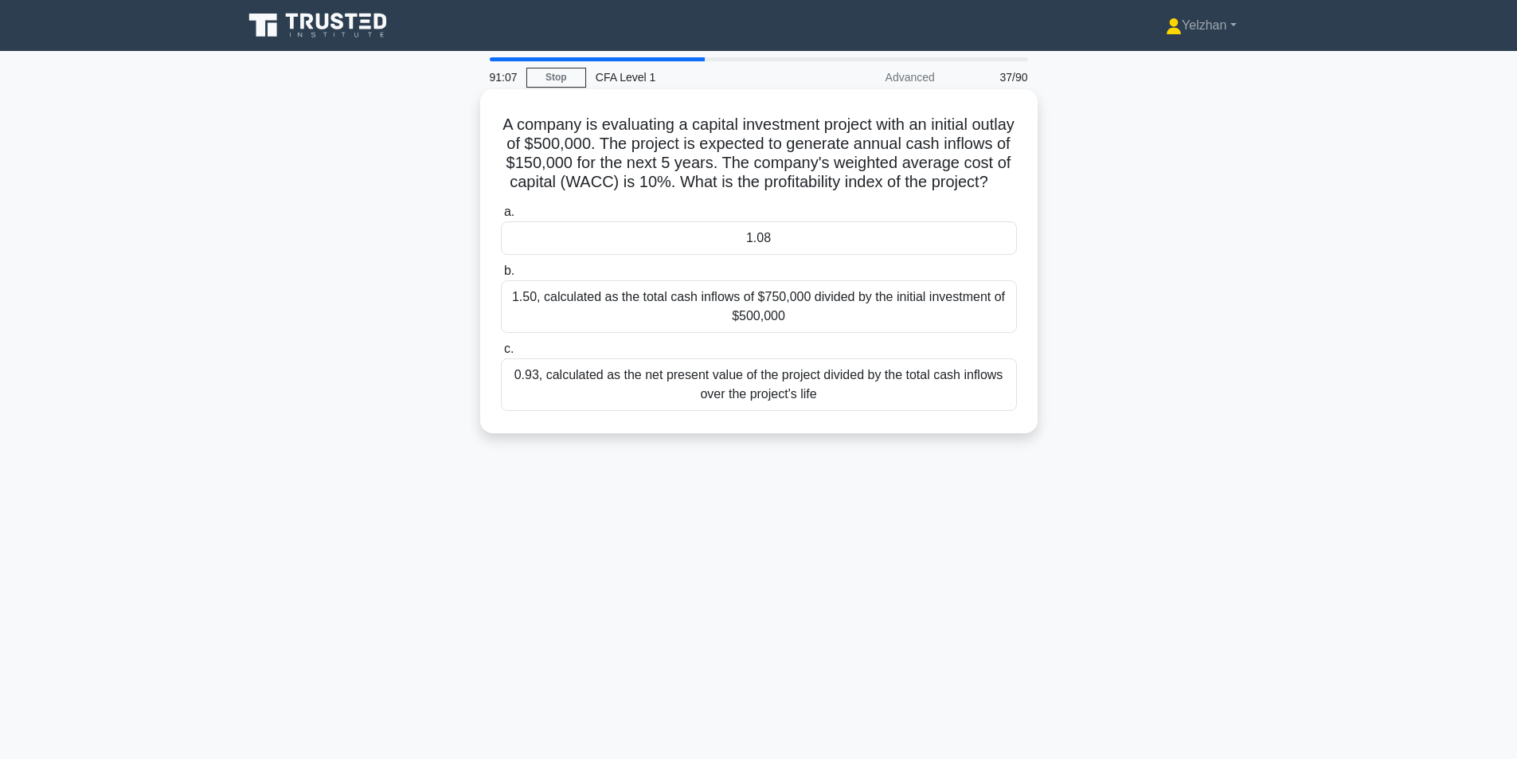
click at [812, 255] on div "1.08" at bounding box center [759, 237] width 516 height 33
click at [501, 217] on input "a. 1.08" at bounding box center [501, 212] width 0 height 10
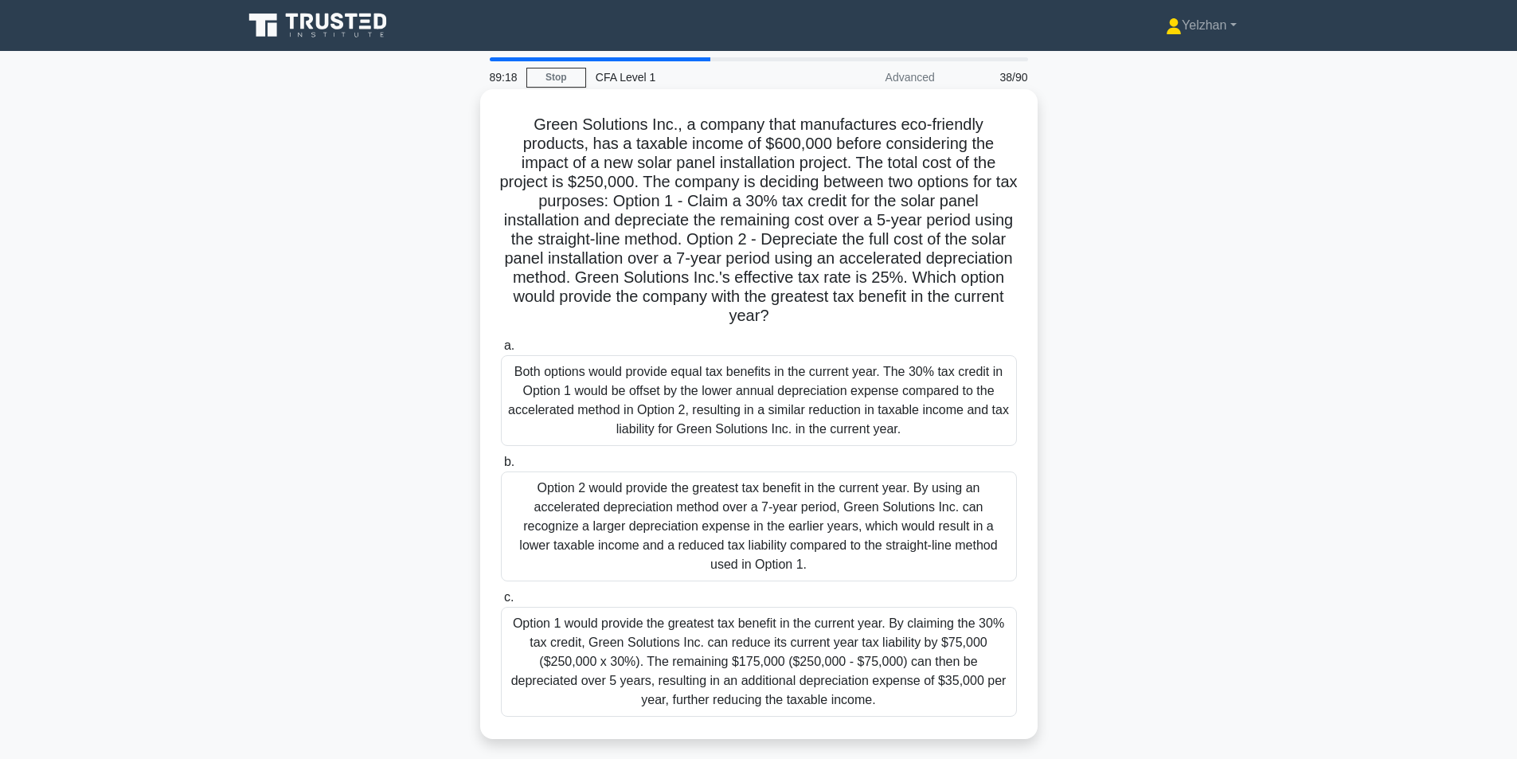
click at [900, 520] on div "Option 2 would provide the greatest tax benefit in the current year. By using a…" at bounding box center [759, 527] width 516 height 110
click at [501, 468] on input "b. Option 2 would provide the greatest tax benefit in the current year. By usin…" at bounding box center [501, 462] width 0 height 10
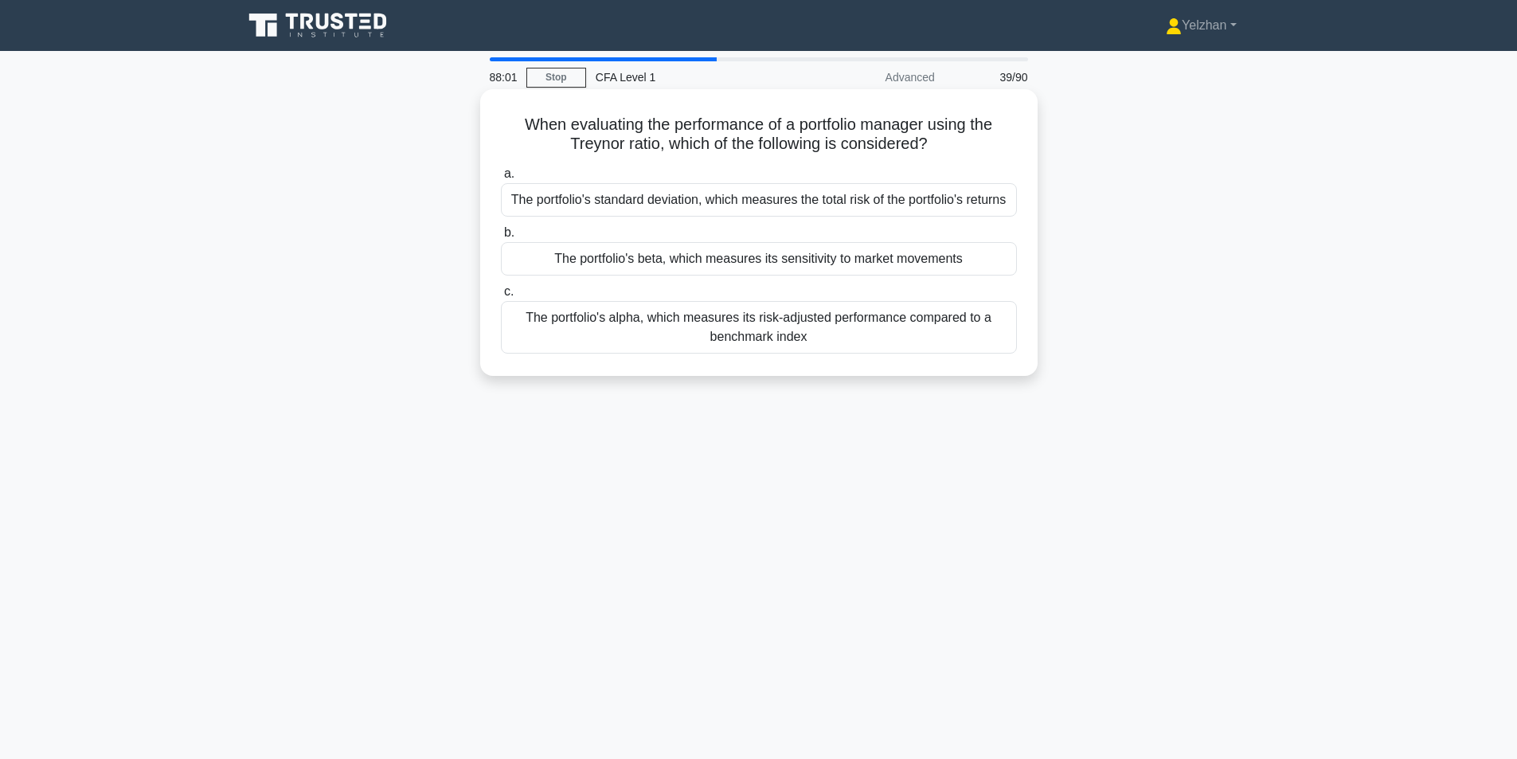
click at [937, 263] on div "The portfolio's beta, which measures its sensitivity to market movements" at bounding box center [759, 258] width 516 height 33
click at [501, 238] on input "b. The portfolio's beta, which measures its sensitivity to market movements" at bounding box center [501, 233] width 0 height 10
click at [969, 259] on div "The time value of money and all relevant cash inflows and outflows" at bounding box center [759, 258] width 516 height 33
click at [501, 238] on input "b. The time value of money and all relevant cash inflows and outflows" at bounding box center [501, 233] width 0 height 10
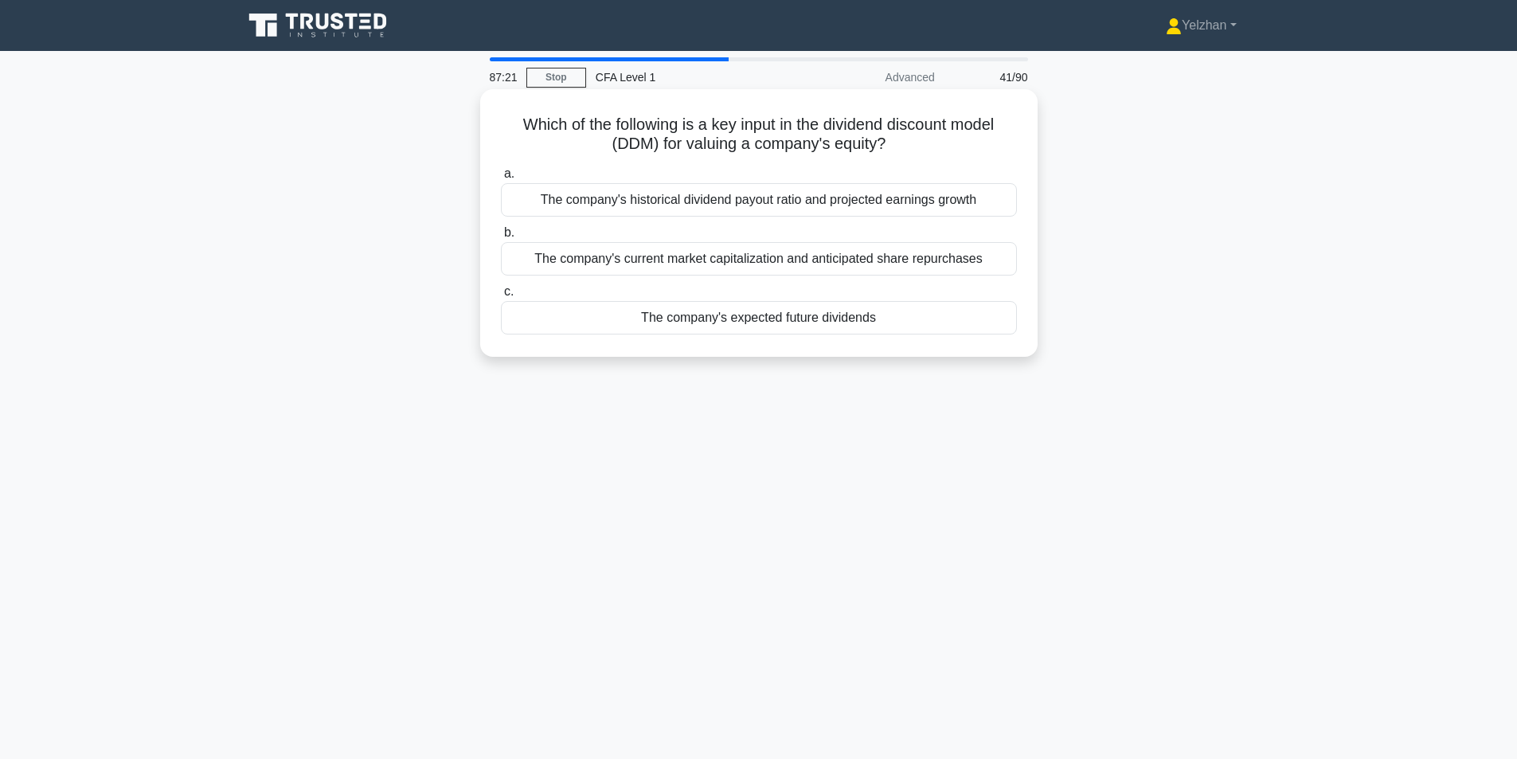
click at [923, 319] on div "The company's expected future dividends" at bounding box center [759, 317] width 516 height 33
click at [501, 297] on input "c. The company's expected future dividends" at bounding box center [501, 292] width 0 height 10
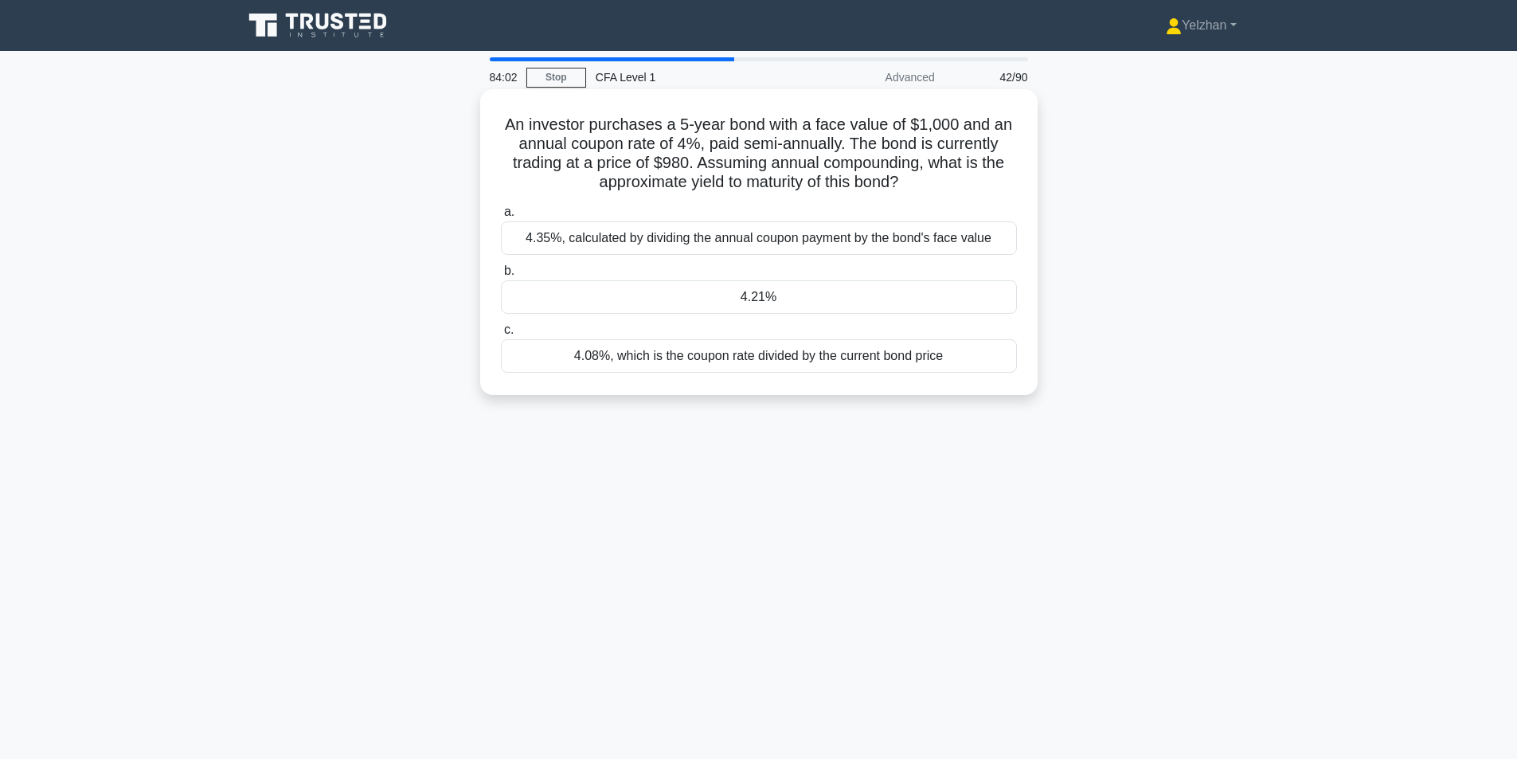
click at [935, 245] on div "4.35%, calculated by dividing the annual coupon payment by the bond's face value" at bounding box center [759, 237] width 516 height 33
click at [501, 217] on input "a. 4.35%, calculated by dividing the annual coupon payment by the bond's face v…" at bounding box center [501, 212] width 0 height 10
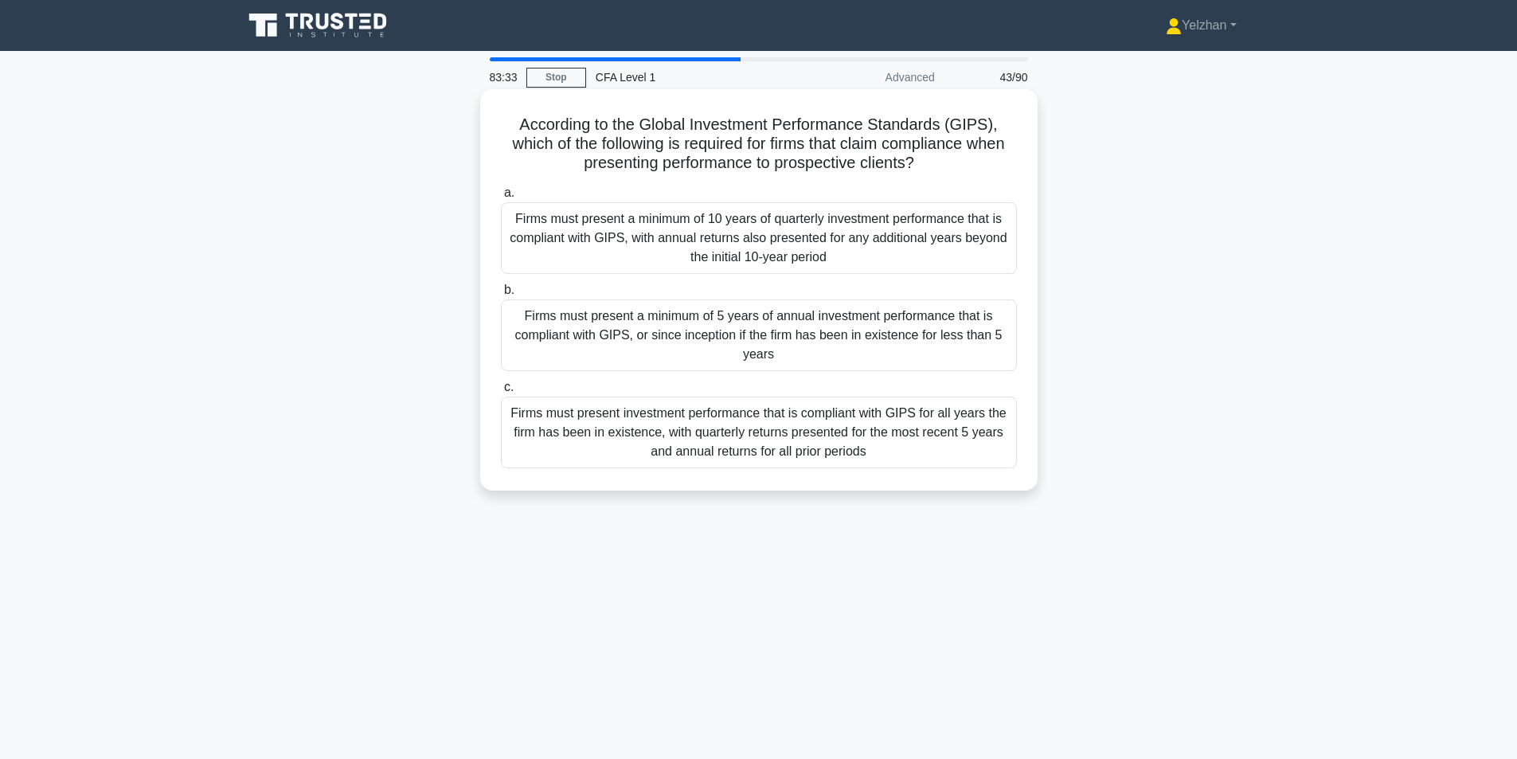
click at [965, 337] on div "Firms must present a minimum of 5 years of annual investment performance that i…" at bounding box center [759, 336] width 516 height 72
click at [501, 296] on input "b. Firms must present a minimum of 5 years of annual investment performance tha…" at bounding box center [501, 290] width 0 height 10
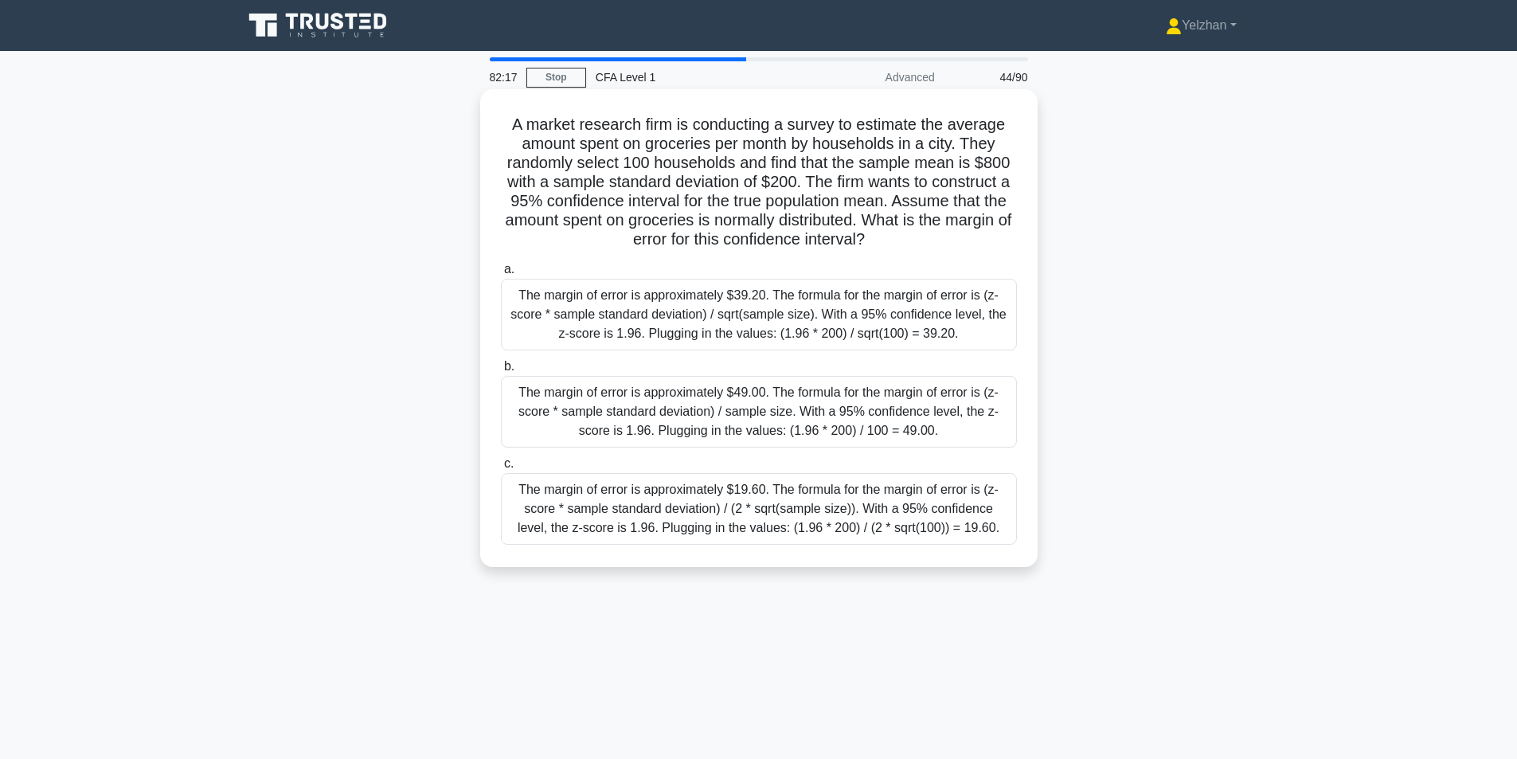
click at [852, 319] on div "The margin of error is approximately $39.20. The formula for the margin of erro…" at bounding box center [759, 315] width 516 height 72
click at [501, 275] on input "a. The margin of error is approximately $39.20. The formula for the margin of e…" at bounding box center [501, 269] width 0 height 10
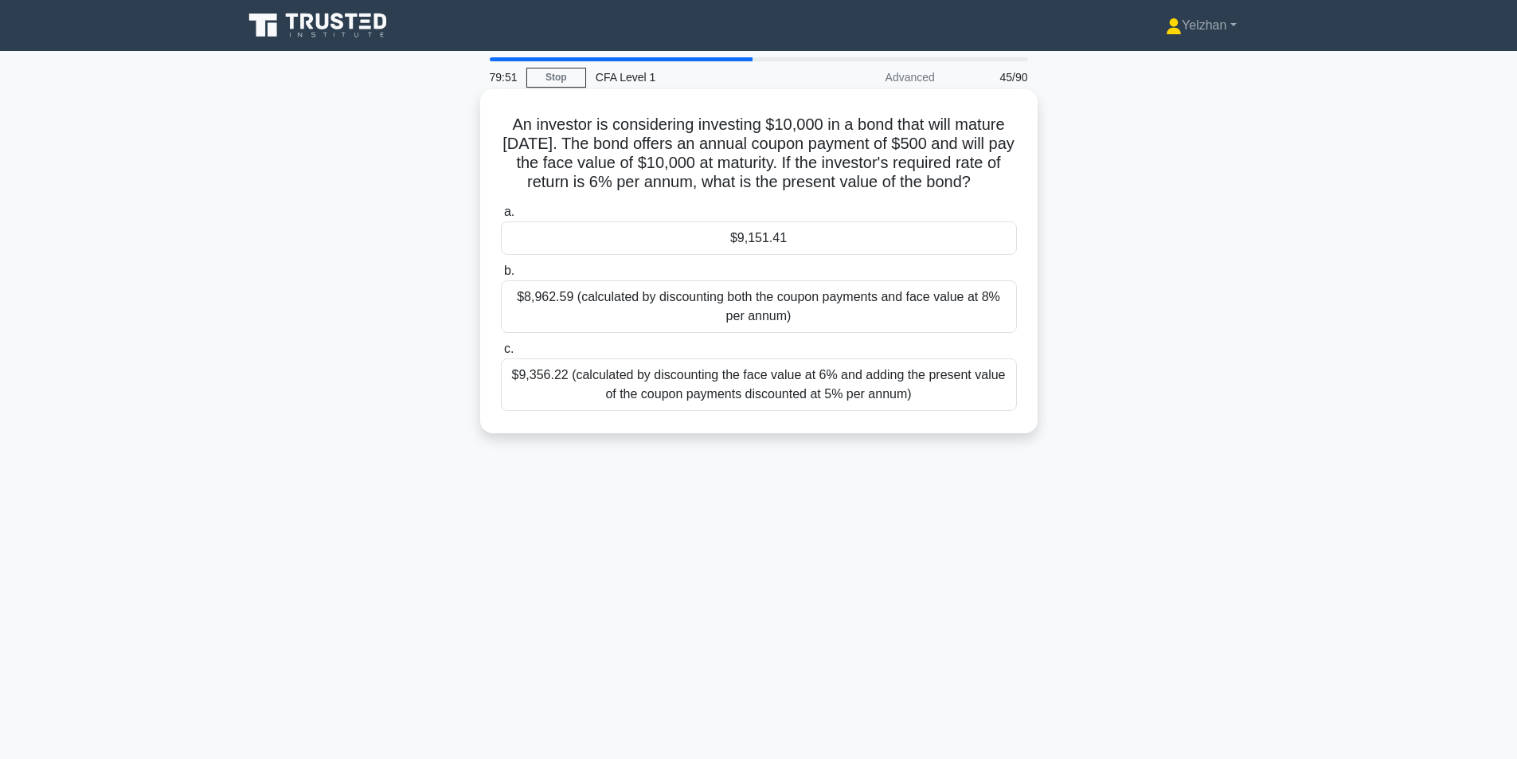
click at [906, 393] on div "$9,356.22 (calculated by discounting the face value at 6% and adding the presen…" at bounding box center [759, 384] width 516 height 53
click at [501, 354] on input "c. $9,356.22 (calculated by discounting the face value at 6% and adding the pre…" at bounding box center [501, 349] width 0 height 10
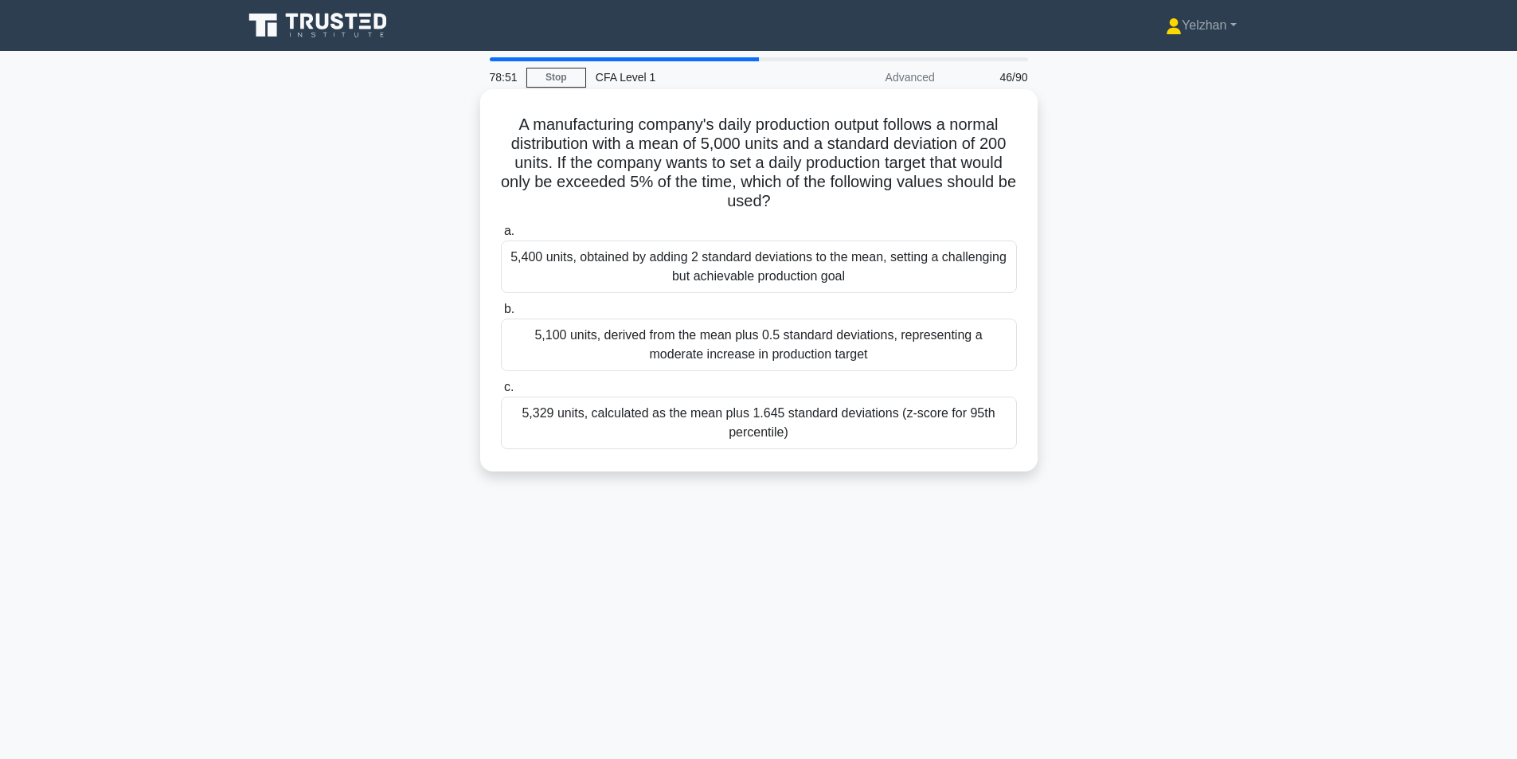
click at [799, 432] on div "5,329 units, calculated as the mean plus 1.645 standard deviations (z-score for…" at bounding box center [759, 423] width 516 height 53
click at [501, 393] on input "c. 5,329 units, calculated as the mean plus 1.645 standard deviations (z-score …" at bounding box center [501, 387] width 0 height 10
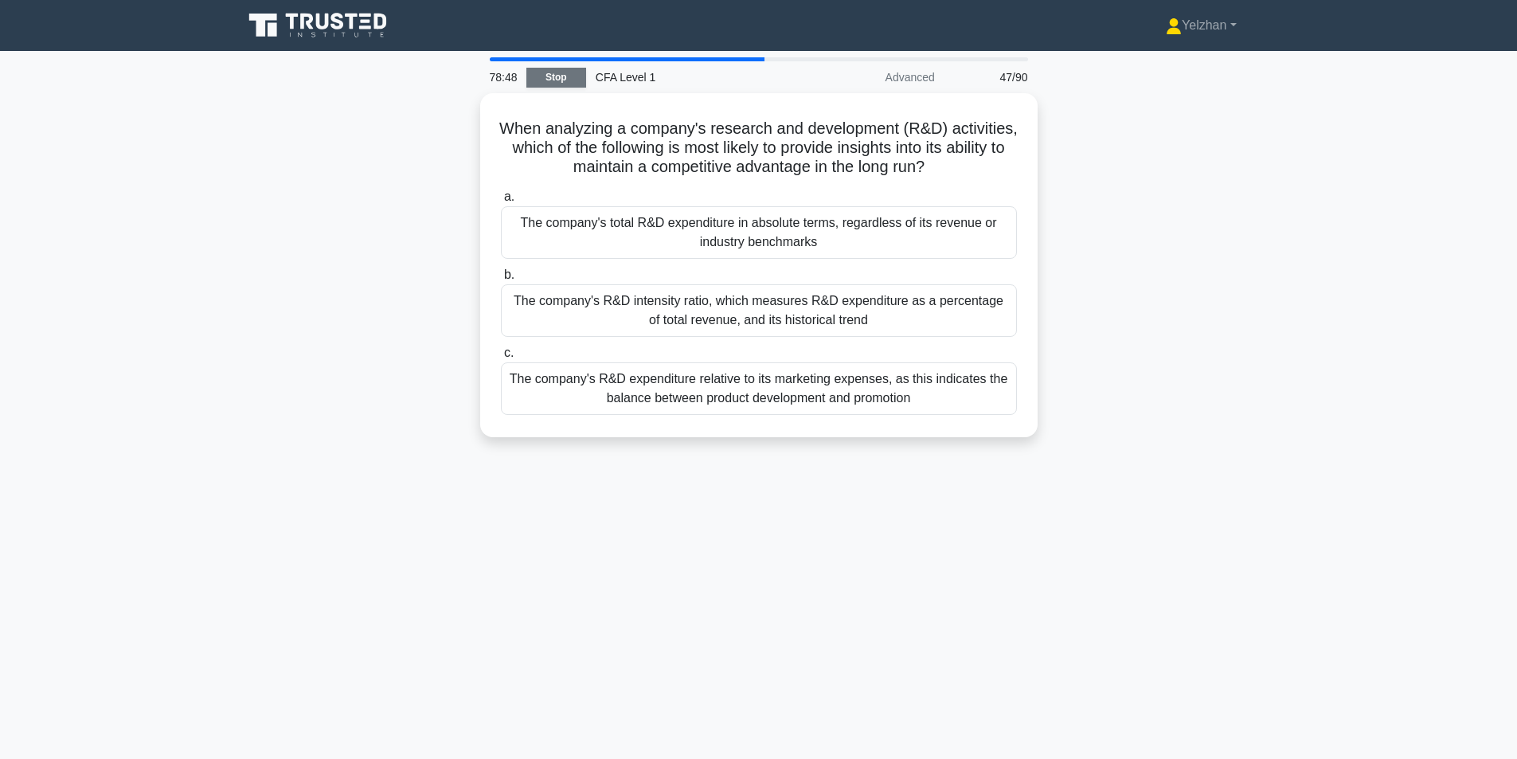
click at [565, 75] on link "Stop" at bounding box center [557, 78] width 60 height 20
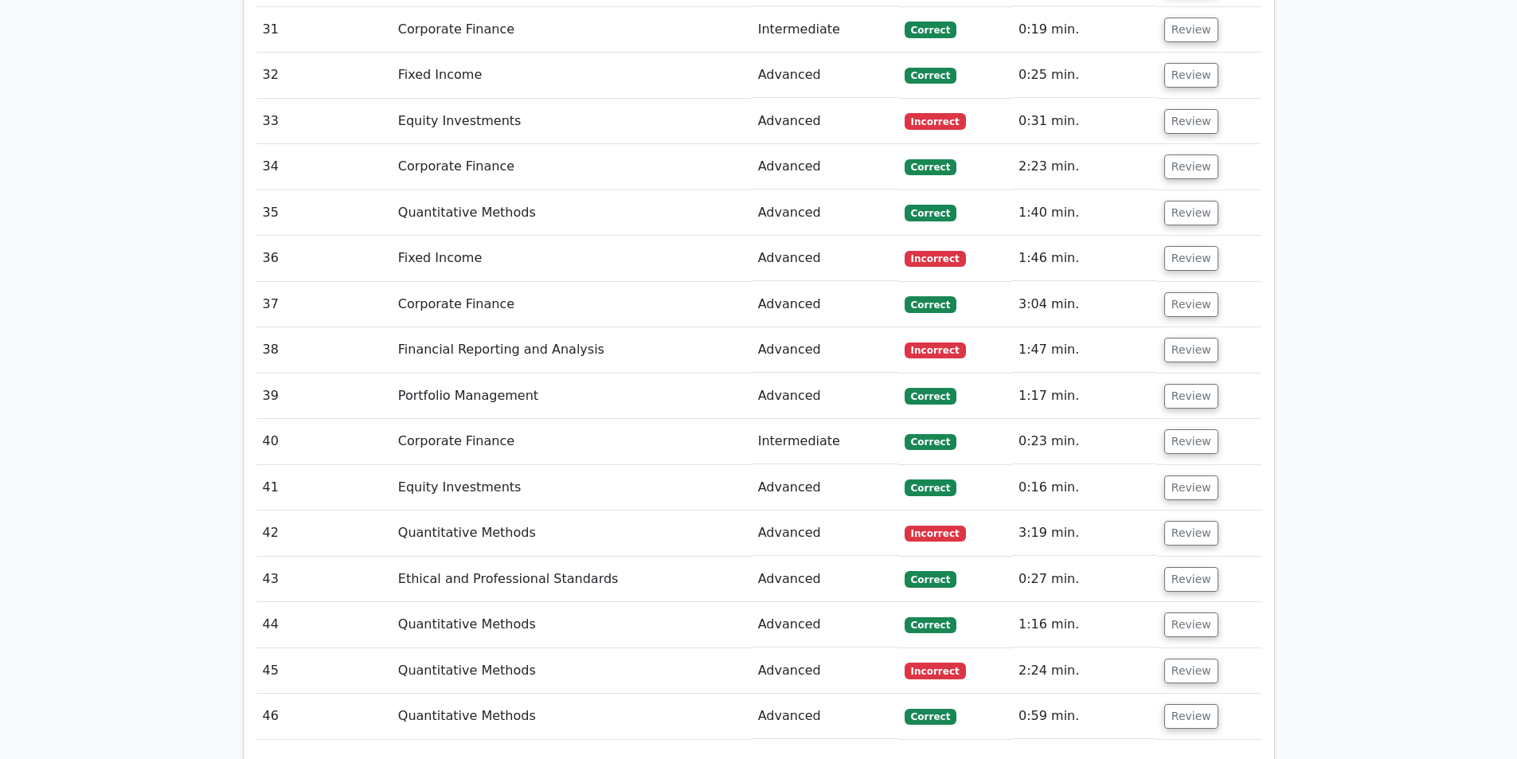
scroll to position [3571, 0]
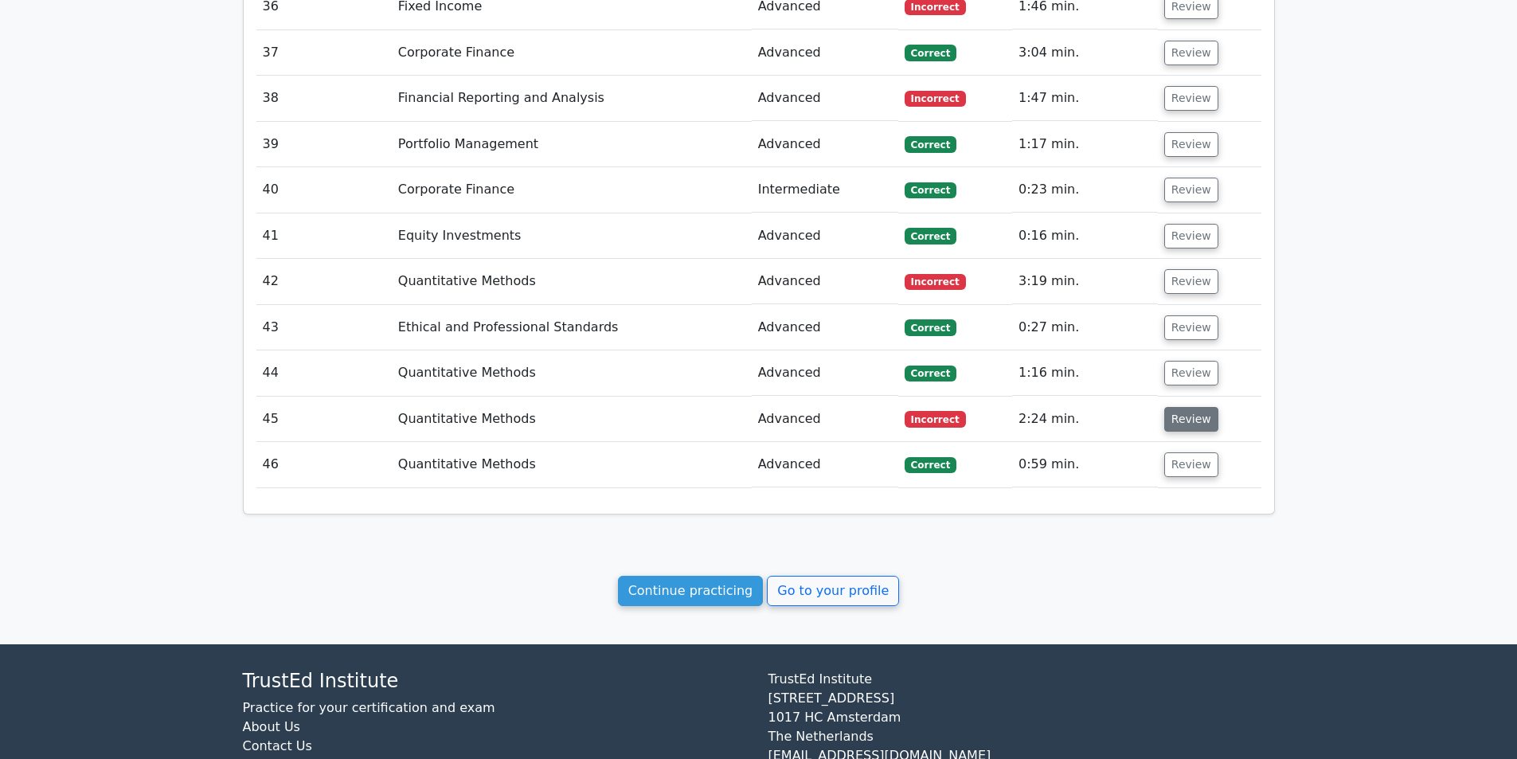
click at [1193, 407] on button "Review" at bounding box center [1192, 419] width 54 height 25
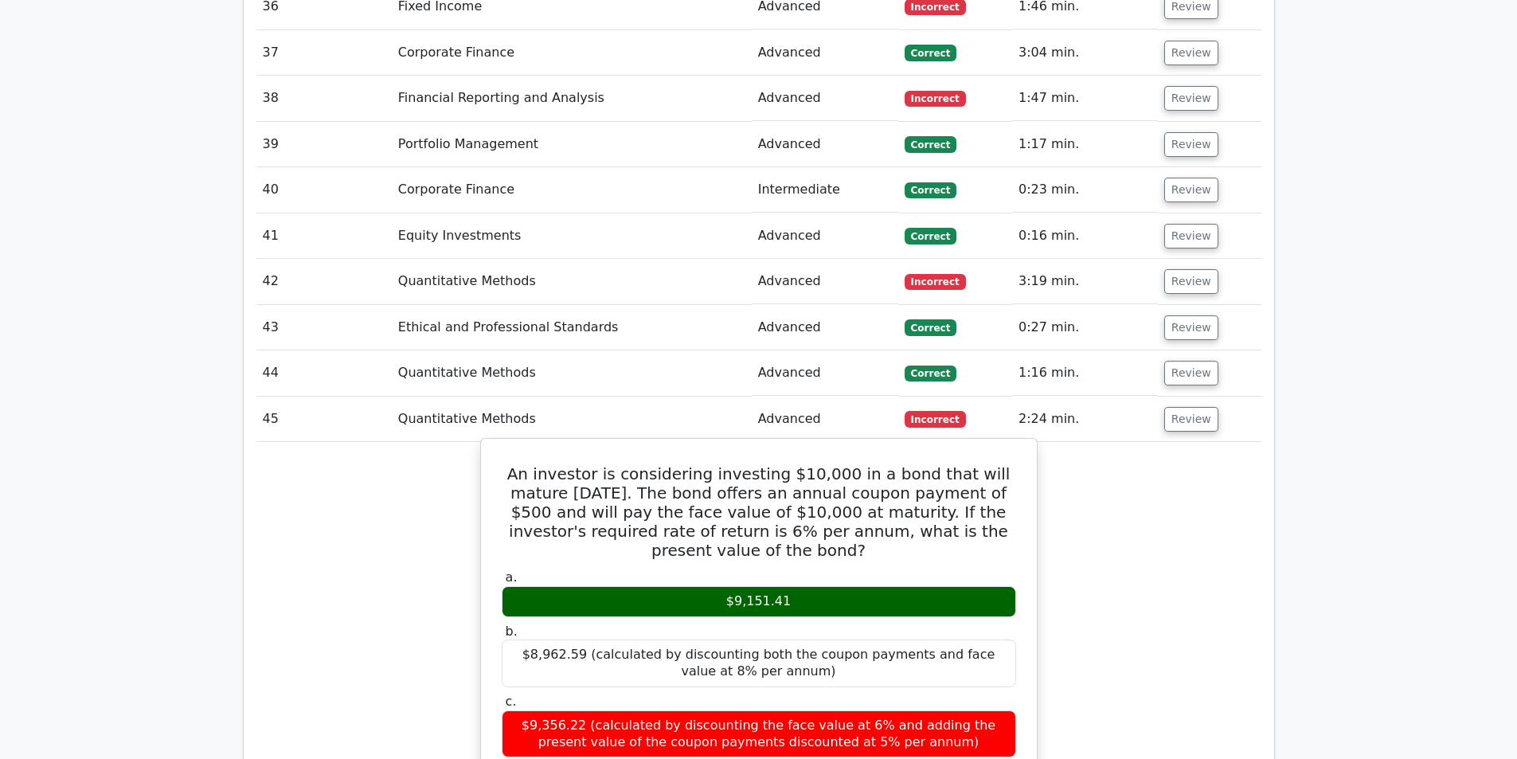
drag, startPoint x: 505, startPoint y: 389, endPoint x: 1023, endPoint y: 456, distance: 522.1
click at [658, 464] on h5 "An investor is considering investing $10,000 in a bond that will mature in 5 ye…" at bounding box center [759, 512] width 518 height 96
drag, startPoint x: 502, startPoint y: 391, endPoint x: 1019, endPoint y: 456, distance: 521.0
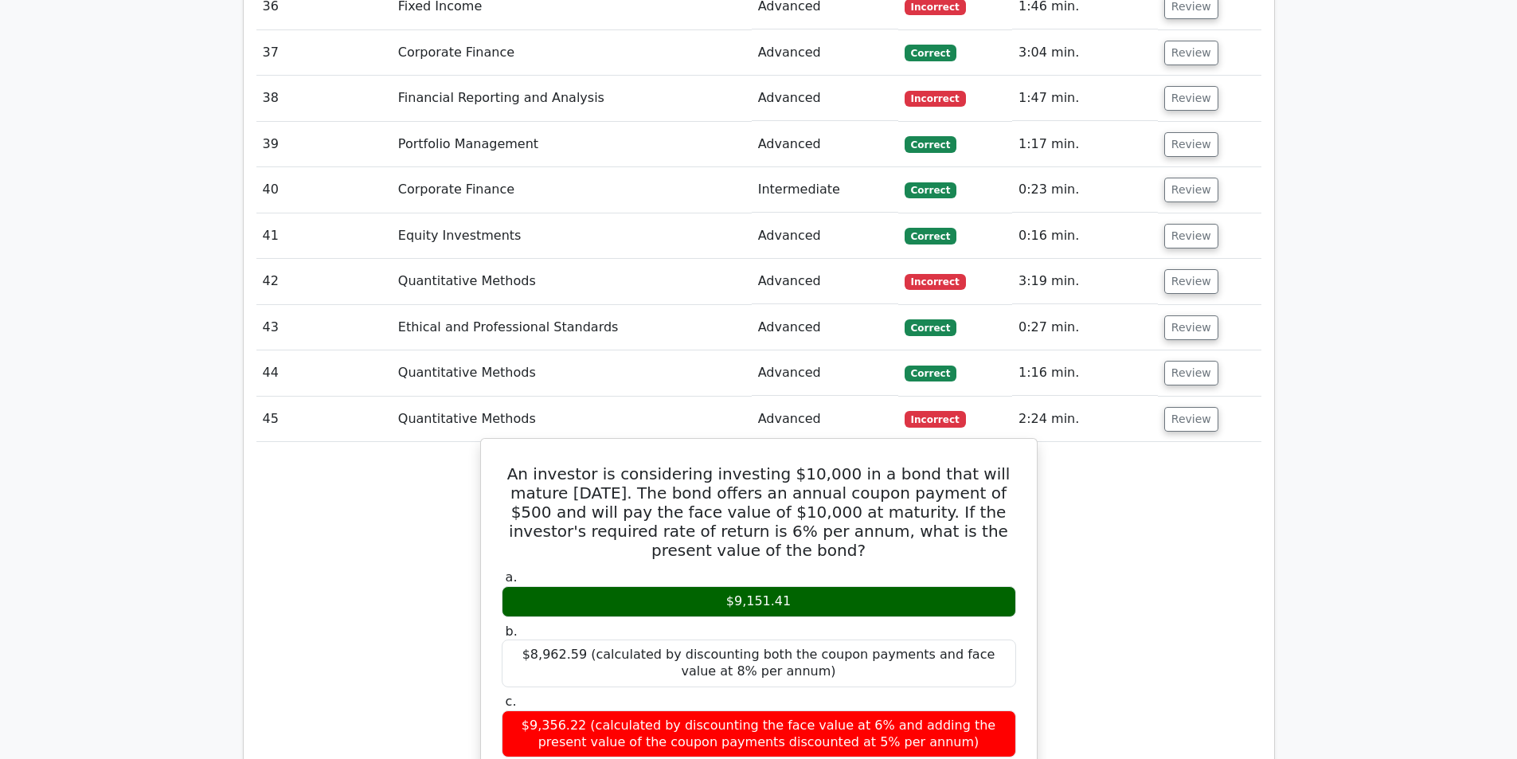
copy h5 "An investor is considering investing $10,000 in a bond that will mature in 5 ye…"
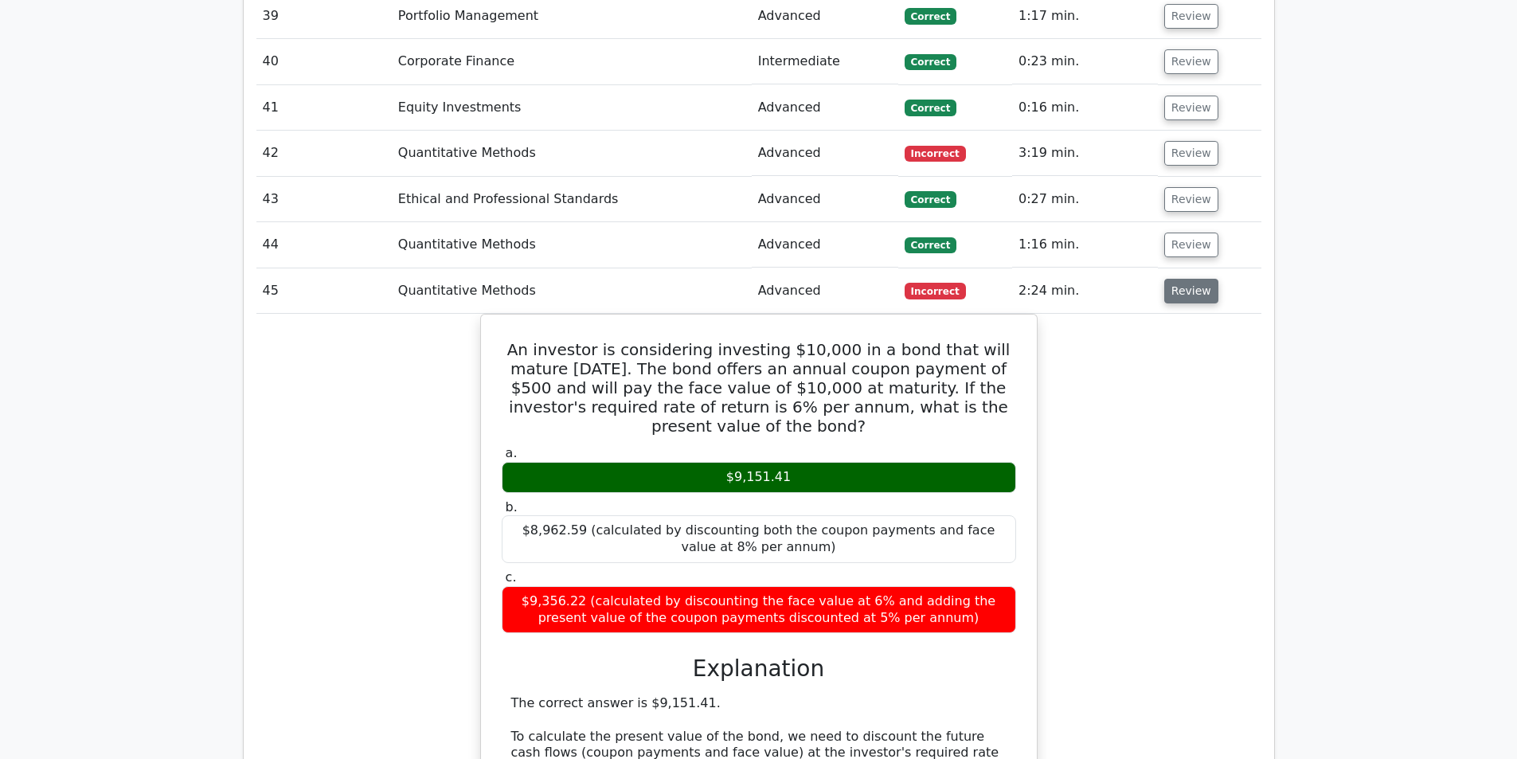
scroll to position [3438, 0]
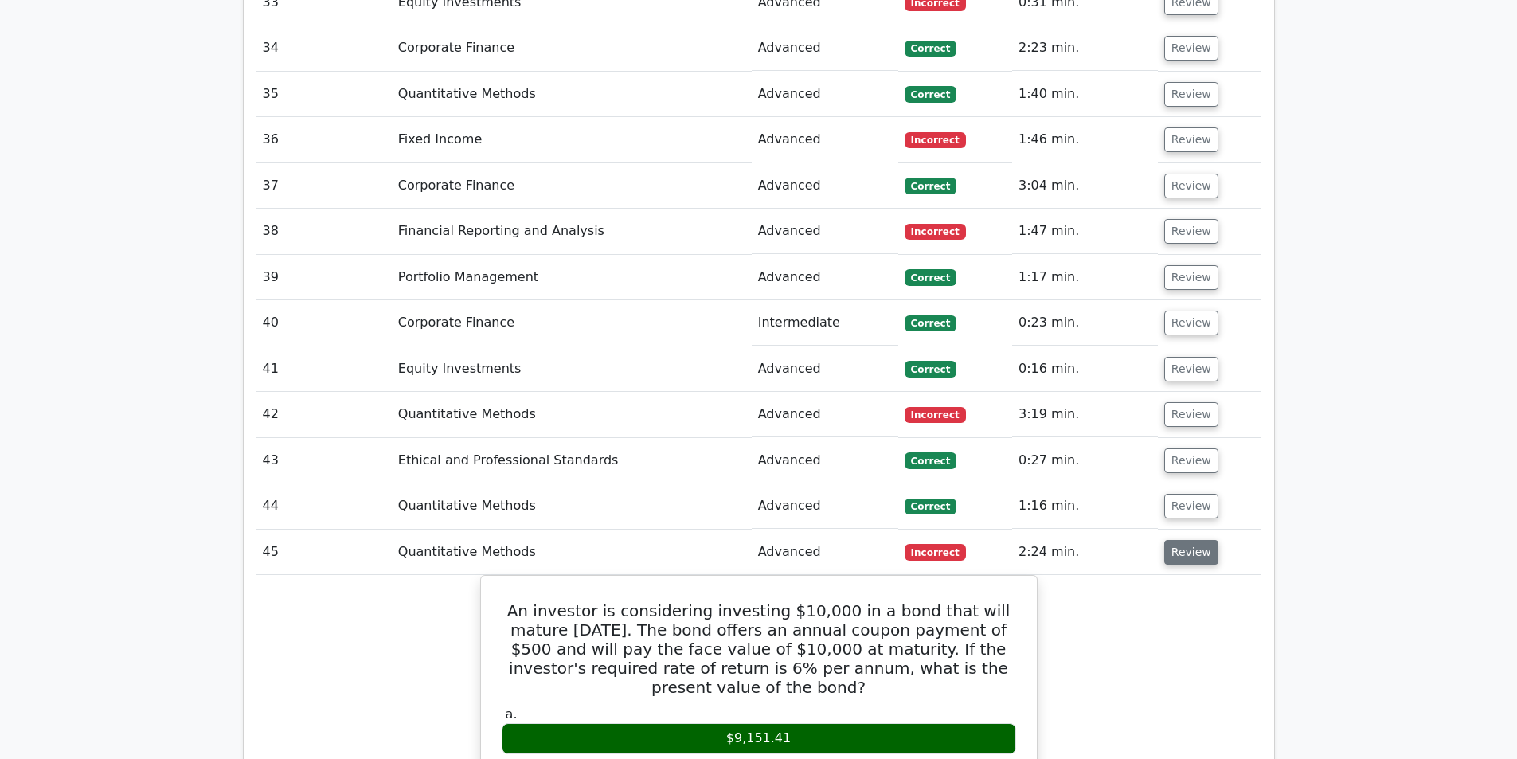
click at [1175, 540] on button "Review" at bounding box center [1192, 552] width 54 height 25
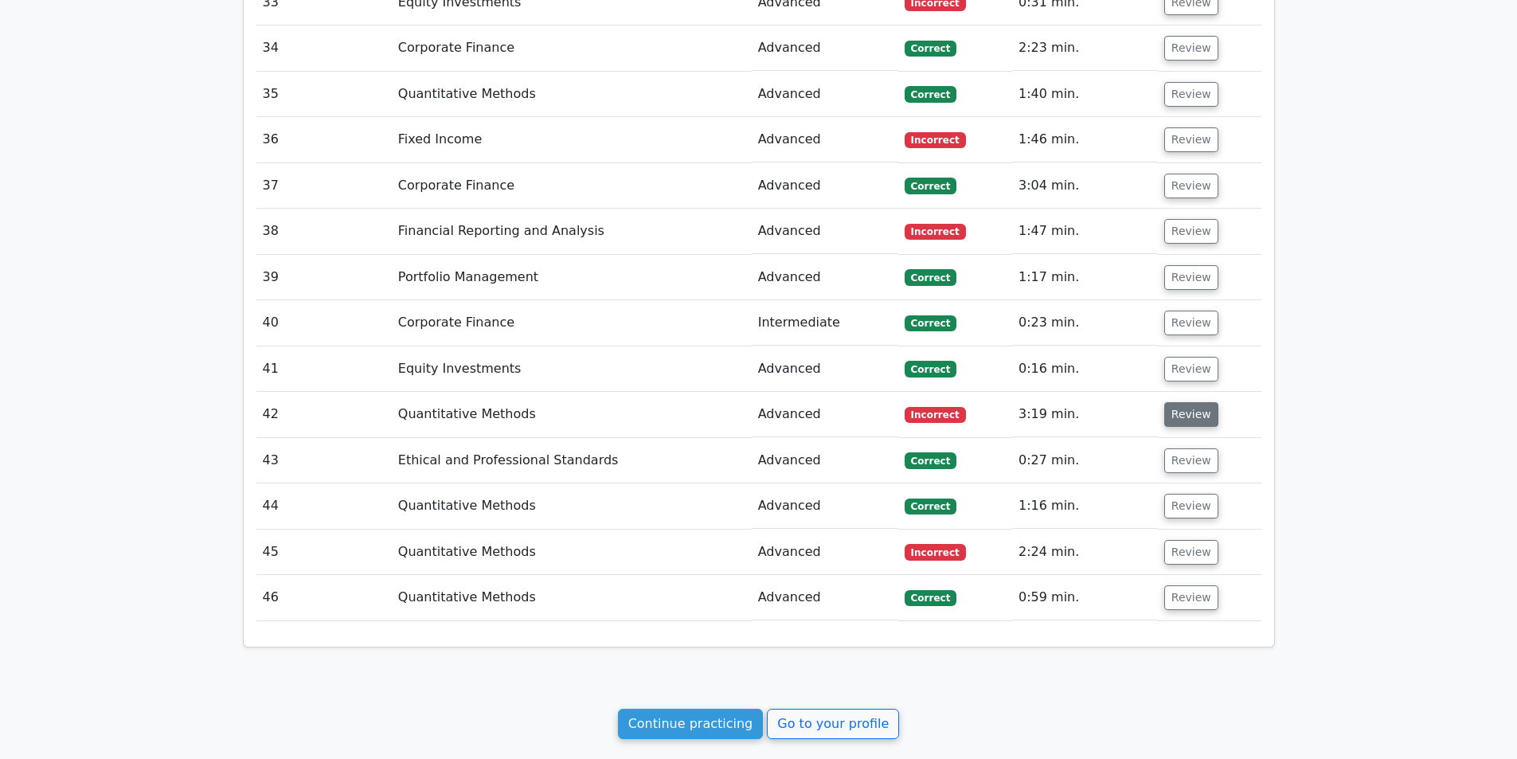
click at [1176, 402] on button "Review" at bounding box center [1192, 414] width 54 height 25
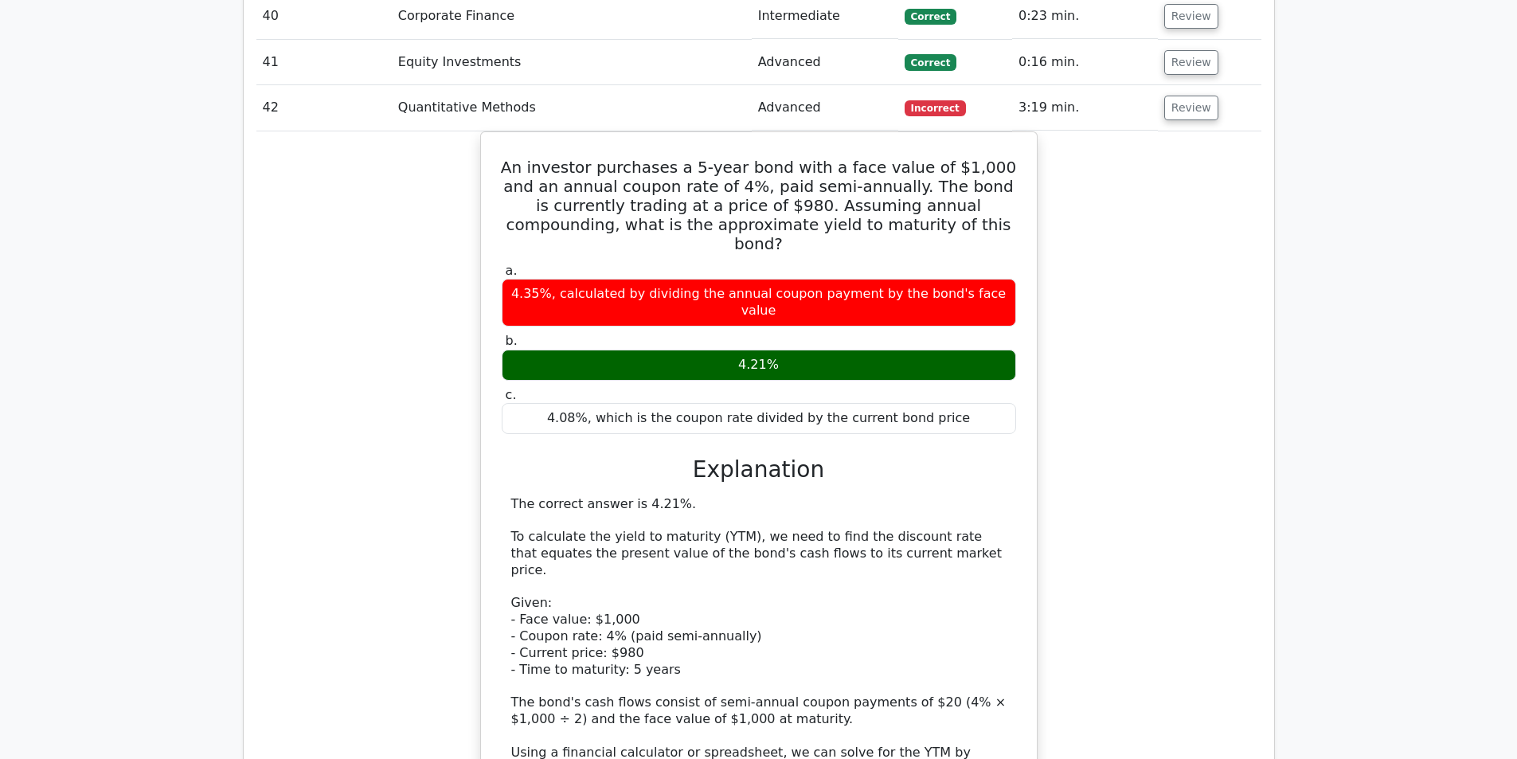
scroll to position [3306, 0]
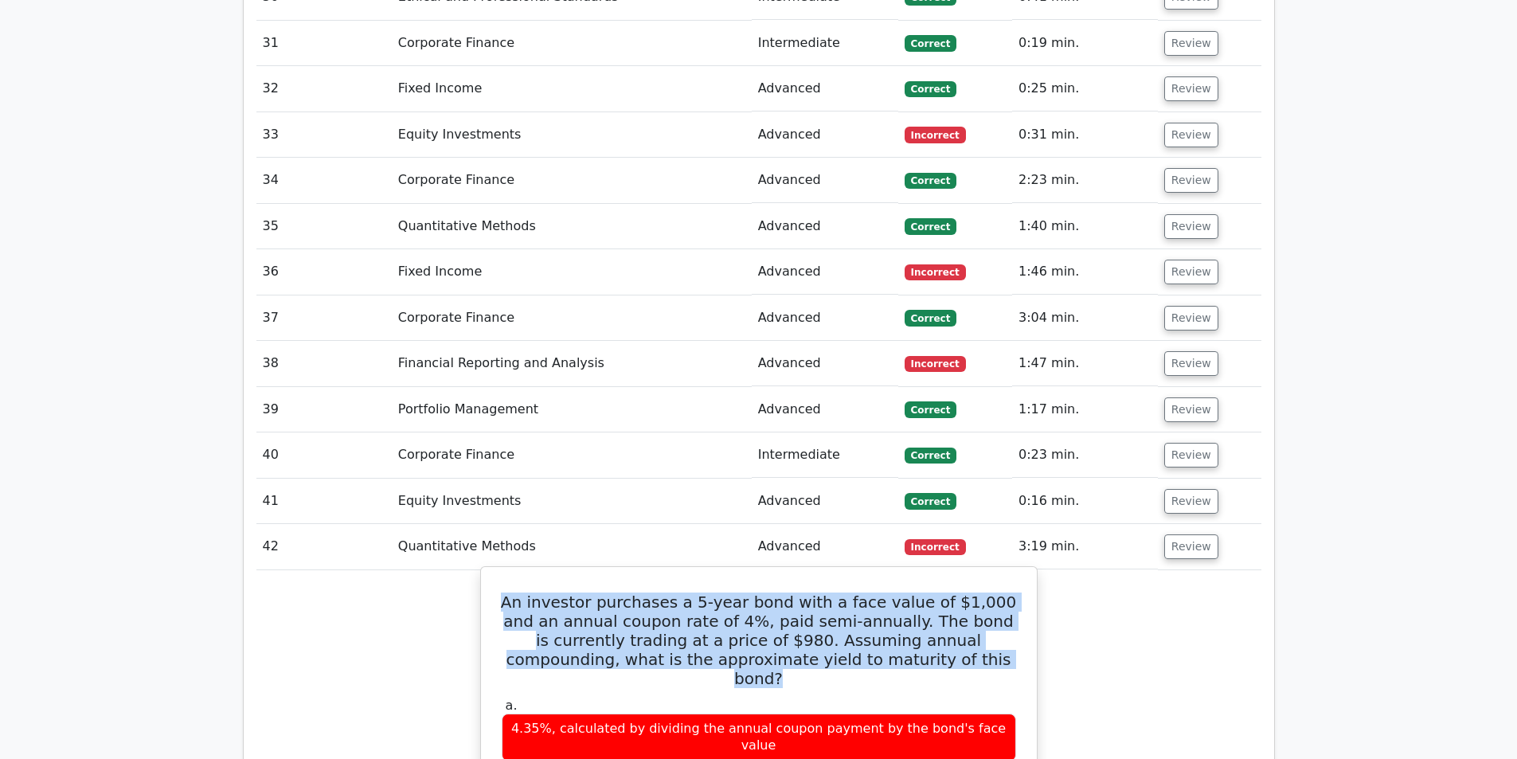
drag, startPoint x: 938, startPoint y: 581, endPoint x: 500, endPoint y: 522, distance: 441.3
click at [500, 593] on h5 "An investor purchases a 5-year bond with a face value of $1,000 and an annual c…" at bounding box center [759, 641] width 518 height 96
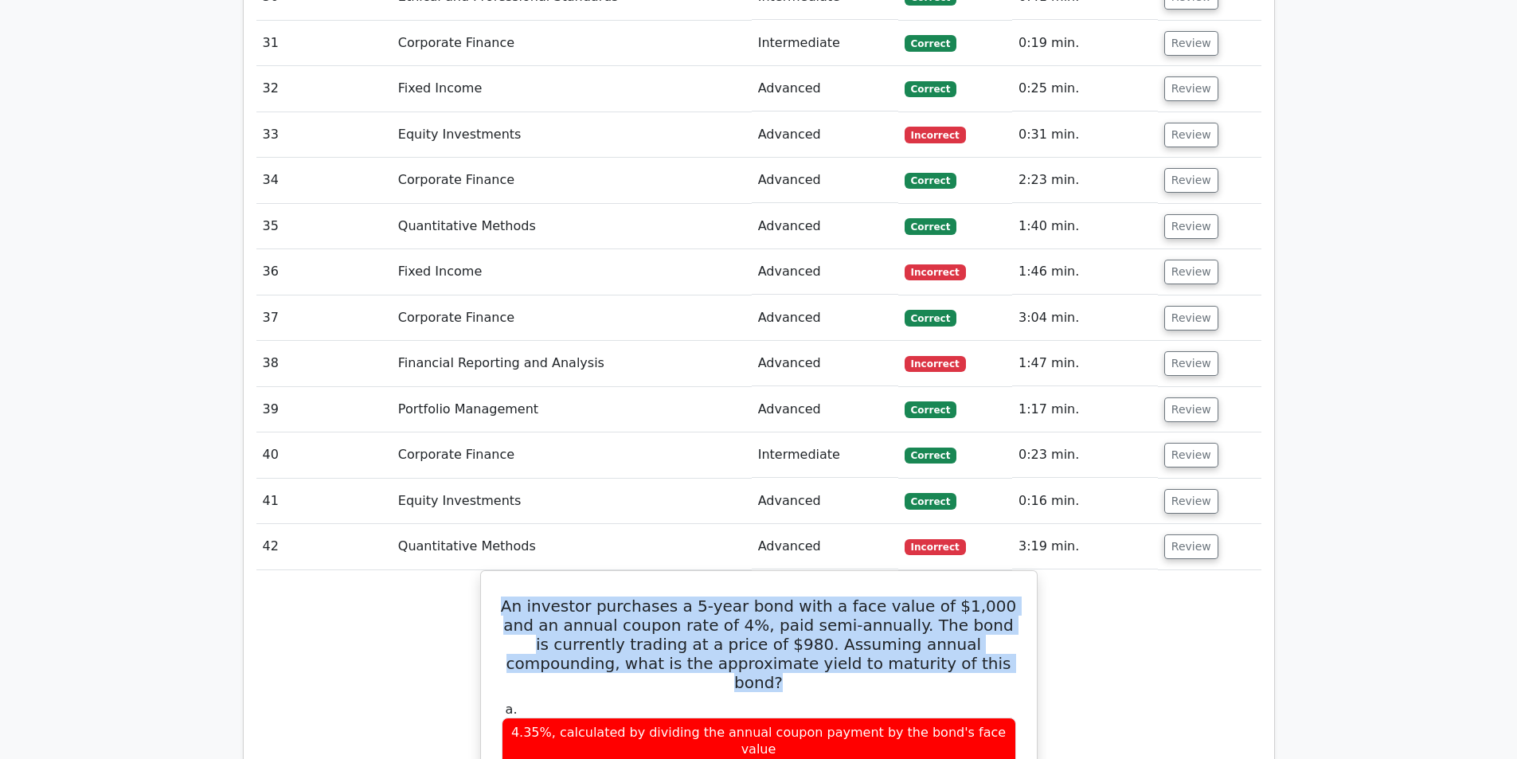
copy h5 "An investor purchases a 5-year bond with a face value of $1,000 and an annual c…"
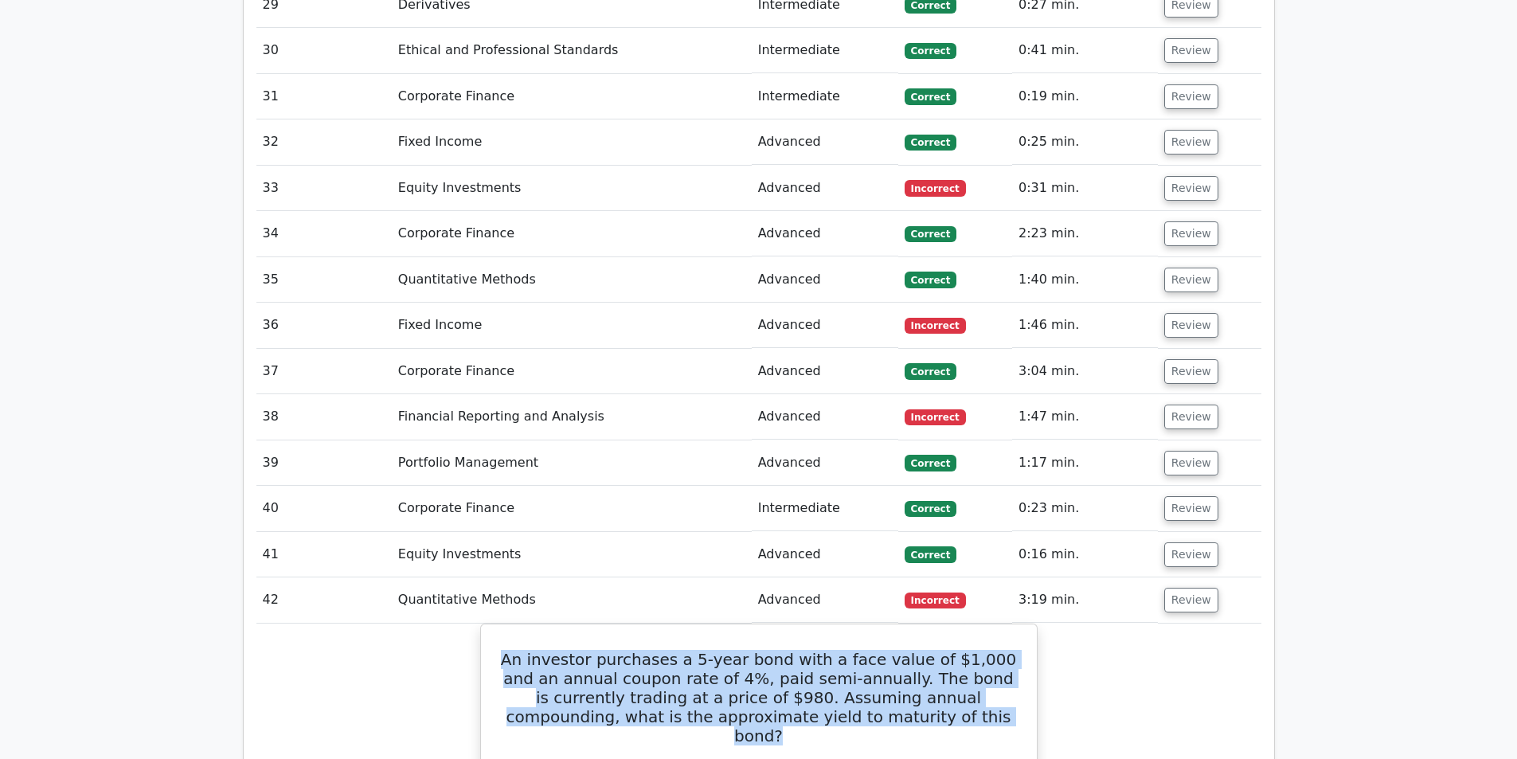
scroll to position [3173, 0]
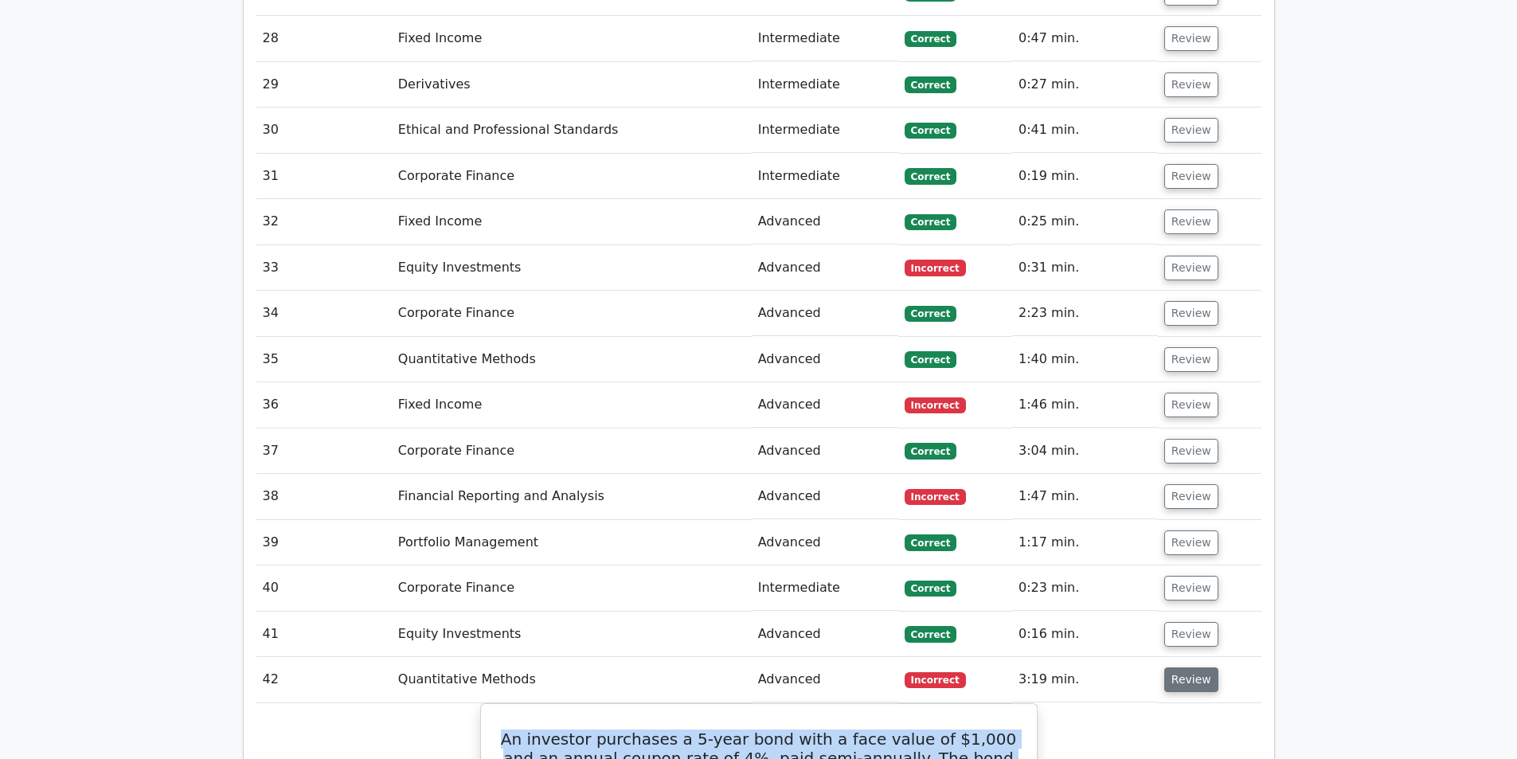
click at [1178, 668] on button "Review" at bounding box center [1192, 680] width 54 height 25
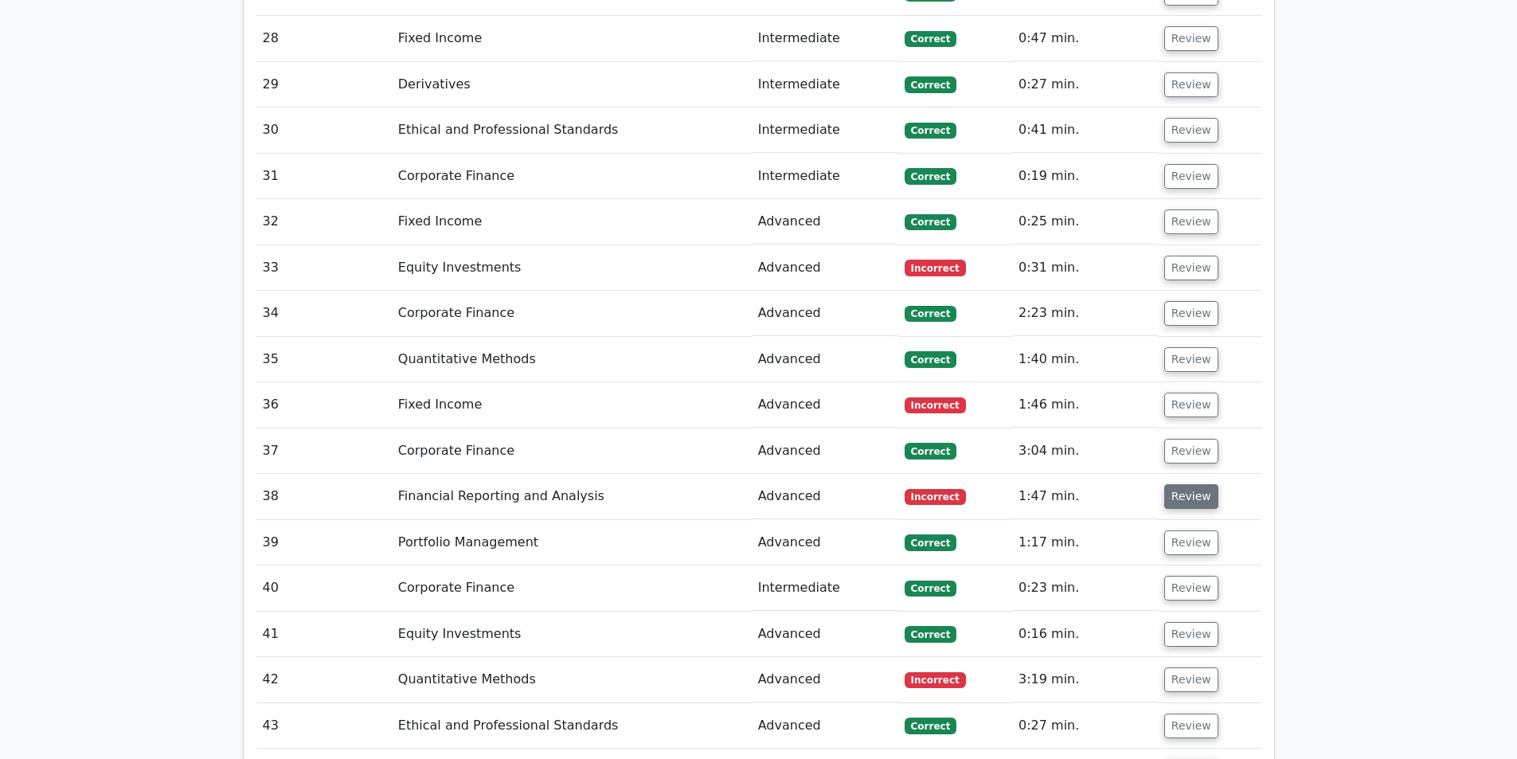
click at [1184, 484] on button "Review" at bounding box center [1192, 496] width 54 height 25
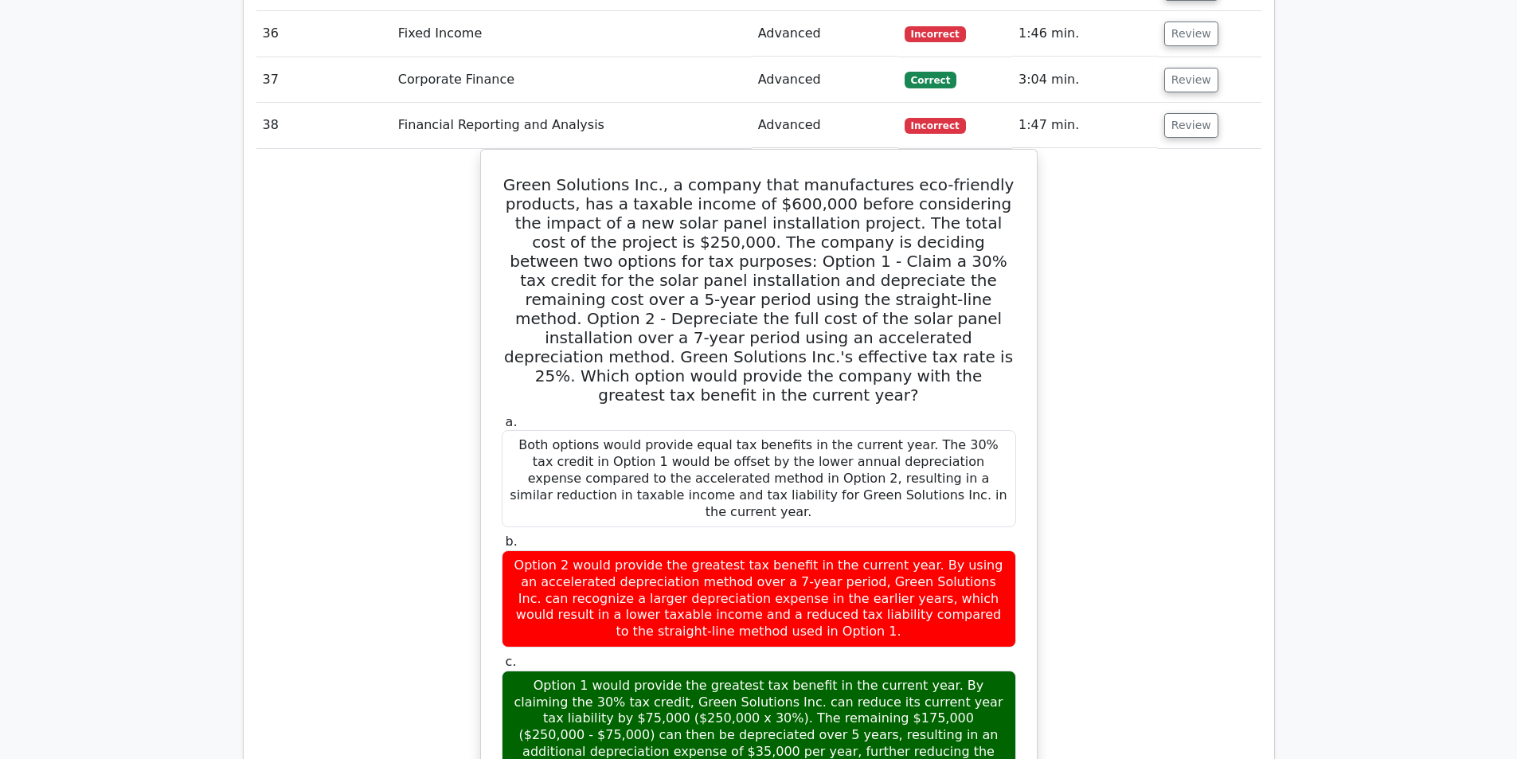
scroll to position [3438, 0]
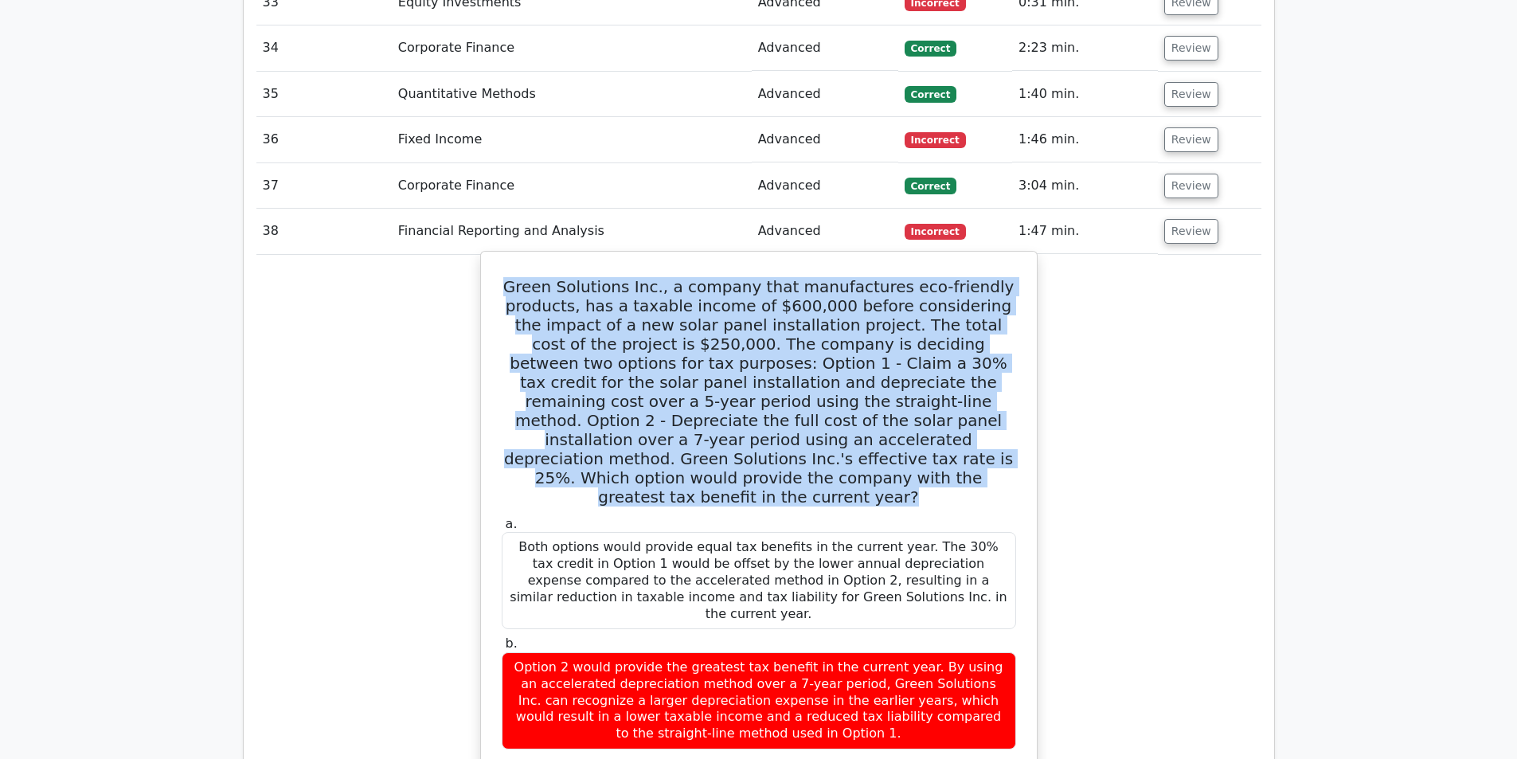
drag, startPoint x: 534, startPoint y: 208, endPoint x: 902, endPoint y: 389, distance: 410.0
click at [902, 389] on h5 "Green Solutions Inc., a company that manufactures eco-friendly products, has a …" at bounding box center [759, 391] width 518 height 229
copy h5 "Green Solutions Inc., a company that manufactures eco-friendly products, has a …"
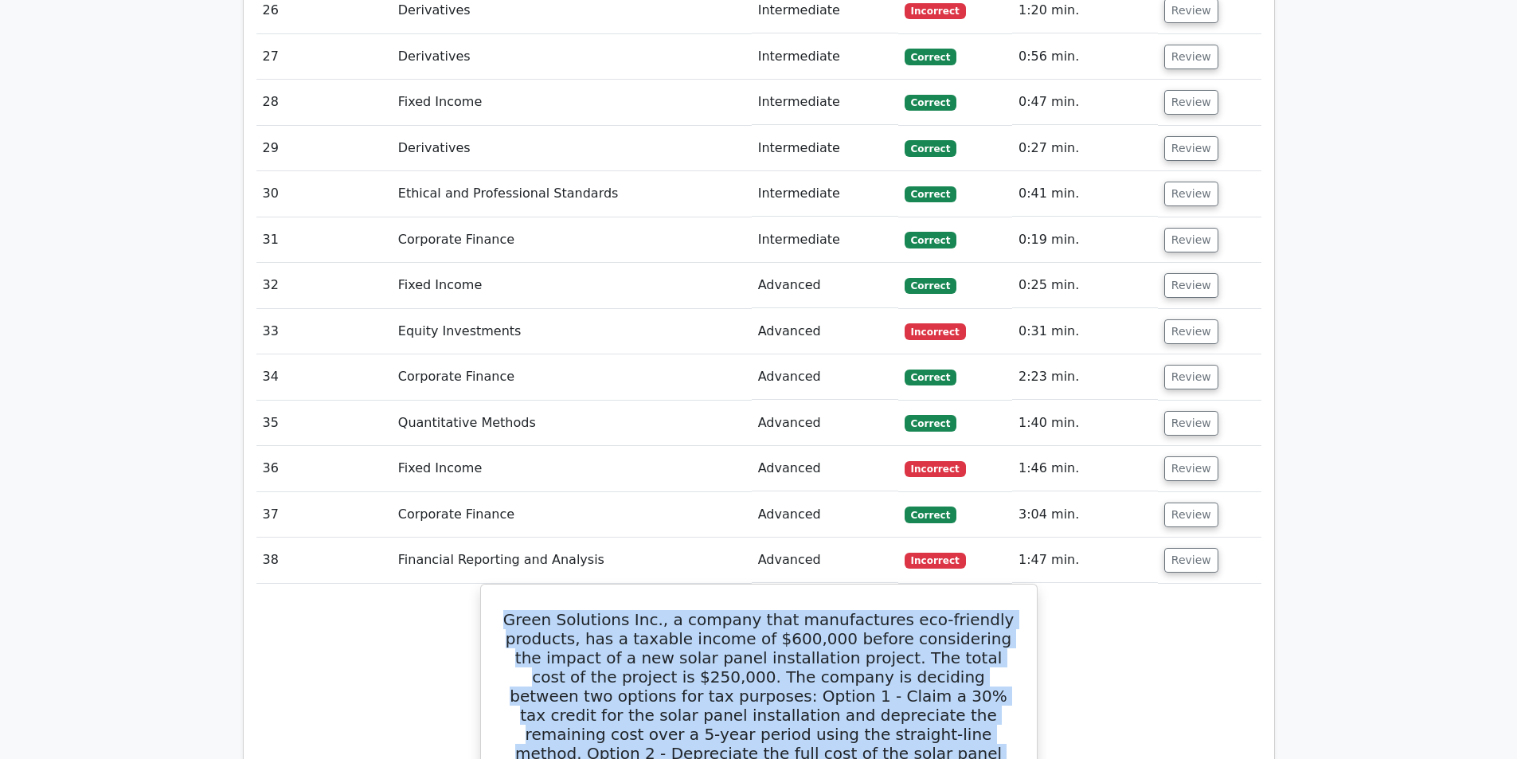
scroll to position [2908, 0]
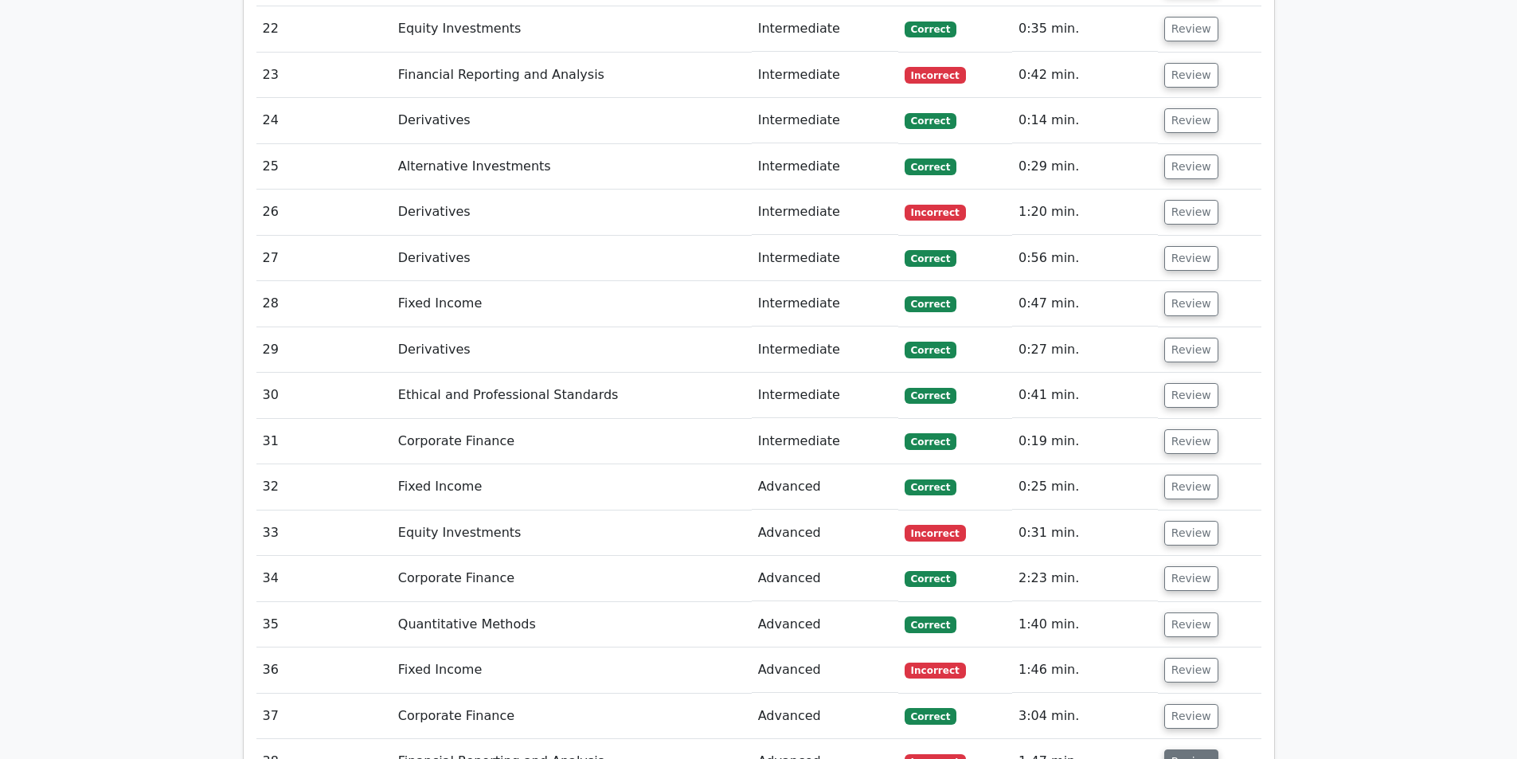
click at [1192, 750] on button "Review" at bounding box center [1192, 762] width 54 height 25
click at [1186, 658] on button "Review" at bounding box center [1192, 670] width 54 height 25
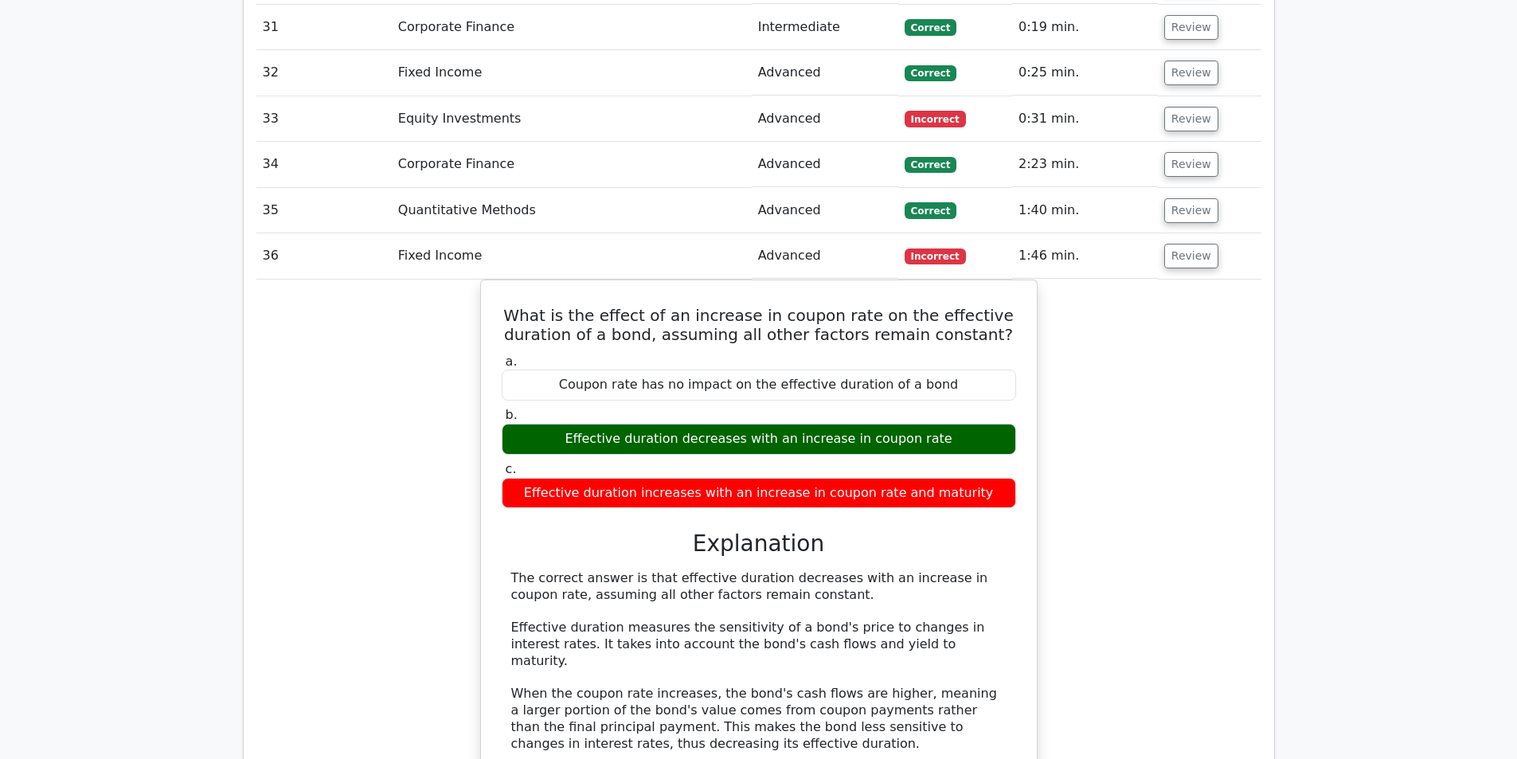
scroll to position [3173, 0]
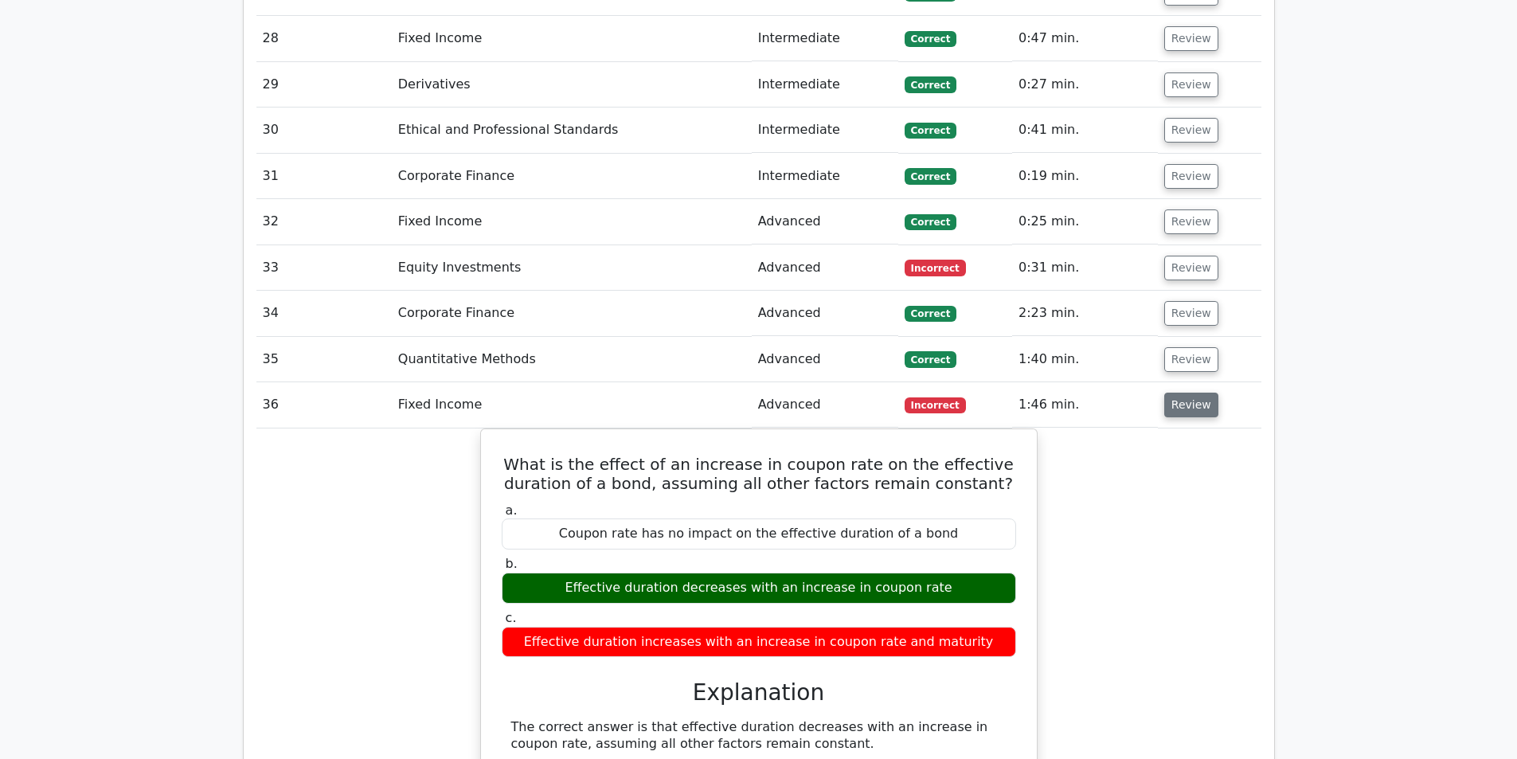
click at [1197, 393] on button "Review" at bounding box center [1192, 405] width 54 height 25
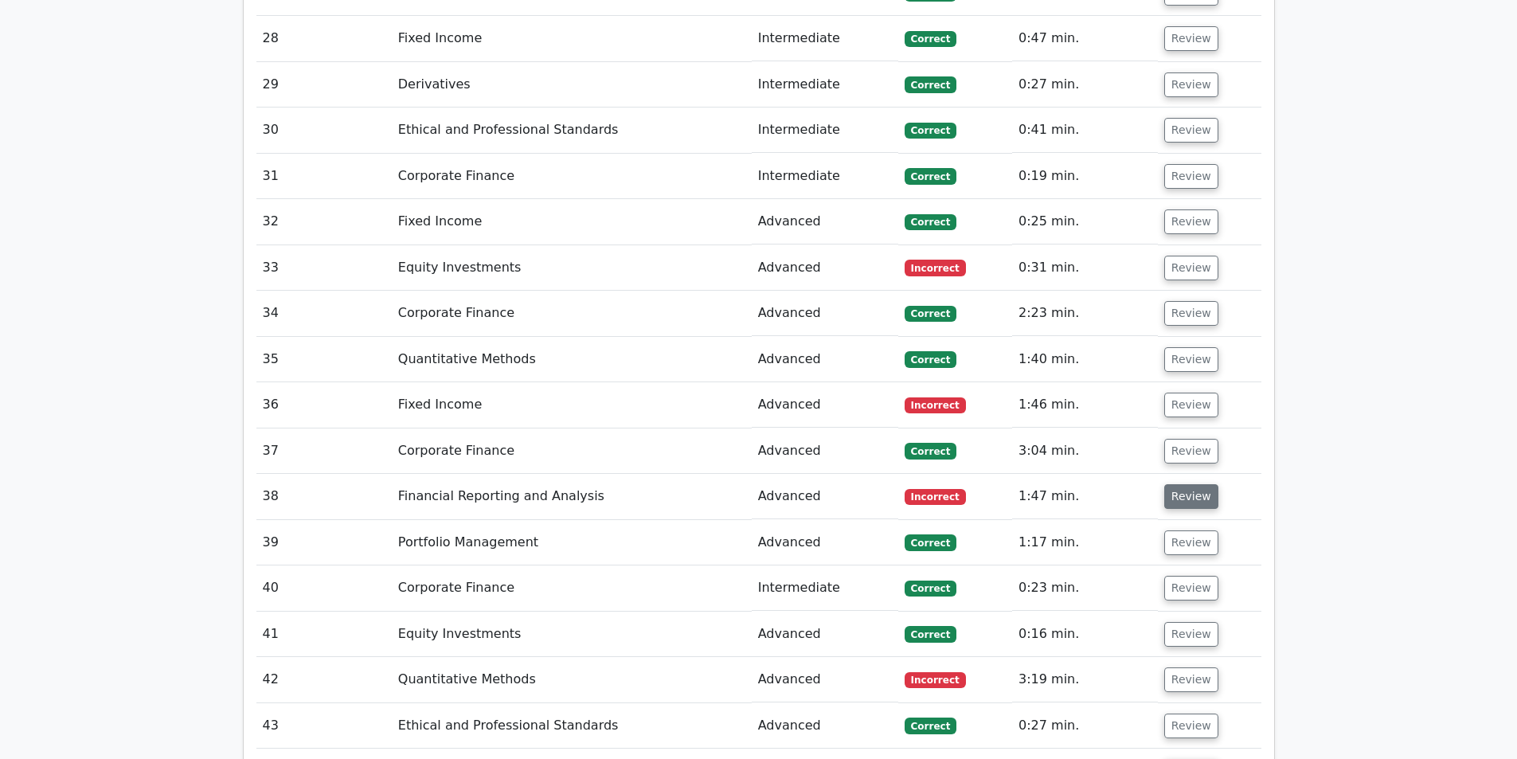
click at [1199, 484] on button "Review" at bounding box center [1192, 496] width 54 height 25
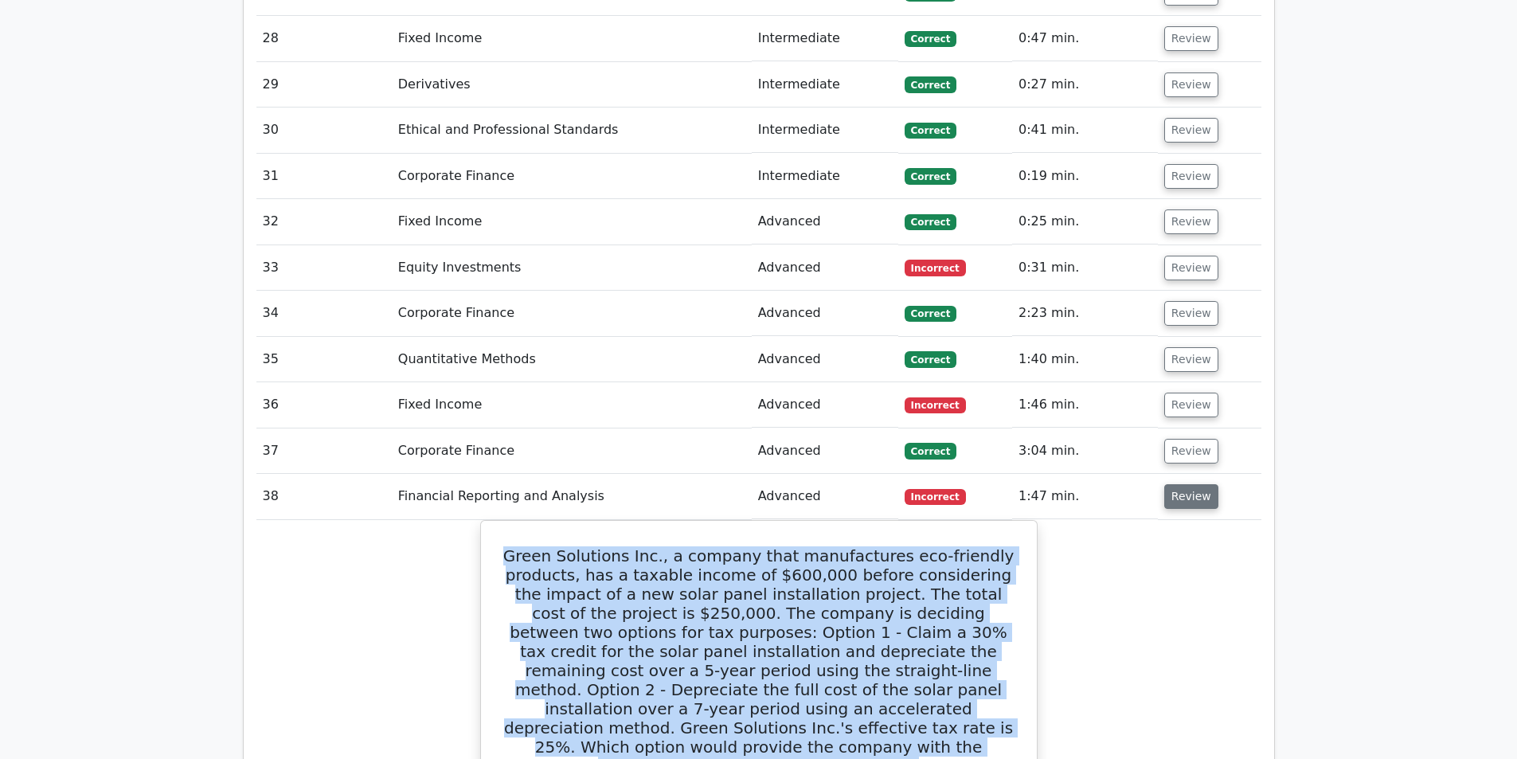
click at [1198, 484] on button "Review" at bounding box center [1192, 496] width 54 height 25
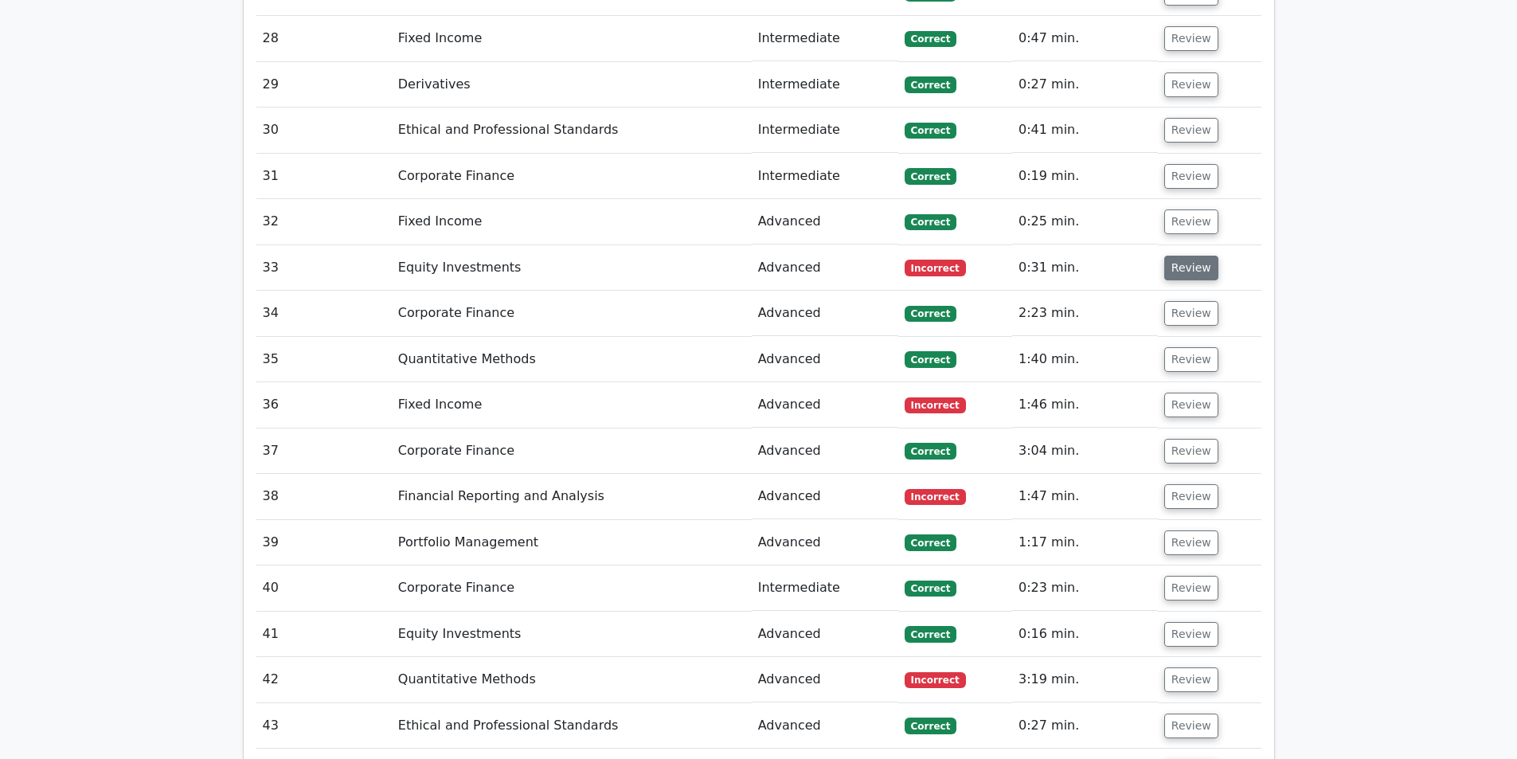
click at [1189, 256] on button "Review" at bounding box center [1192, 268] width 54 height 25
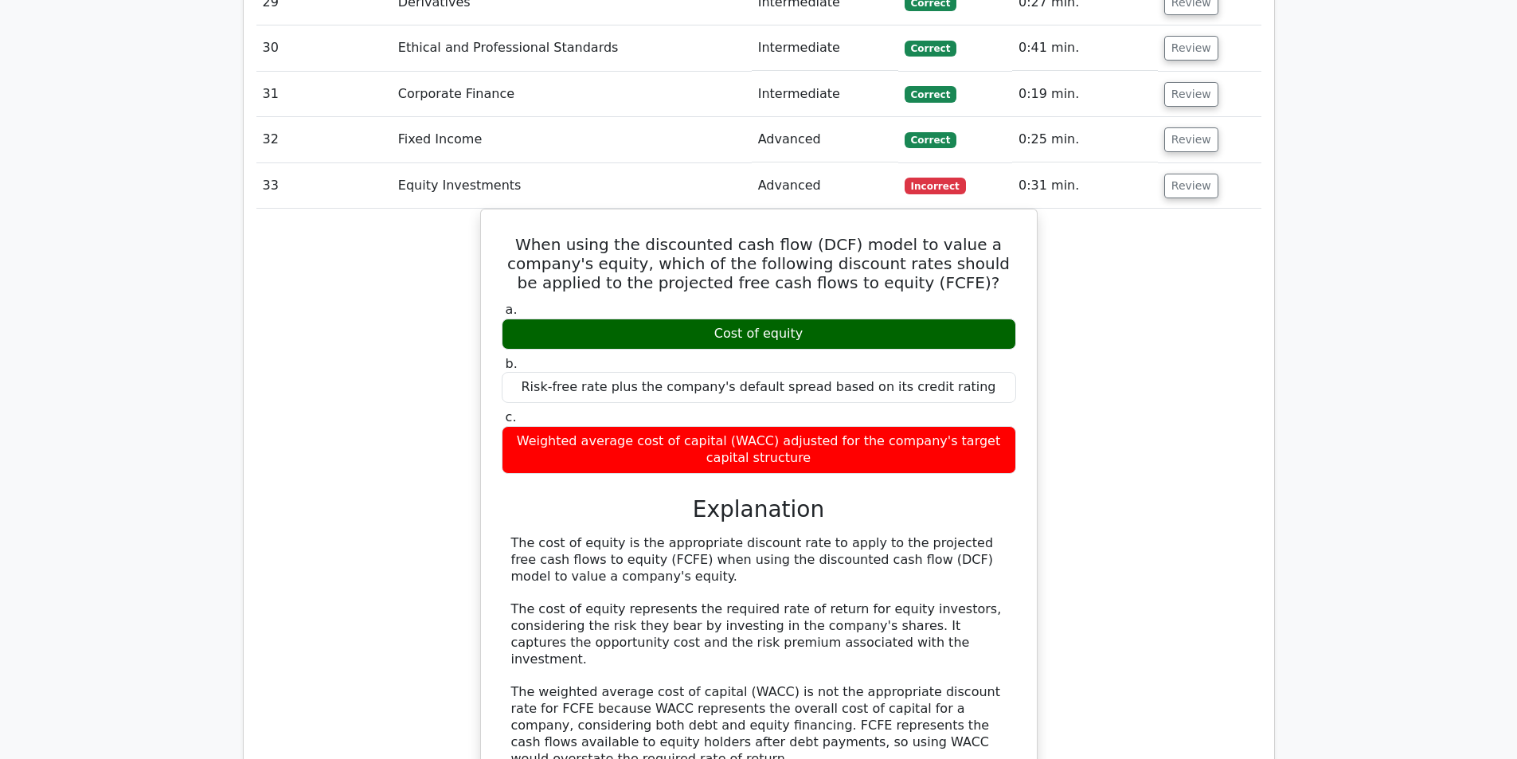
scroll to position [3306, 0]
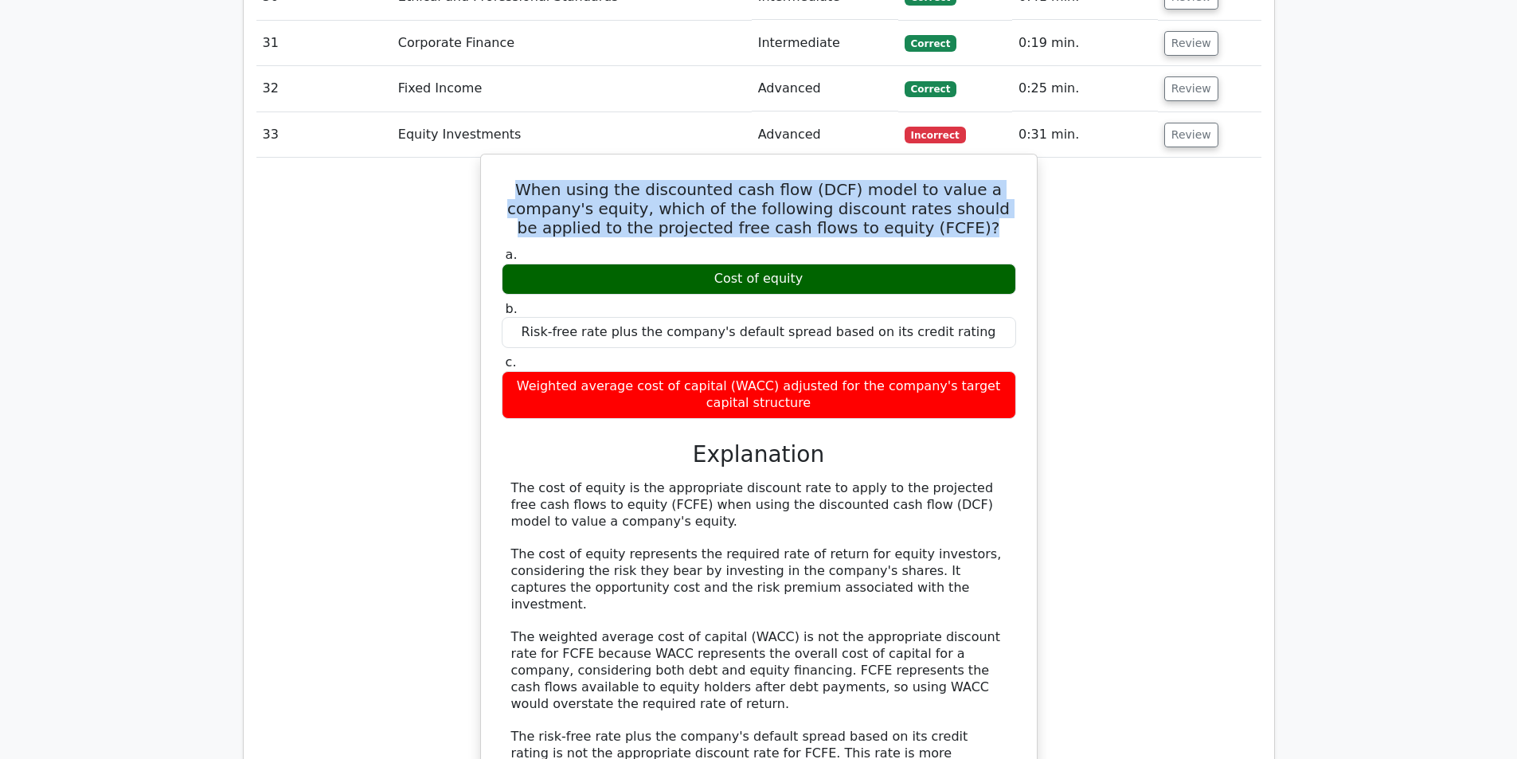
drag, startPoint x: 545, startPoint y: 99, endPoint x: 1020, endPoint y: 148, distance: 477.3
click at [1020, 161] on div "When using the discounted cash flow (DCF) model to value a company's equity, wh…" at bounding box center [759, 516] width 543 height 710
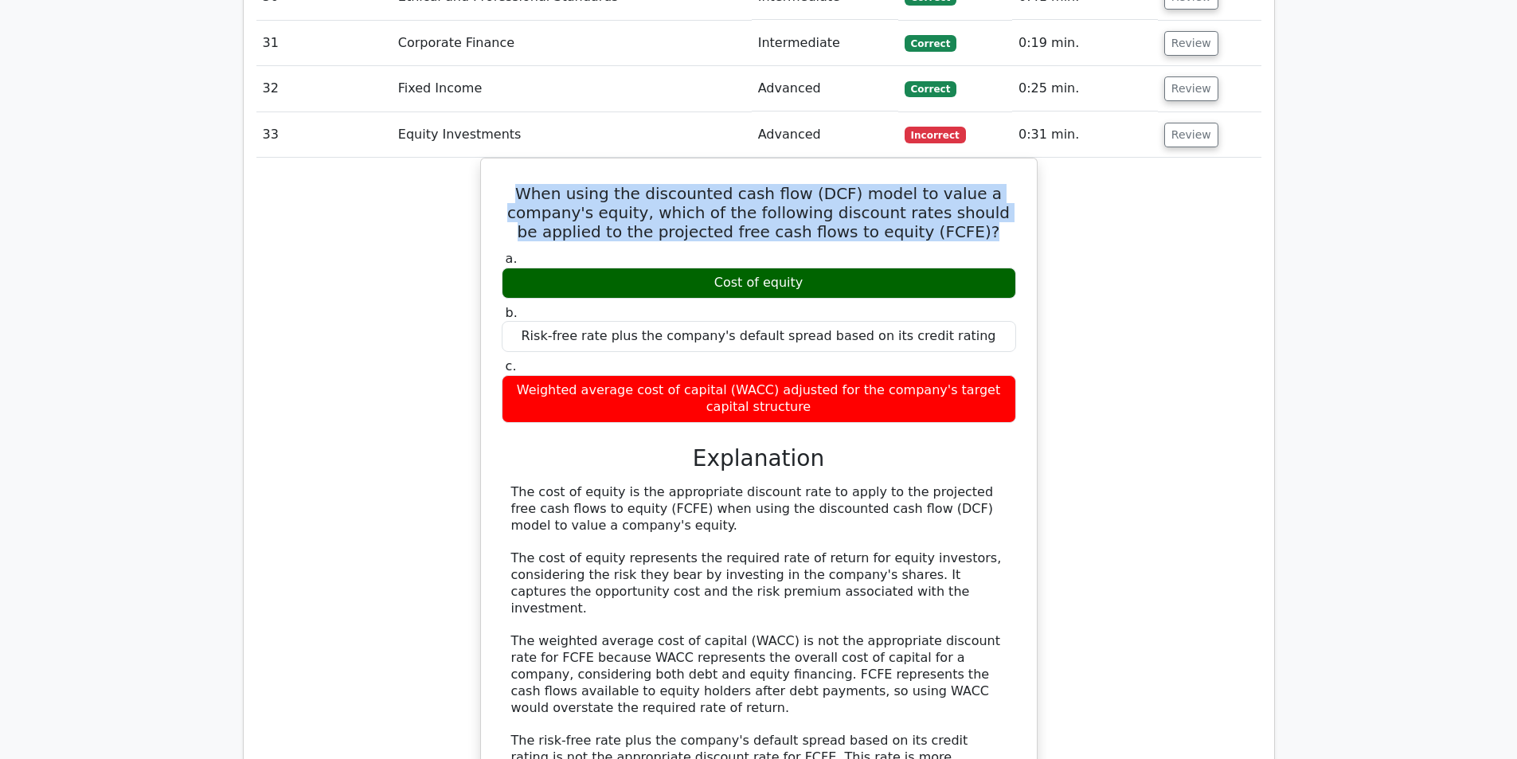
copy h5 "When using the discounted cash flow (DCF) model to value a company's equity, wh…"
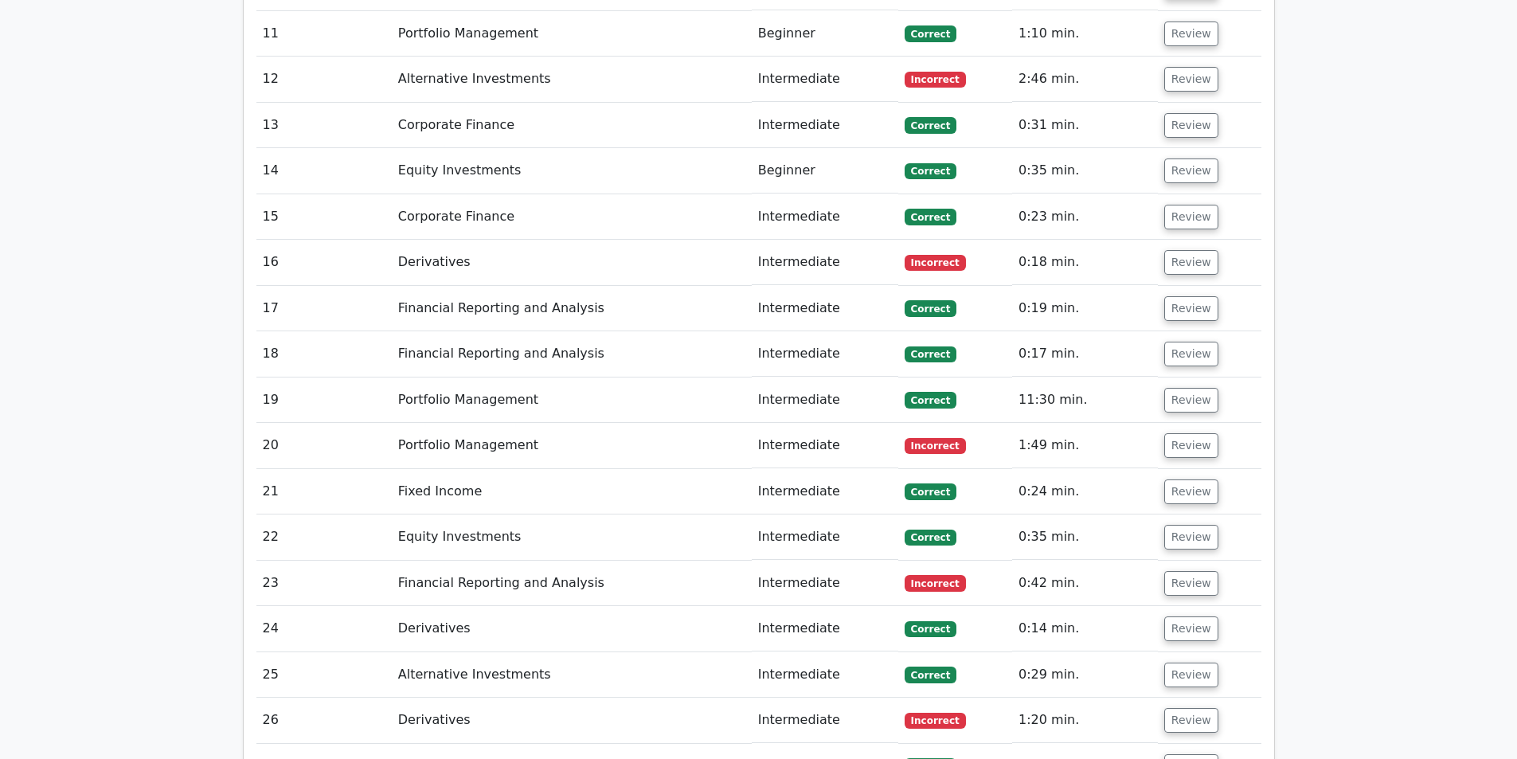
scroll to position [2788, 0]
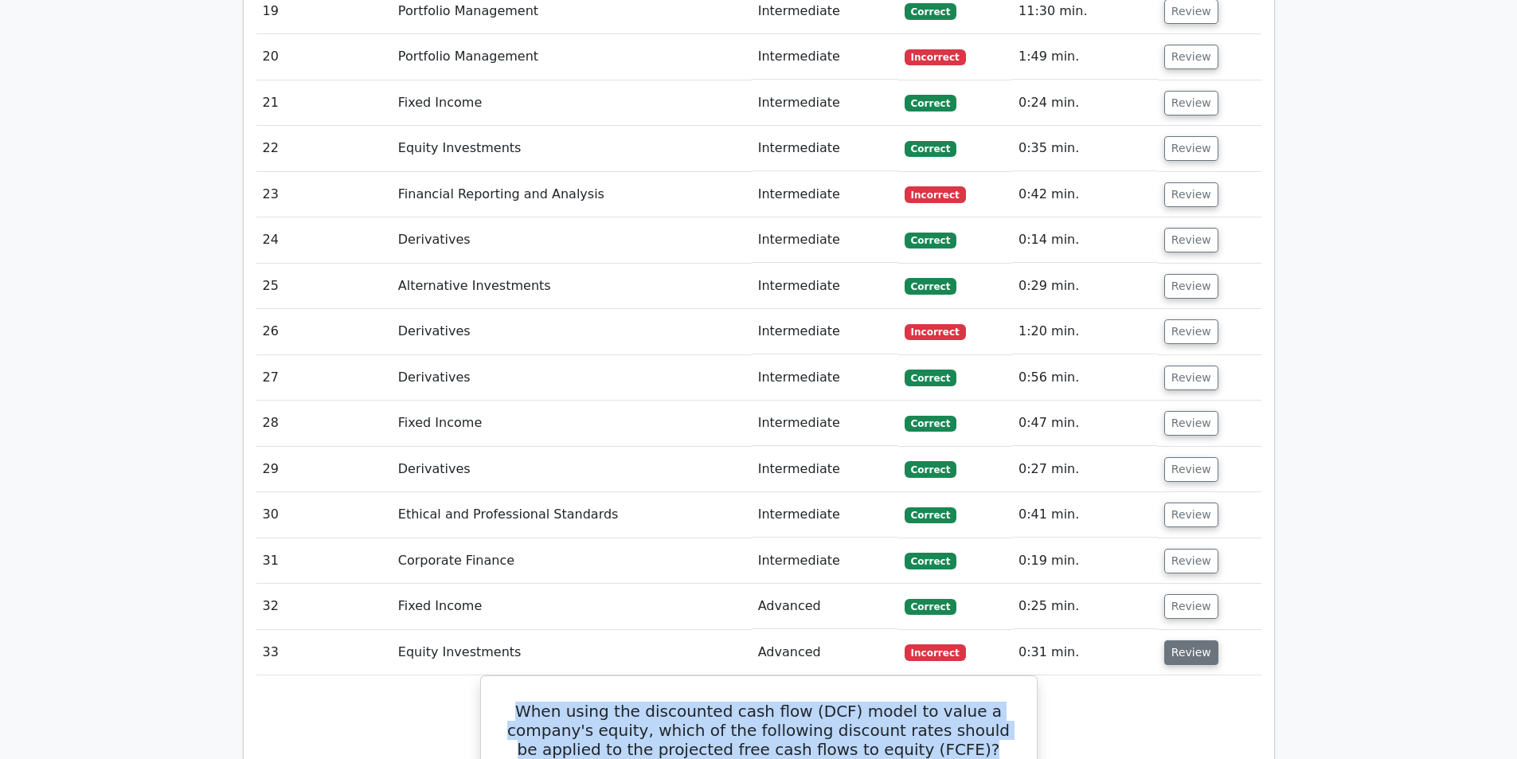
click at [1185, 640] on button "Review" at bounding box center [1192, 652] width 54 height 25
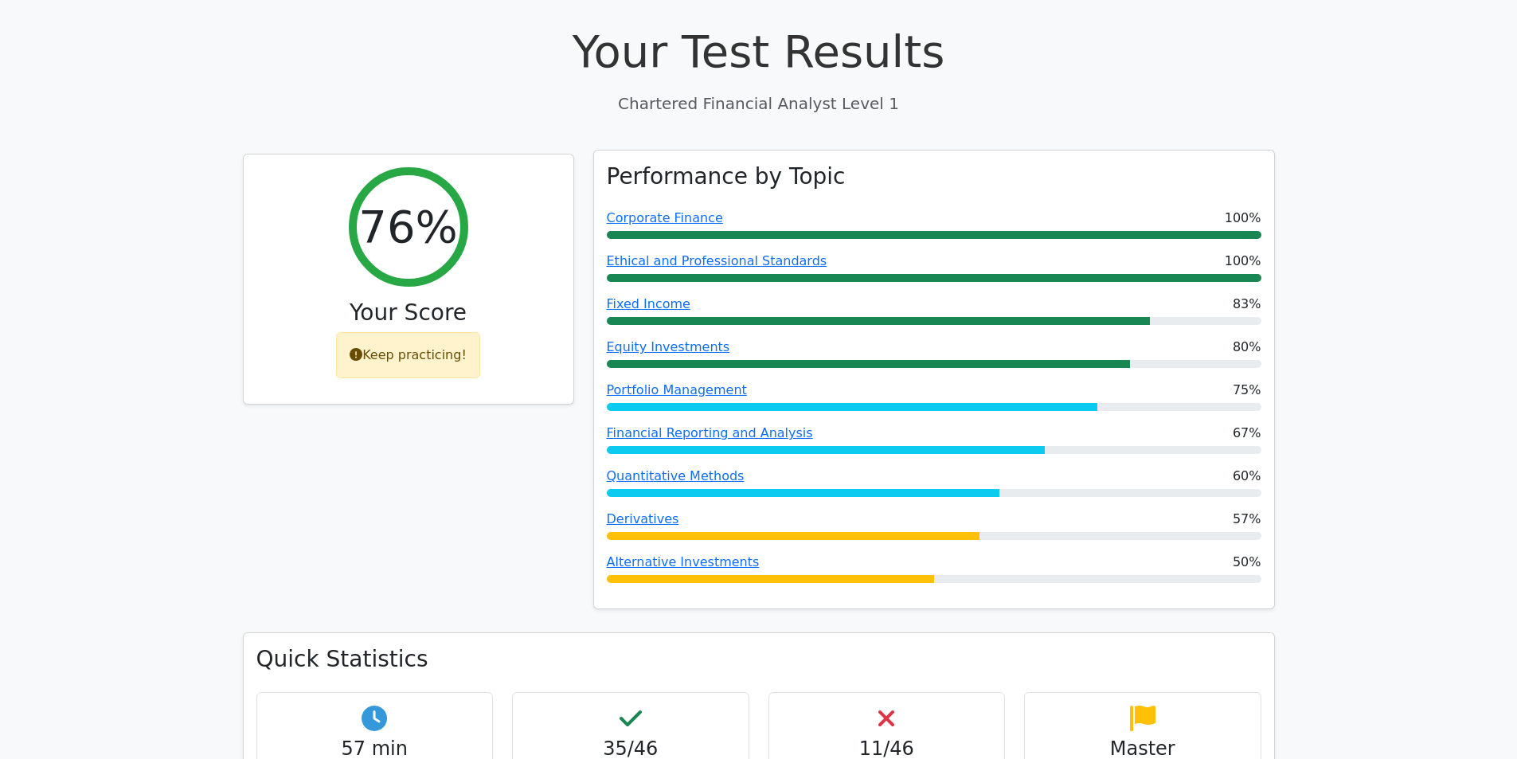
scroll to position [133, 0]
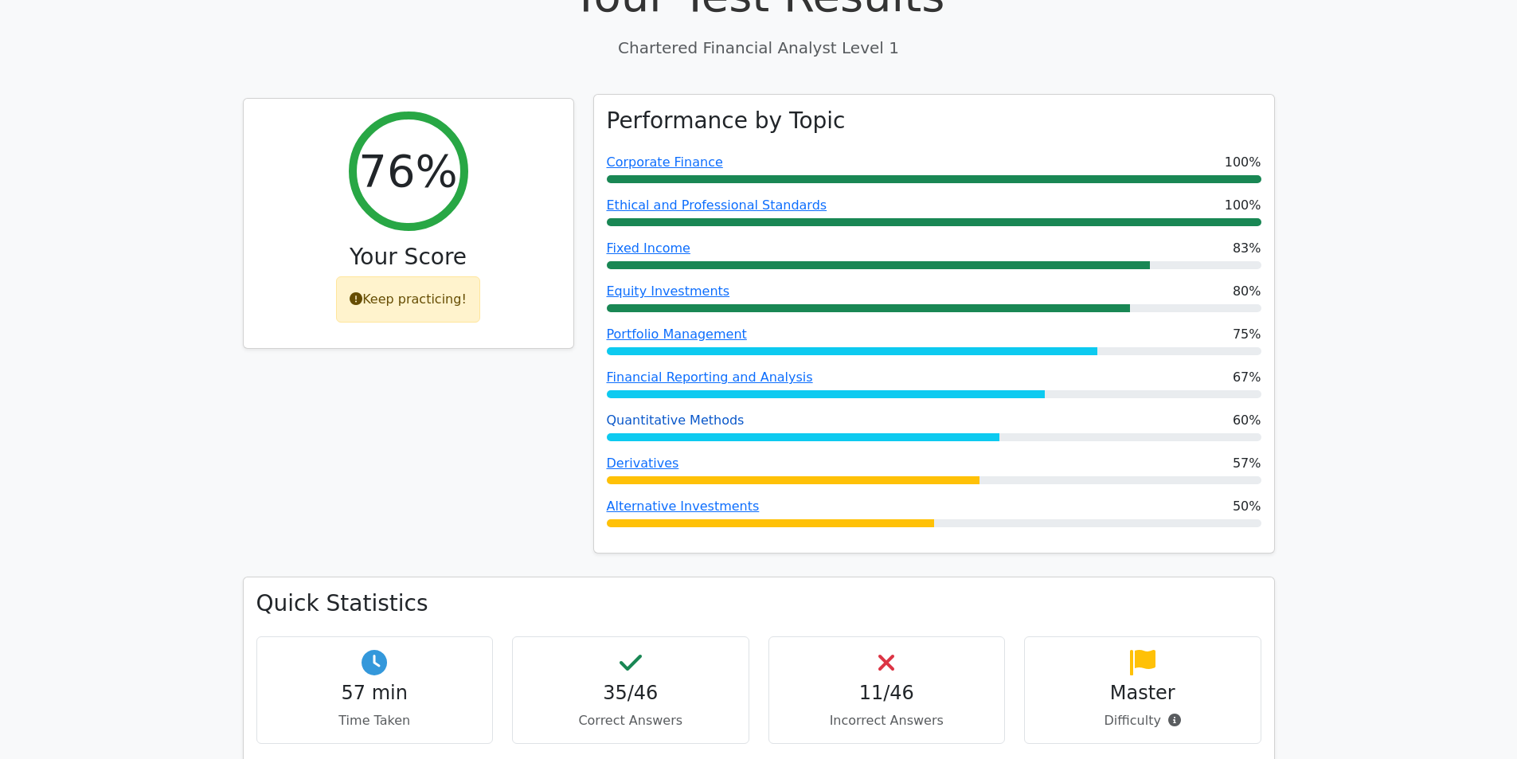
click at [717, 427] on link "Quantitative Methods" at bounding box center [676, 420] width 138 height 15
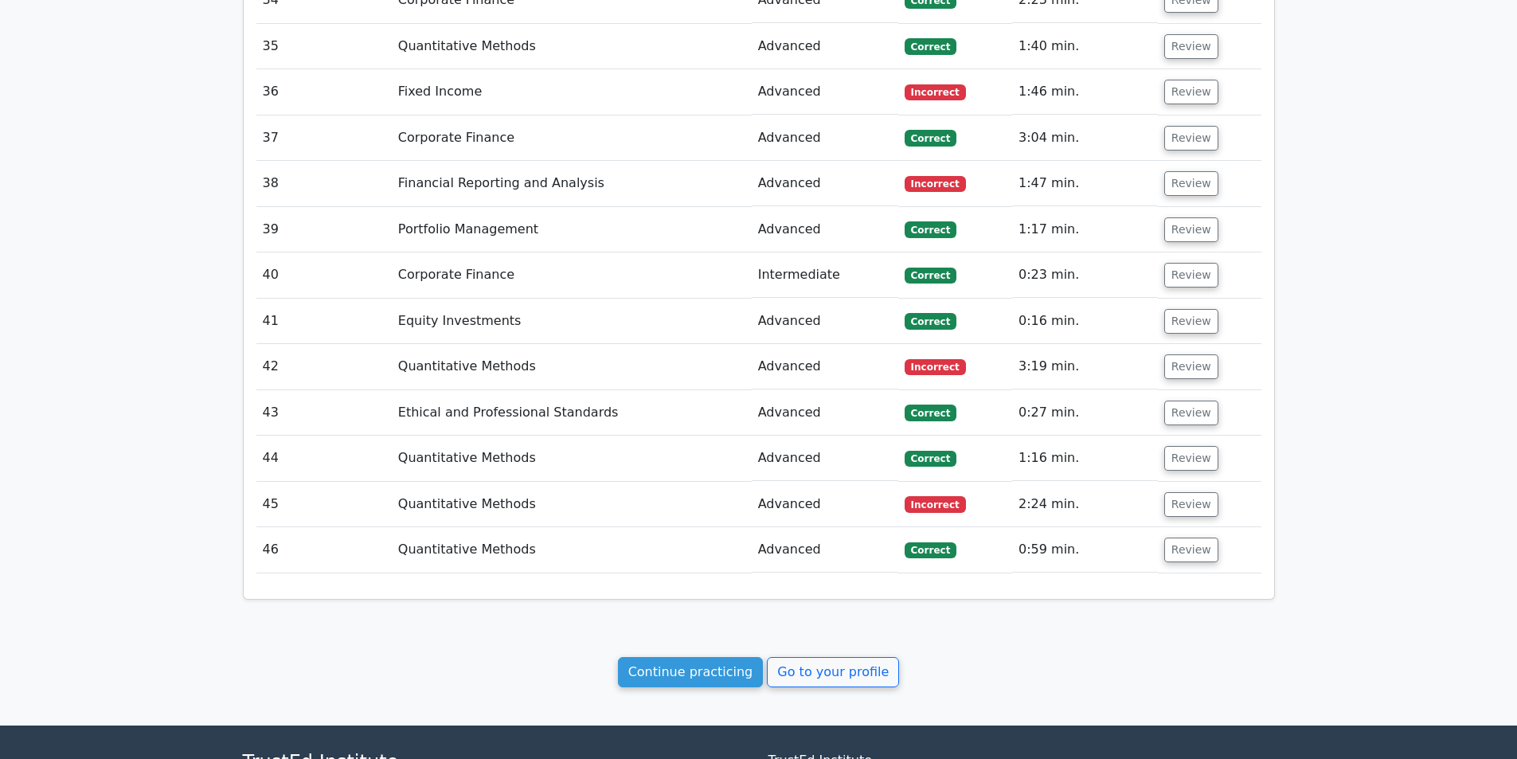
scroll to position [3571, 0]
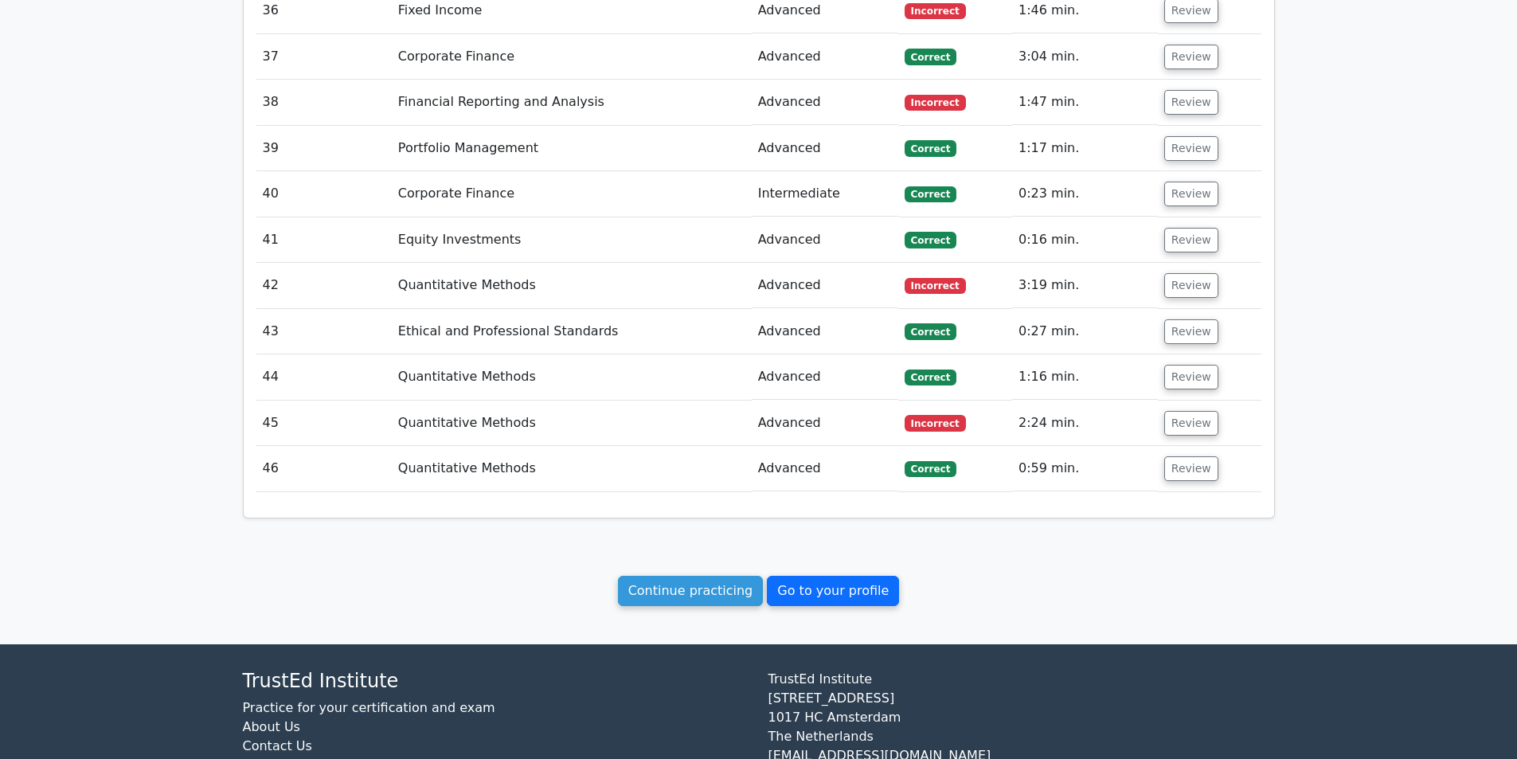
click at [824, 576] on link "Go to your profile" at bounding box center [833, 591] width 132 height 30
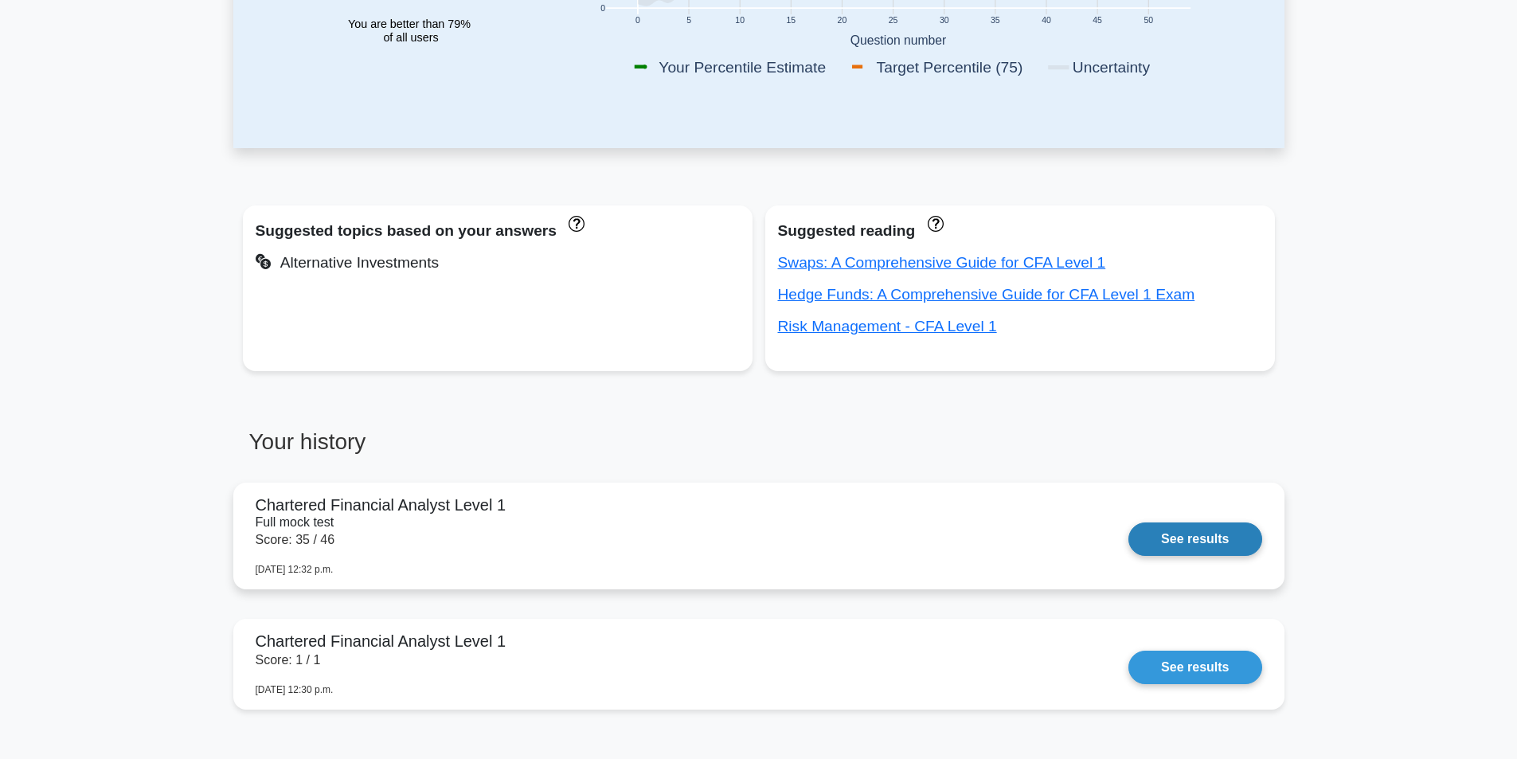
scroll to position [347, 0]
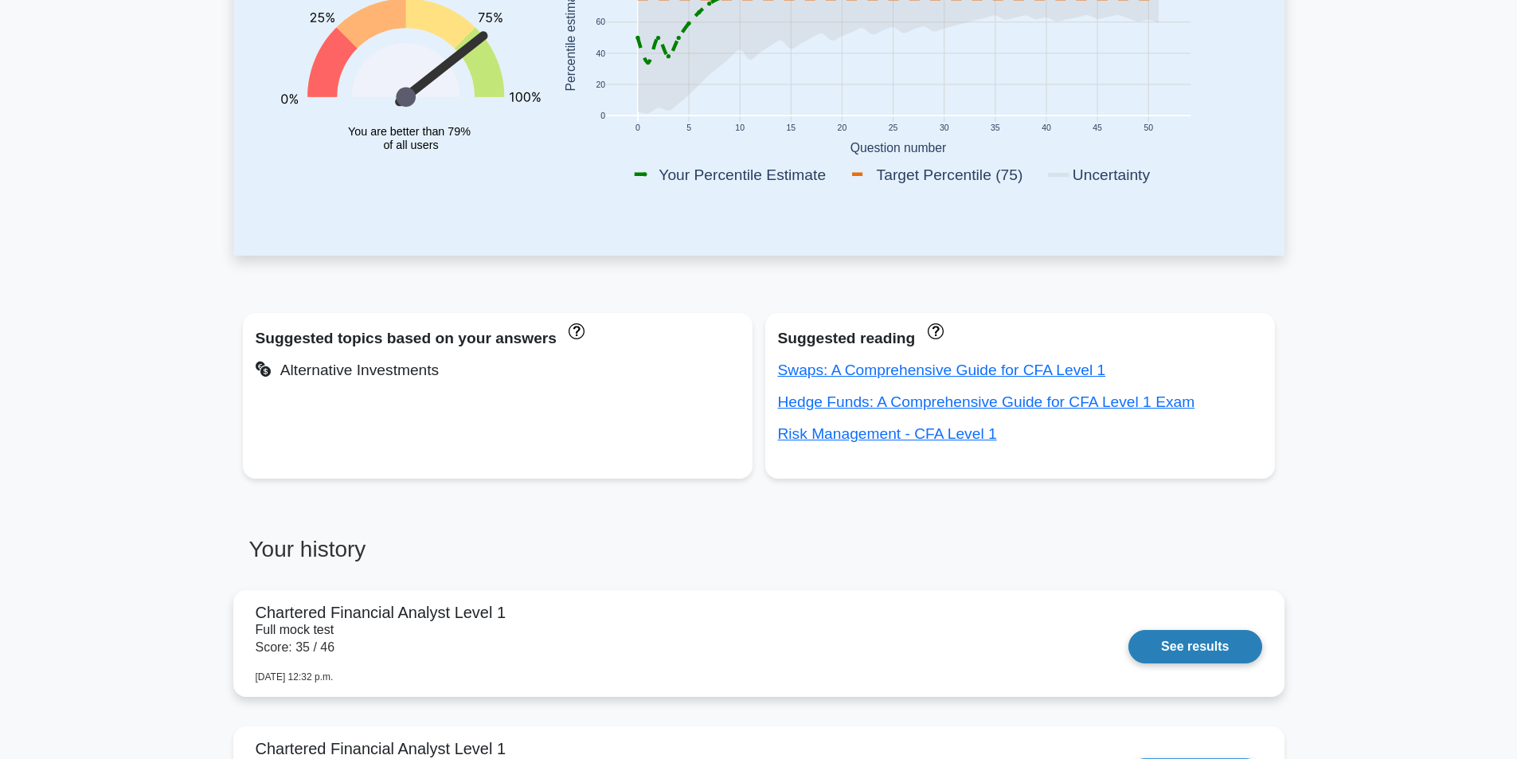
click at [1129, 630] on link "See results" at bounding box center [1195, 646] width 133 height 33
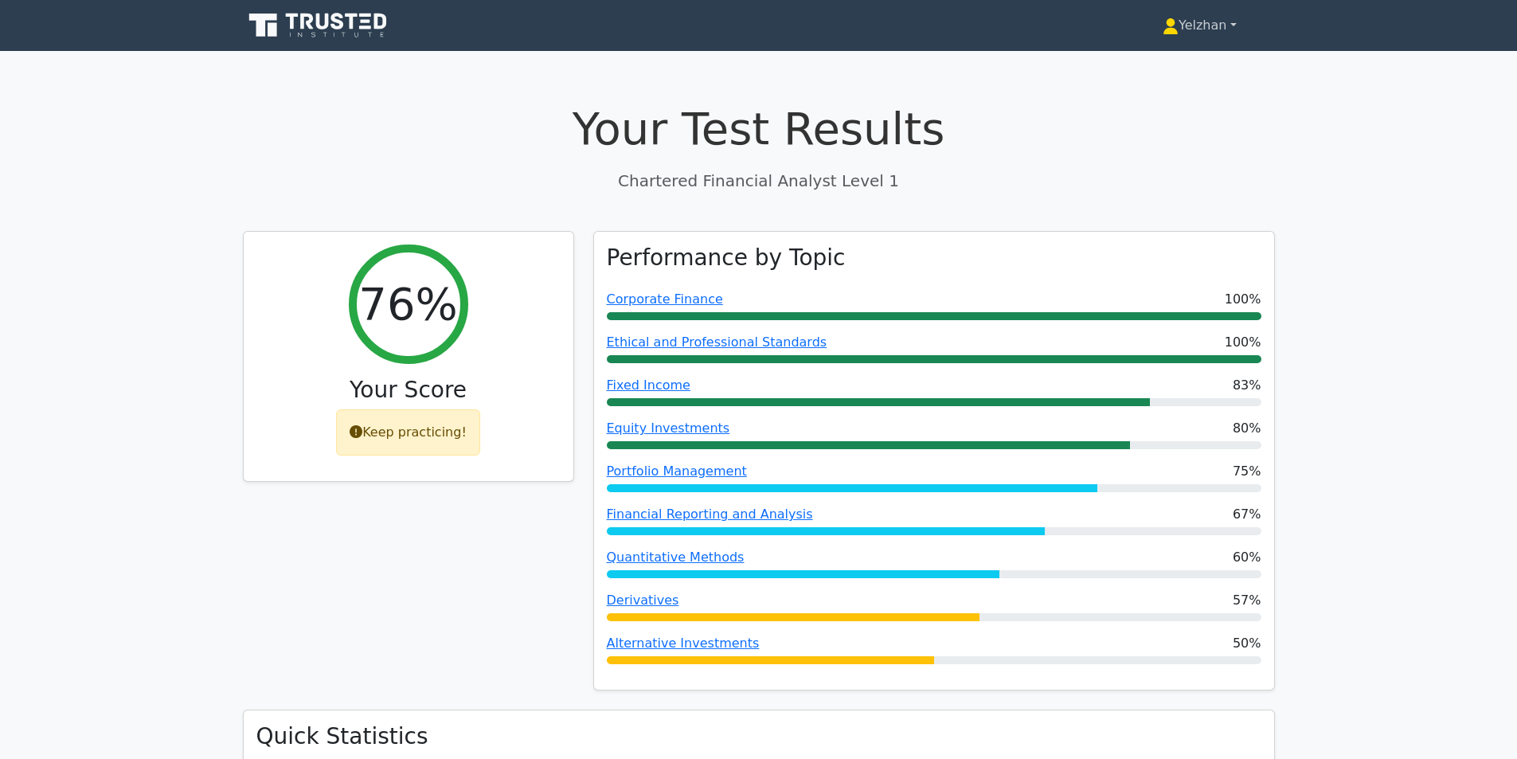
click at [1181, 28] on link "Yelzhan" at bounding box center [1200, 26] width 151 height 32
click at [1157, 72] on link "Profile" at bounding box center [1189, 62] width 126 height 25
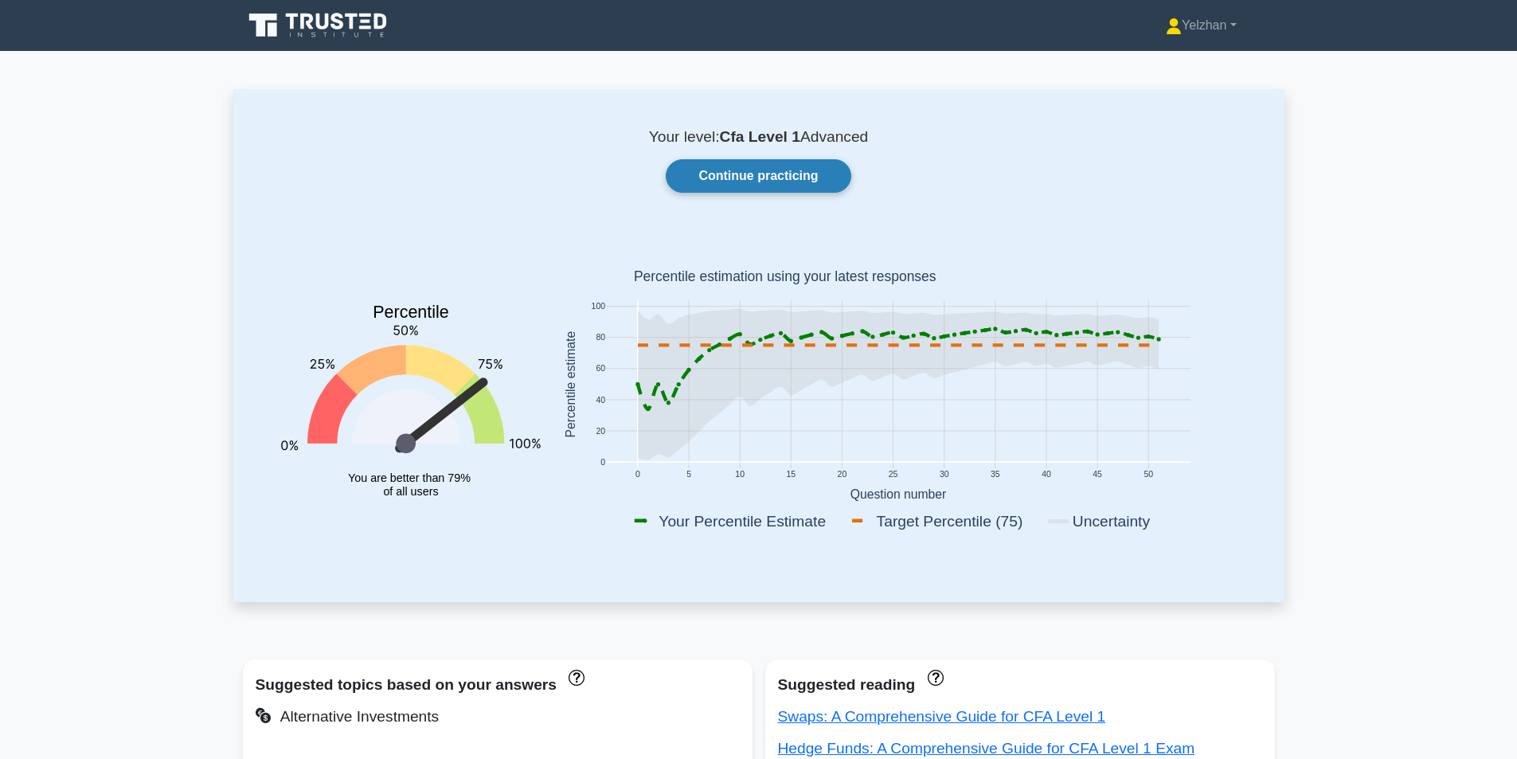
click at [810, 175] on link "Continue practicing" at bounding box center [758, 175] width 185 height 33
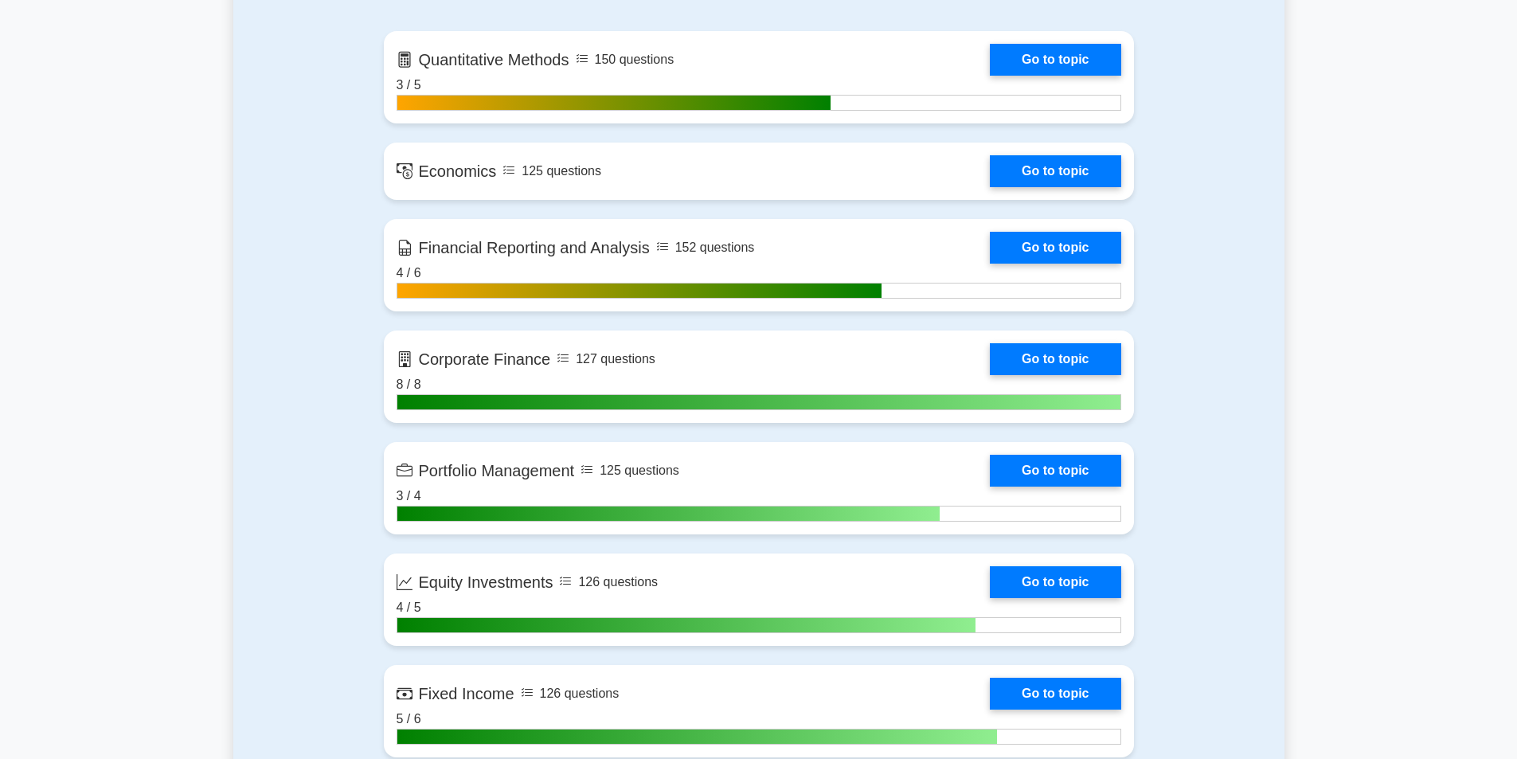
scroll to position [578, 0]
